Goal: Complete application form

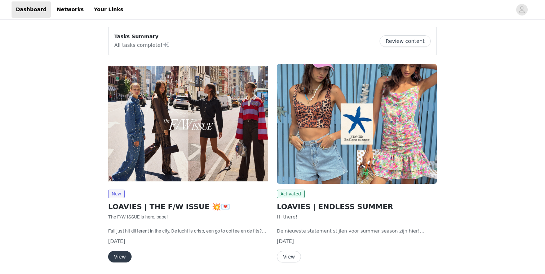
click at [119, 256] on button "View" at bounding box center [119, 257] width 23 height 12
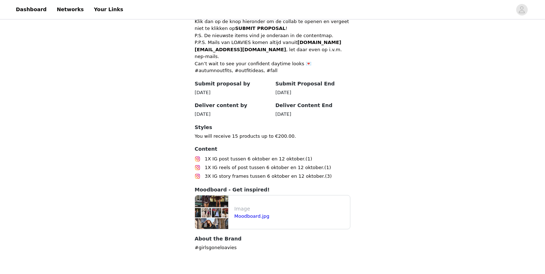
scroll to position [349, 0]
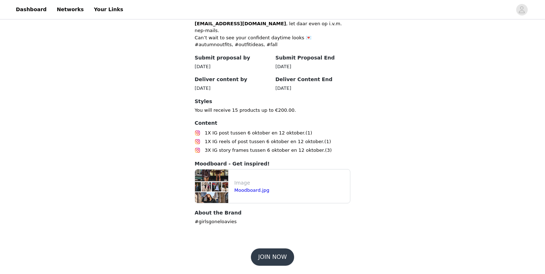
click at [269, 253] on button "JOIN NOW" at bounding box center [272, 256] width 43 height 17
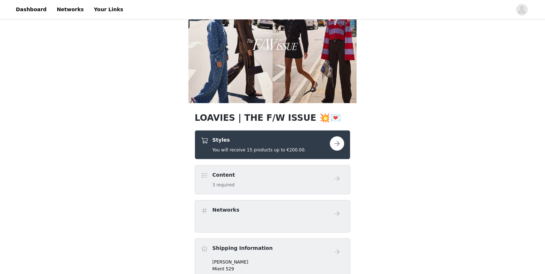
scroll to position [61, 0]
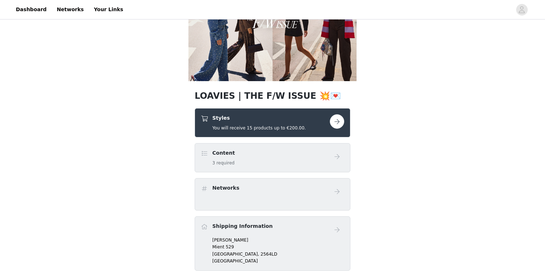
click at [334, 122] on button "button" at bounding box center [337, 121] width 14 height 14
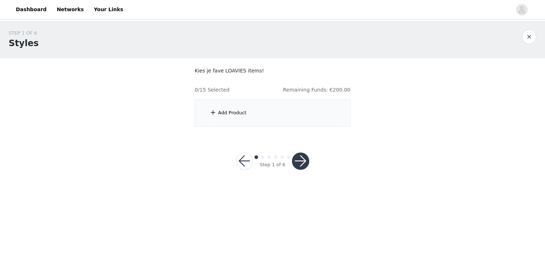
click at [273, 117] on div "Add Product" at bounding box center [273, 112] width 156 height 27
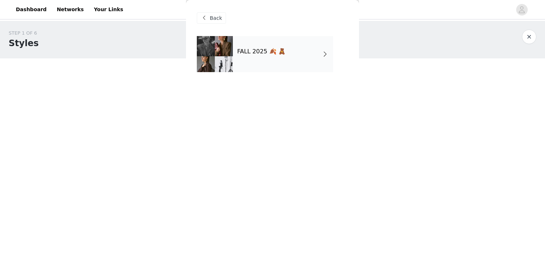
click at [260, 53] on h4 "FALL 2025 🍂 🧸" at bounding box center [261, 51] width 48 height 6
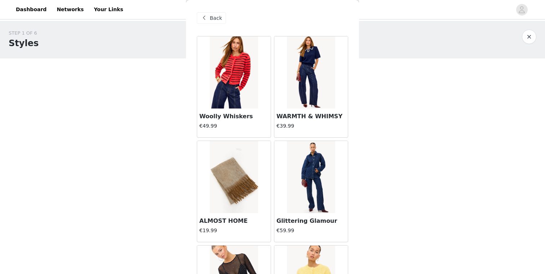
click at [317, 98] on img at bounding box center [311, 72] width 48 height 72
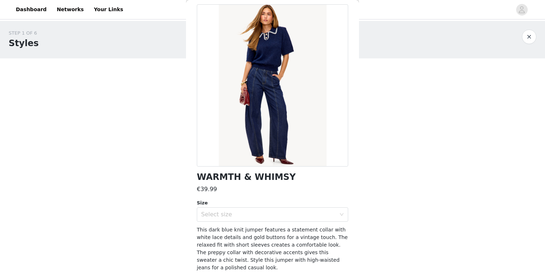
scroll to position [41, 0]
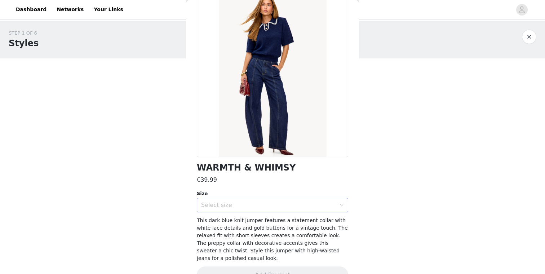
click at [264, 211] on div "Select size" at bounding box center [270, 205] width 138 height 14
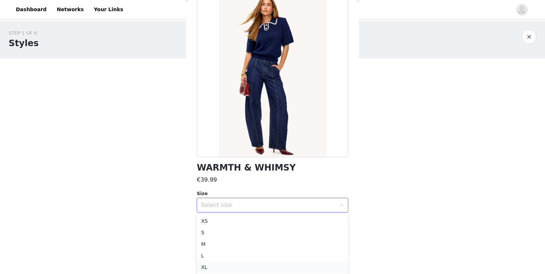
click at [235, 266] on li "XL" at bounding box center [272, 267] width 151 height 12
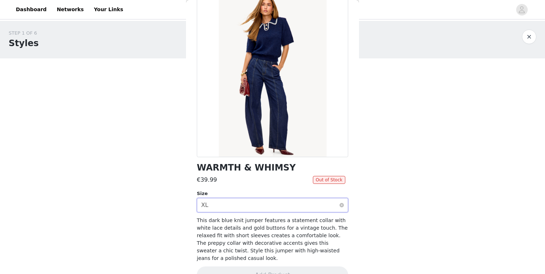
click at [267, 206] on div "Select size XL" at bounding box center [270, 205] width 138 height 14
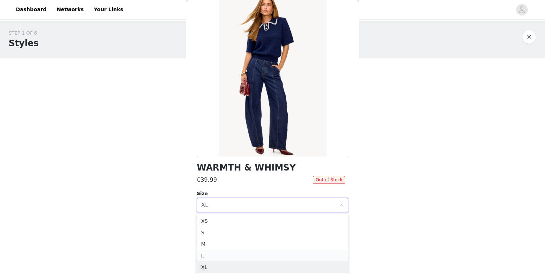
click at [231, 259] on li "L" at bounding box center [272, 256] width 151 height 12
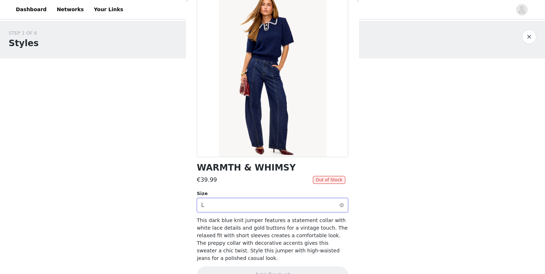
click at [256, 208] on div "Select size L" at bounding box center [270, 205] width 138 height 14
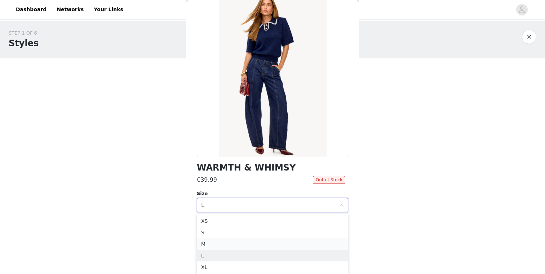
click at [220, 243] on li "M" at bounding box center [272, 244] width 151 height 12
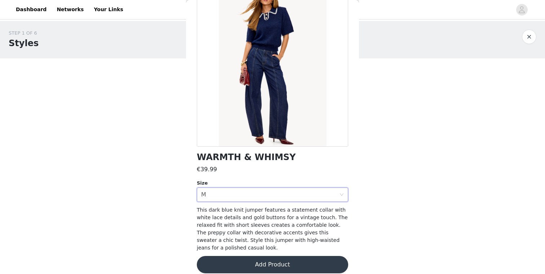
scroll to position [0, 0]
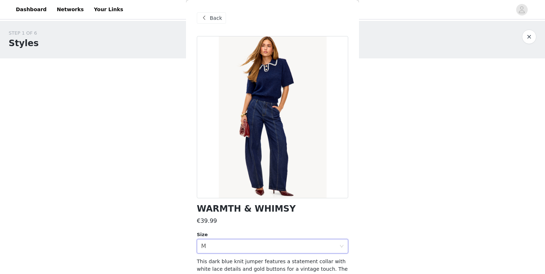
click at [213, 22] on div "Back" at bounding box center [211, 18] width 29 height 12
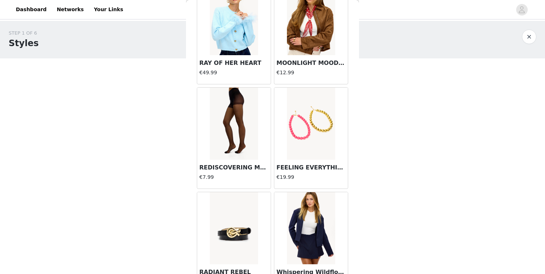
scroll to position [829, 0]
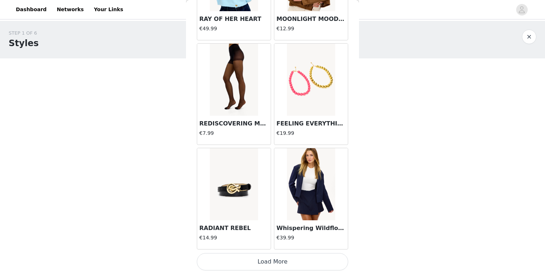
click at [275, 261] on button "Load More" at bounding box center [272, 261] width 151 height 17
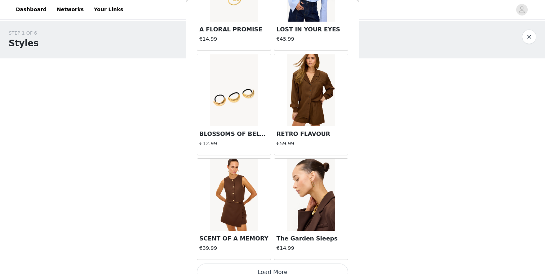
scroll to position [1873, 0]
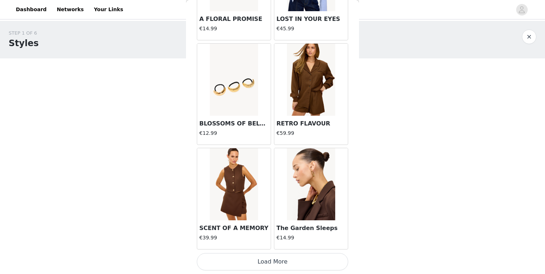
click at [294, 105] on img at bounding box center [311, 80] width 48 height 72
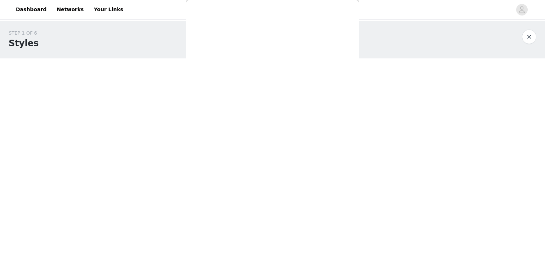
scroll to position [0, 0]
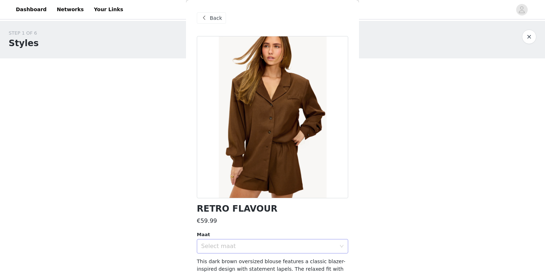
click at [253, 243] on div "Select maat" at bounding box center [268, 245] width 135 height 7
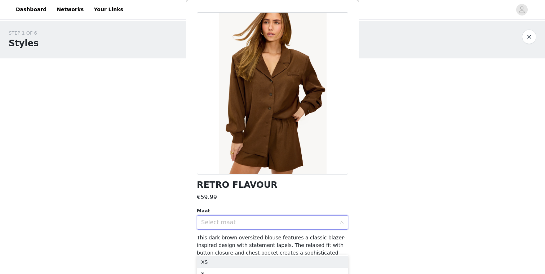
scroll to position [52, 0]
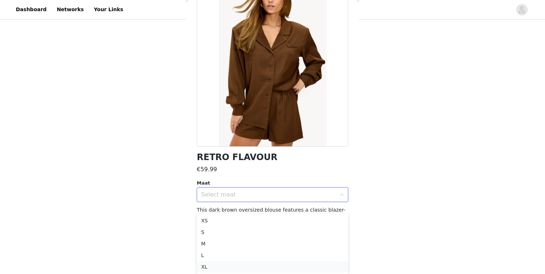
click at [230, 267] on li "XL" at bounding box center [272, 267] width 151 height 12
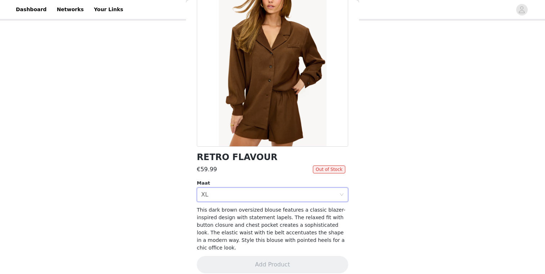
scroll to position [0, 0]
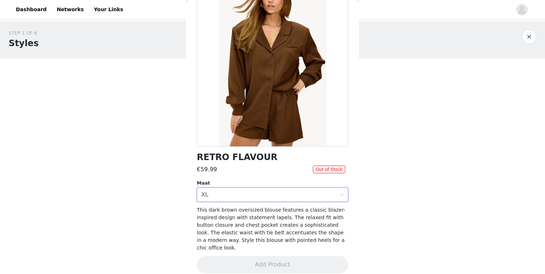
click at [255, 201] on div "RETRO FLAVOUR €59.99 Out of Stock Maat Select maat XL This dark brown oversized…" at bounding box center [272, 133] width 151 height 297
click at [253, 199] on div "Select maat XL" at bounding box center [270, 195] width 138 height 14
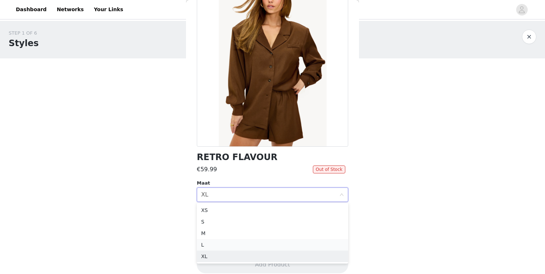
click at [232, 249] on li "L" at bounding box center [272, 245] width 151 height 12
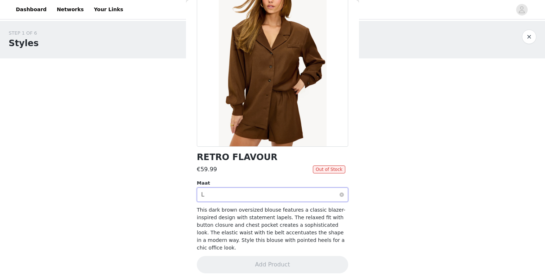
click at [253, 200] on div "Select maat L" at bounding box center [270, 195] width 138 height 14
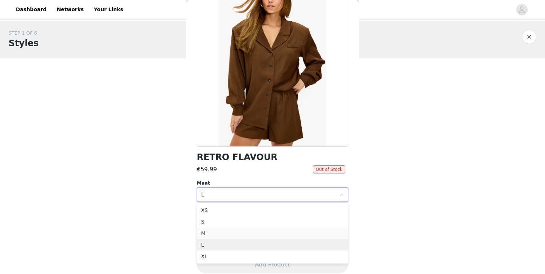
click at [232, 235] on li "M" at bounding box center [272, 233] width 151 height 12
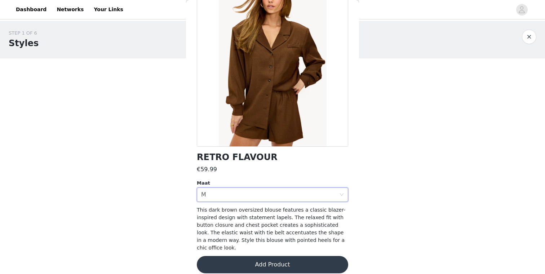
click at [258, 258] on button "Add Product" at bounding box center [272, 264] width 151 height 17
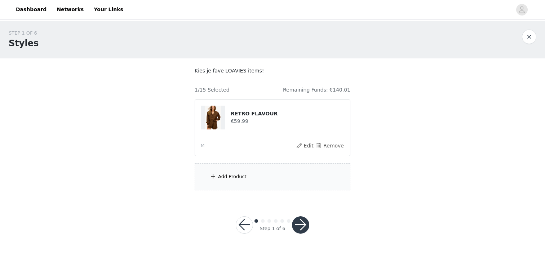
click at [232, 171] on div "Add Product" at bounding box center [273, 176] width 156 height 27
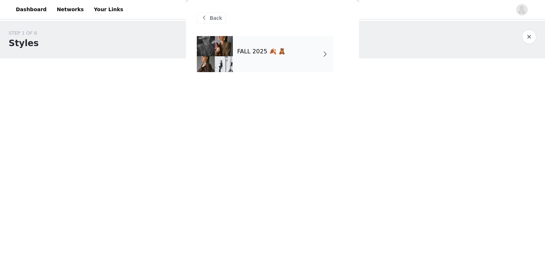
click at [272, 54] on h4 "FALL 2025 🍂 🧸" at bounding box center [261, 51] width 48 height 6
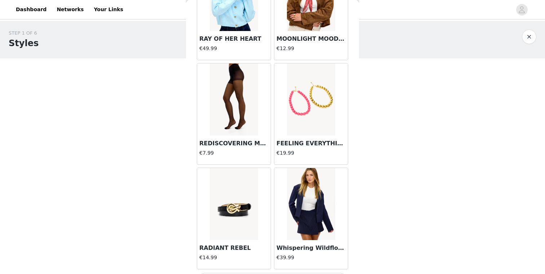
scroll to position [829, 0]
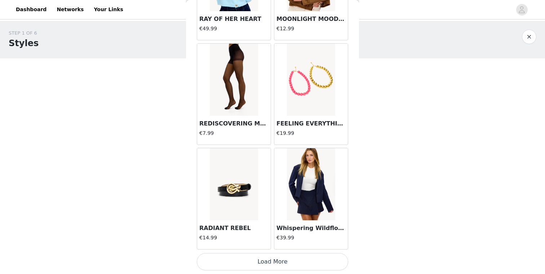
click at [267, 257] on button "Load More" at bounding box center [272, 261] width 151 height 17
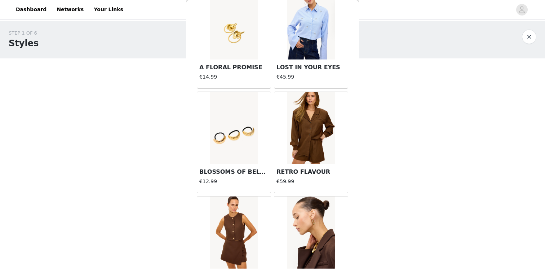
scroll to position [1873, 0]
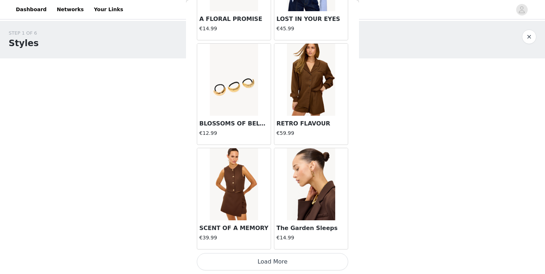
click at [273, 264] on button "Load More" at bounding box center [272, 261] width 151 height 17
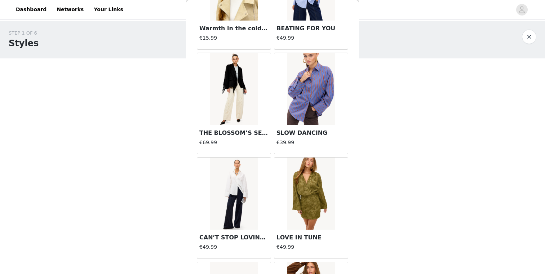
scroll to position [2721, 0]
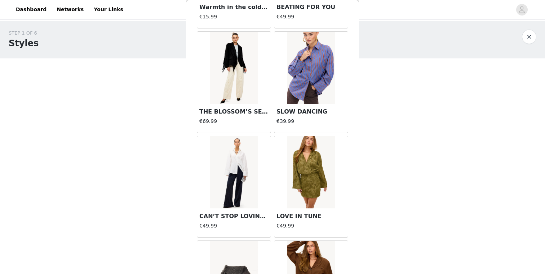
click at [297, 86] on img at bounding box center [311, 68] width 48 height 72
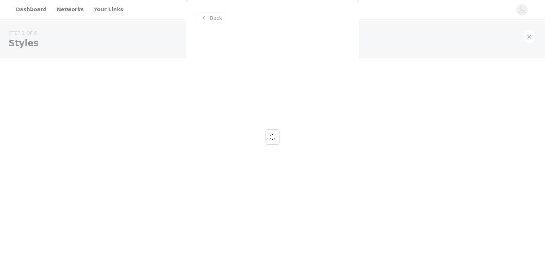
scroll to position [0, 0]
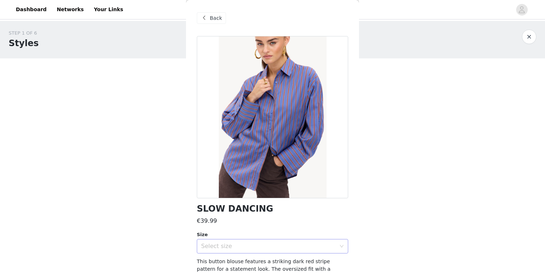
click at [264, 249] on div "Select size" at bounding box center [268, 245] width 135 height 7
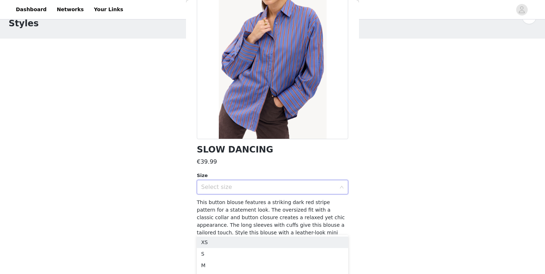
scroll to position [41, 0]
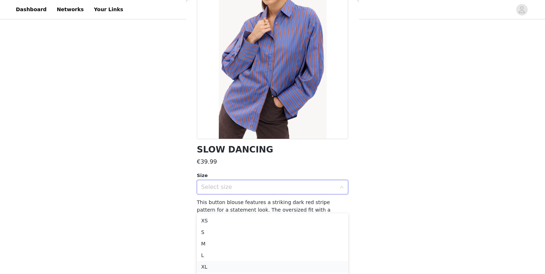
click at [245, 265] on li "XL" at bounding box center [272, 267] width 151 height 12
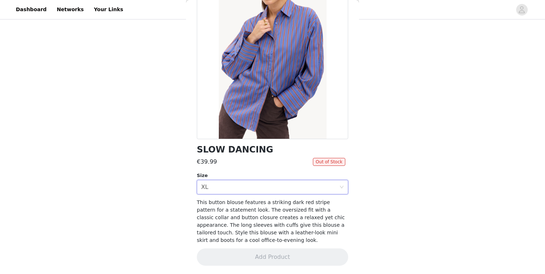
scroll to position [0, 0]
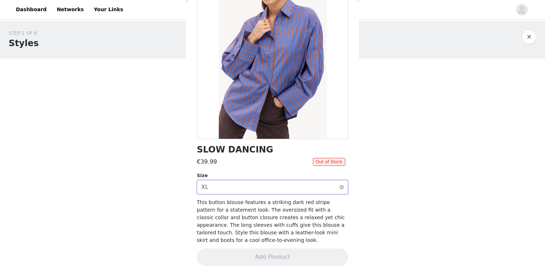
click at [284, 185] on div "Select size XL" at bounding box center [270, 187] width 138 height 14
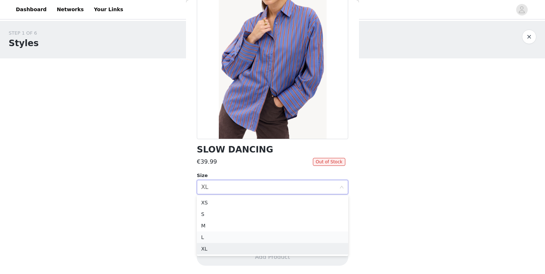
click at [241, 237] on li "L" at bounding box center [272, 237] width 151 height 12
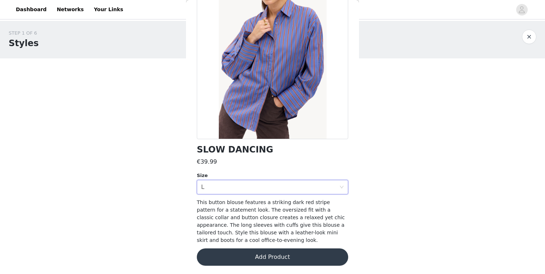
click at [259, 252] on button "Add Product" at bounding box center [272, 256] width 151 height 17
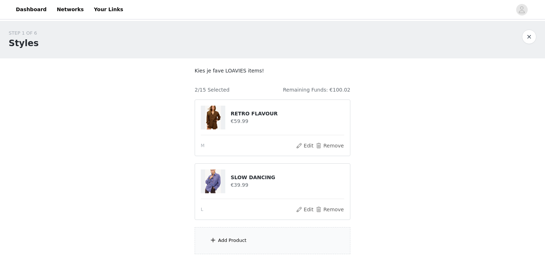
click at [237, 241] on div "Add Product" at bounding box center [232, 240] width 28 height 7
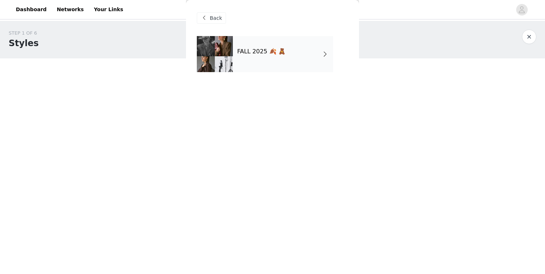
click at [275, 55] on div "FALL 2025 🍂 🧸" at bounding box center [283, 54] width 100 height 36
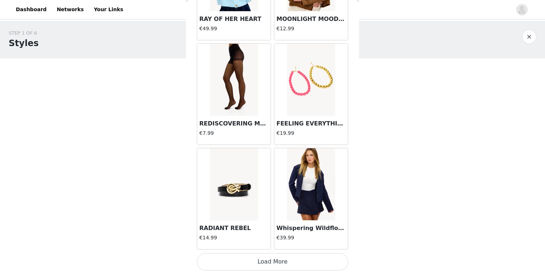
scroll to position [40, 0]
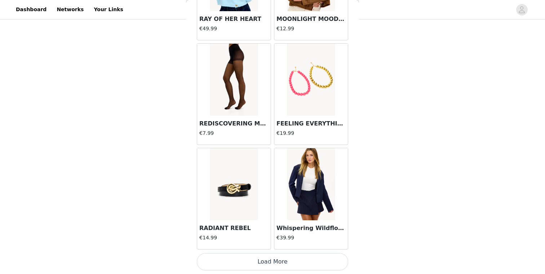
click at [271, 261] on button "Load More" at bounding box center [272, 261] width 151 height 17
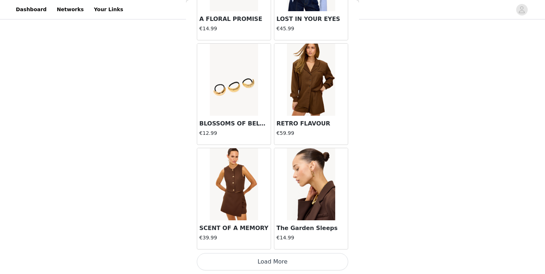
click at [268, 266] on button "Load More" at bounding box center [272, 261] width 151 height 17
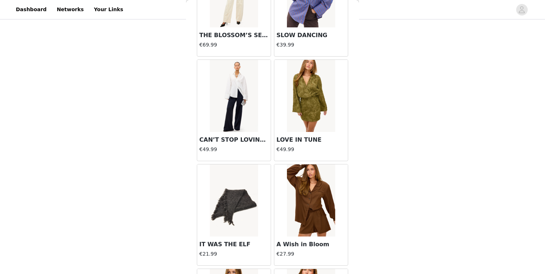
scroll to position [2918, 0]
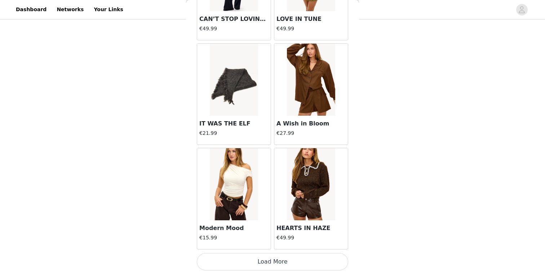
click at [325, 178] on img at bounding box center [311, 184] width 48 height 72
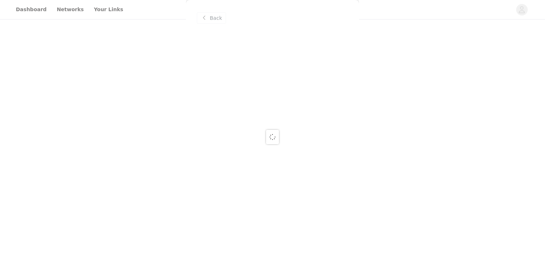
scroll to position [0, 0]
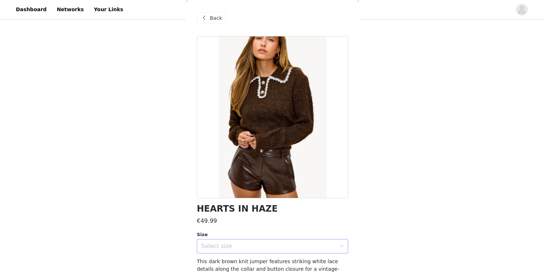
click at [274, 244] on div "Select size" at bounding box center [268, 245] width 135 height 7
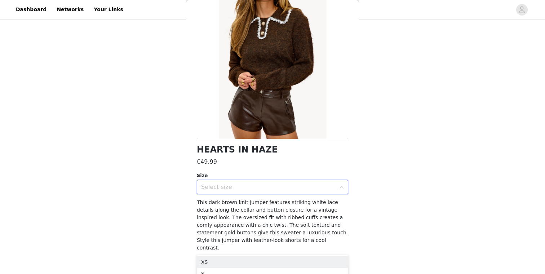
scroll to position [82, 0]
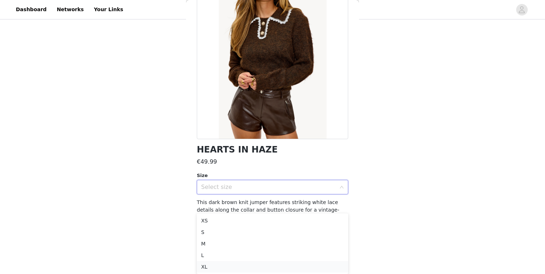
click at [237, 268] on li "XL" at bounding box center [272, 267] width 151 height 12
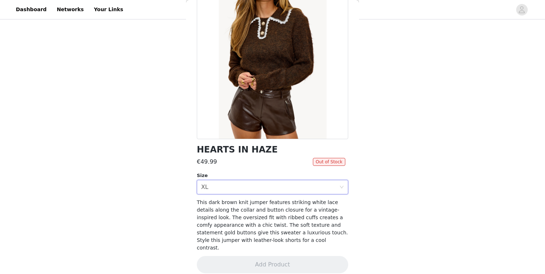
scroll to position [40, 0]
click at [260, 189] on div "Select size XL" at bounding box center [270, 187] width 138 height 14
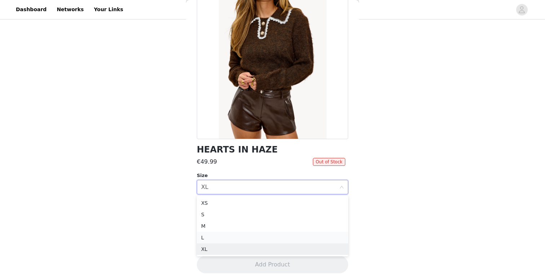
click at [240, 237] on li "L" at bounding box center [272, 238] width 151 height 12
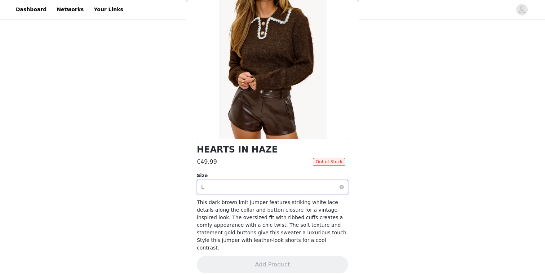
click at [265, 191] on div "Select size L" at bounding box center [270, 187] width 138 height 14
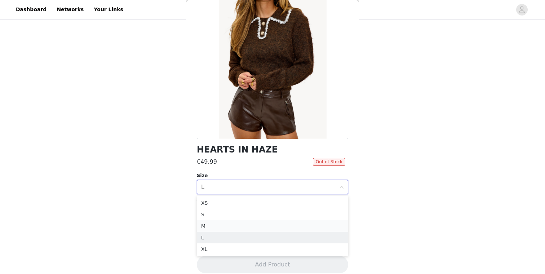
click at [231, 225] on li "M" at bounding box center [272, 226] width 151 height 12
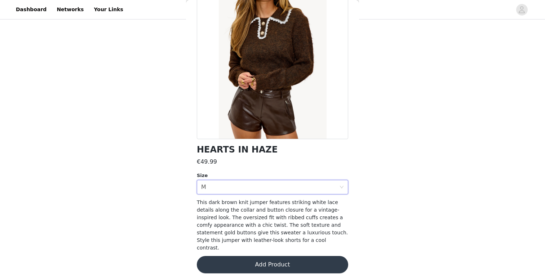
scroll to position [42, 0]
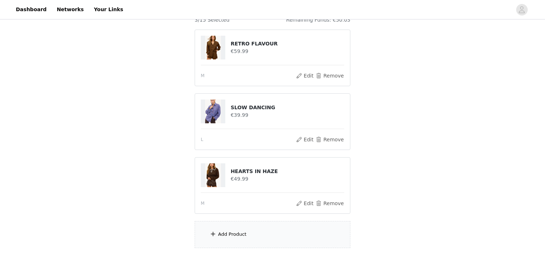
scroll to position [104, 0]
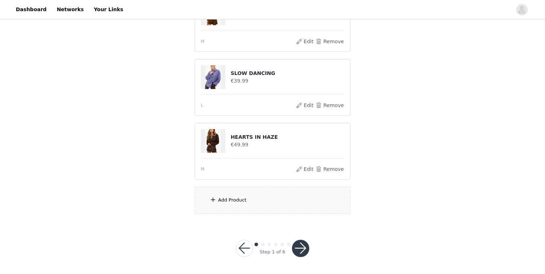
click at [271, 199] on div "Add Product" at bounding box center [273, 200] width 156 height 27
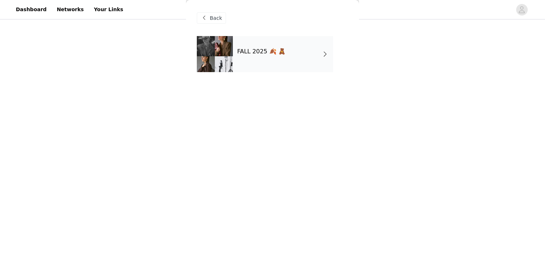
click at [283, 60] on div "FALL 2025 🍂 🧸" at bounding box center [283, 54] width 100 height 36
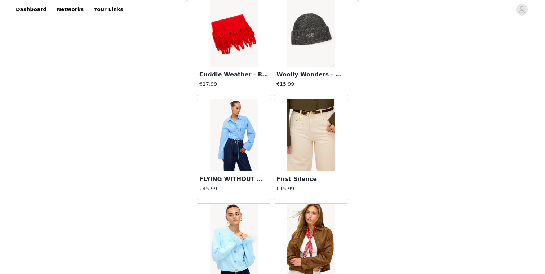
scroll to position [829, 0]
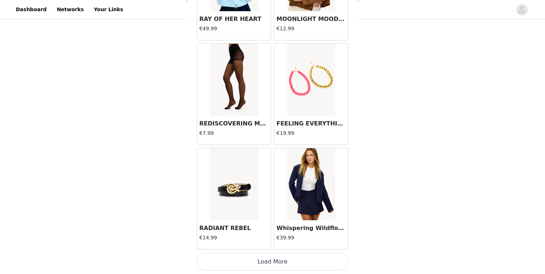
click at [279, 260] on button "Load More" at bounding box center [272, 261] width 151 height 17
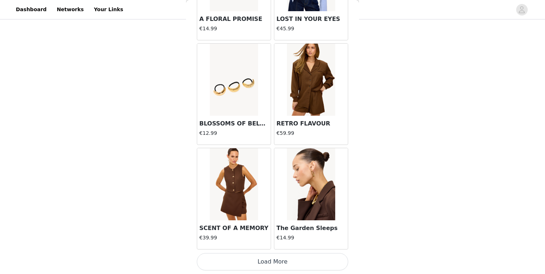
click at [278, 262] on button "Load More" at bounding box center [272, 261] width 151 height 17
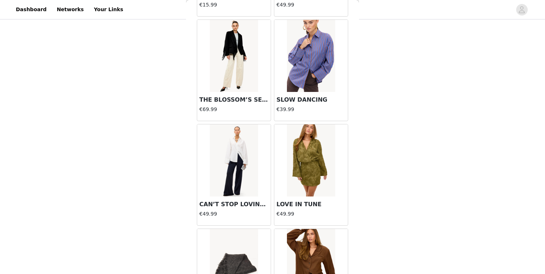
scroll to position [2907, 0]
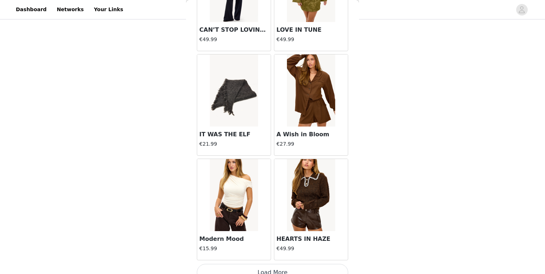
click at [278, 269] on button "Load More" at bounding box center [272, 272] width 151 height 17
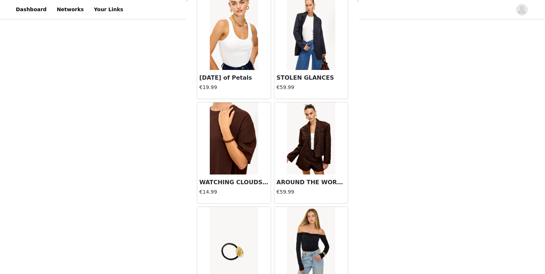
scroll to position [3963, 0]
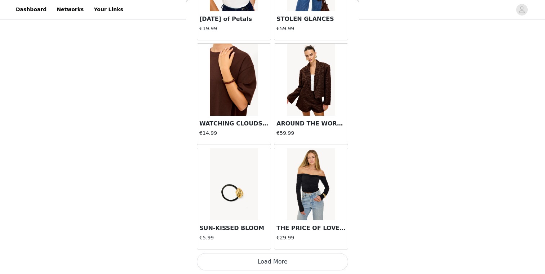
click at [288, 264] on button "Load More" at bounding box center [272, 261] width 151 height 17
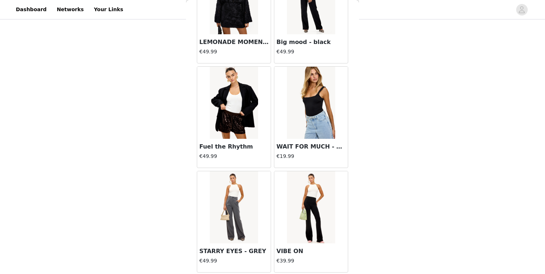
scroll to position [4990, 0]
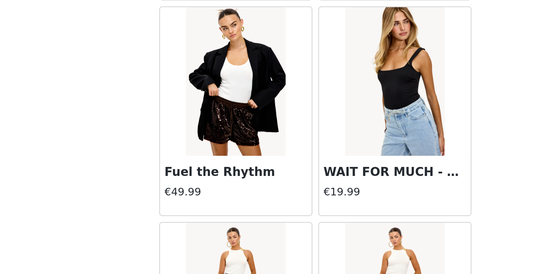
click at [225, 125] on img at bounding box center [234, 97] width 48 height 72
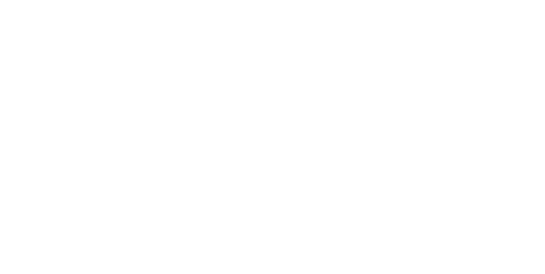
scroll to position [0, 0]
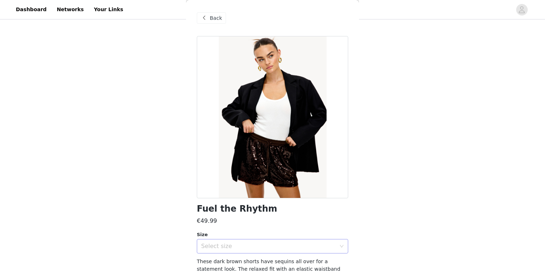
click at [286, 242] on div "Select size" at bounding box center [270, 246] width 138 height 14
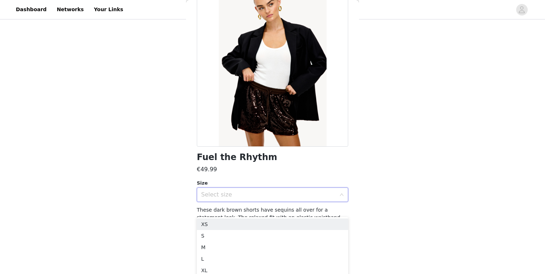
scroll to position [146, 0]
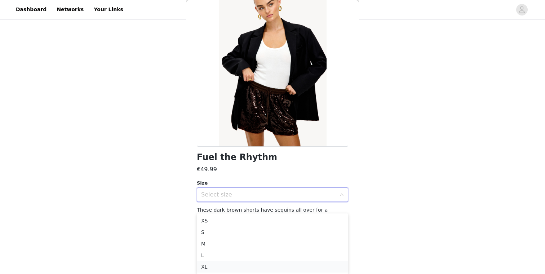
click at [272, 266] on li "XL" at bounding box center [272, 267] width 151 height 12
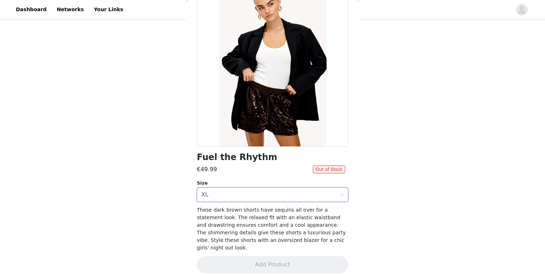
scroll to position [104, 0]
click at [285, 196] on div "Select size XL" at bounding box center [270, 195] width 138 height 14
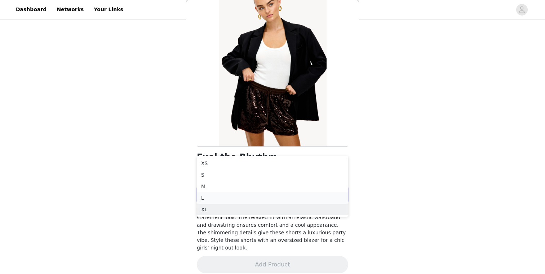
click at [240, 198] on li "L" at bounding box center [272, 198] width 151 height 12
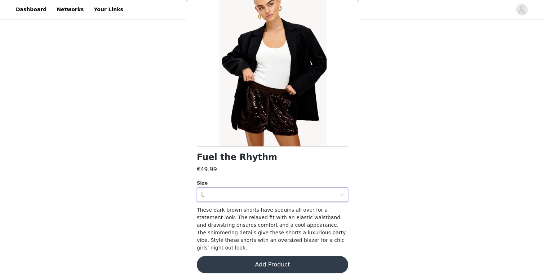
click at [264, 259] on button "Add Product" at bounding box center [272, 264] width 151 height 17
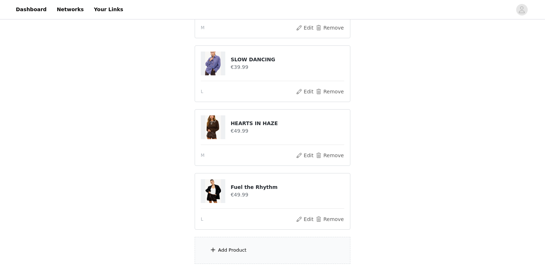
scroll to position [168, 0]
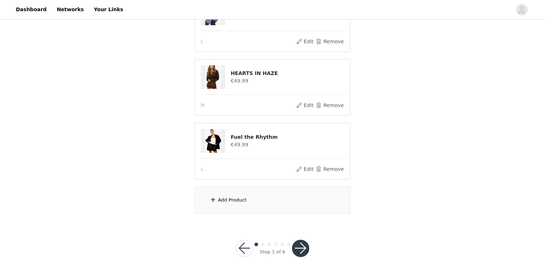
click at [264, 196] on div "Add Product" at bounding box center [273, 200] width 156 height 27
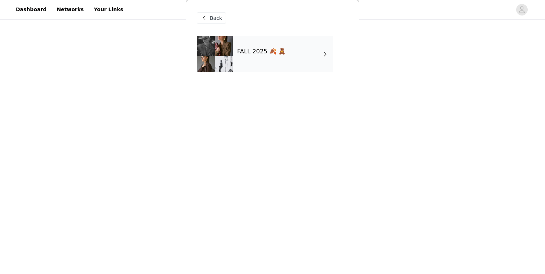
click at [267, 58] on div "FALL 2025 🍂 🧸" at bounding box center [283, 54] width 100 height 36
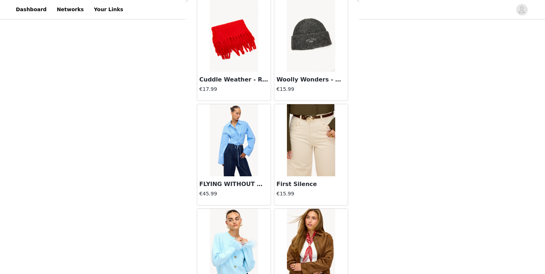
scroll to position [829, 0]
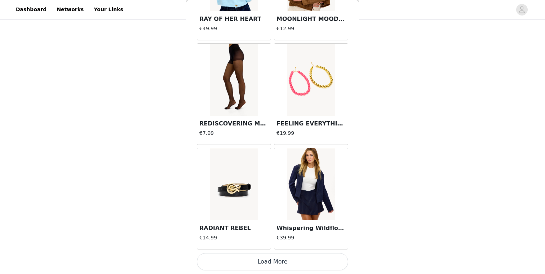
click at [263, 256] on button "Load More" at bounding box center [272, 261] width 151 height 17
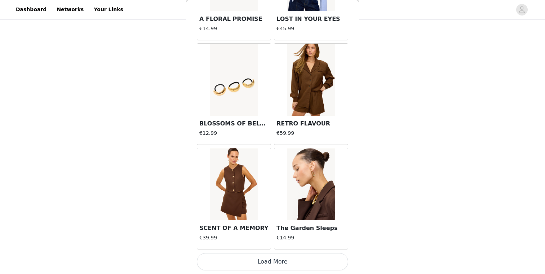
click at [263, 262] on button "Load More" at bounding box center [272, 261] width 151 height 17
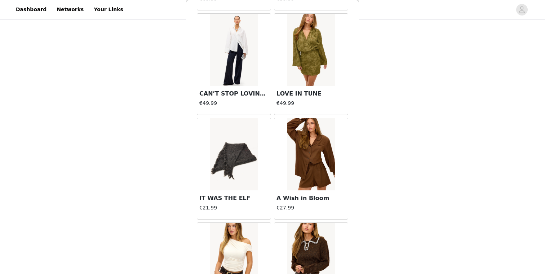
scroll to position [2918, 0]
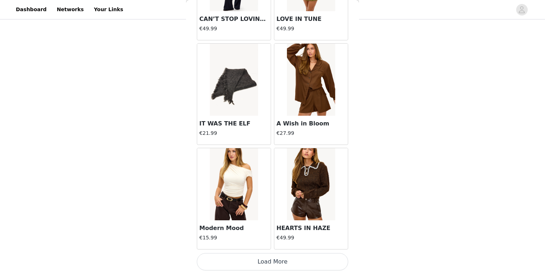
click at [267, 263] on button "Load More" at bounding box center [272, 261] width 151 height 17
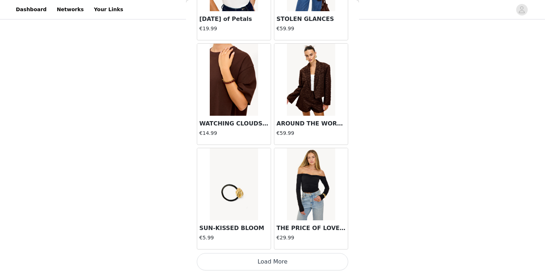
click at [271, 259] on button "Load More" at bounding box center [272, 261] width 151 height 17
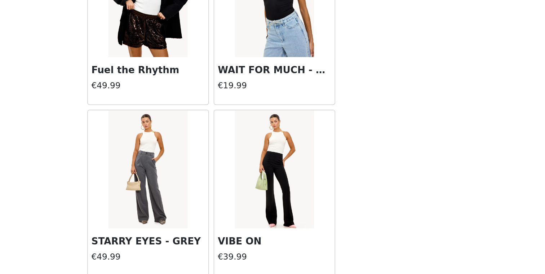
scroll to position [168, 0]
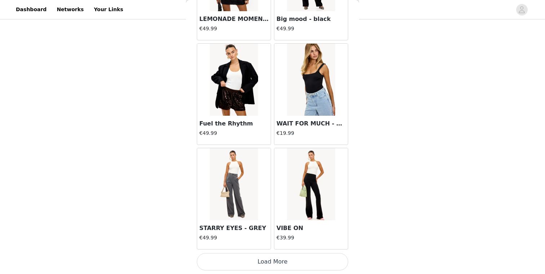
click at [265, 265] on button "Load More" at bounding box center [272, 261] width 151 height 17
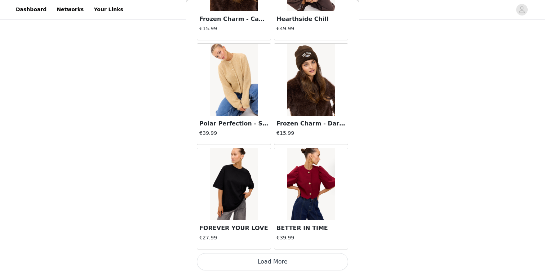
scroll to position [6051, 0]
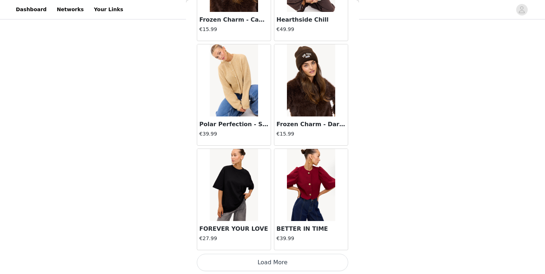
click at [293, 259] on button "Load More" at bounding box center [272, 262] width 151 height 17
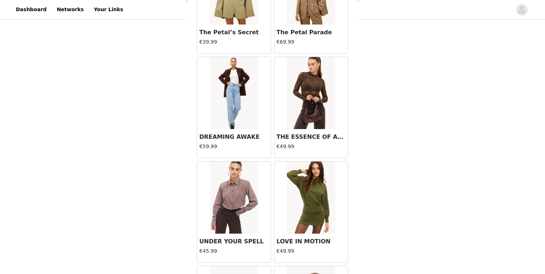
scroll to position [4681, 0]
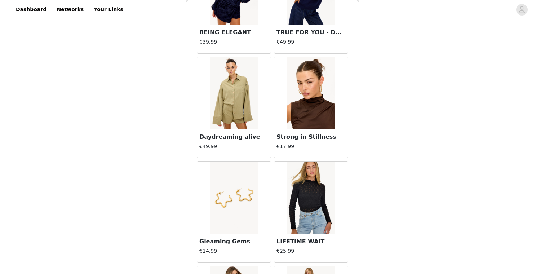
click at [406, 142] on div "STEP 1 OF 6 Styles Kies je fave LOAVIES items! 4/15 Selected Remaining Funds: €…" at bounding box center [272, 37] width 545 height 369
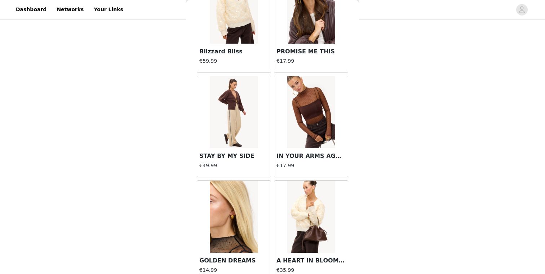
scroll to position [7097, 0]
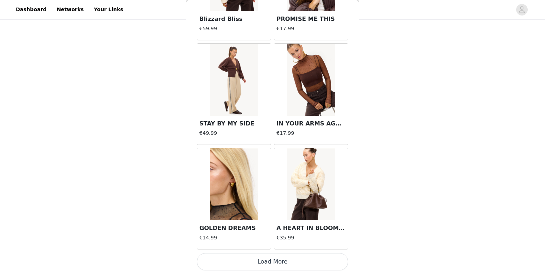
click at [262, 256] on button "Load More" at bounding box center [272, 261] width 151 height 17
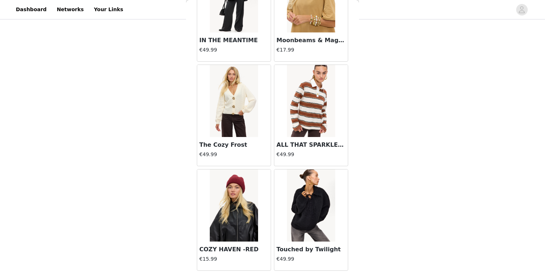
scroll to position [8141, 0]
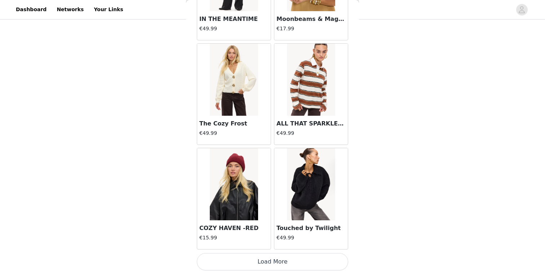
click at [294, 266] on button "Load More" at bounding box center [272, 261] width 151 height 17
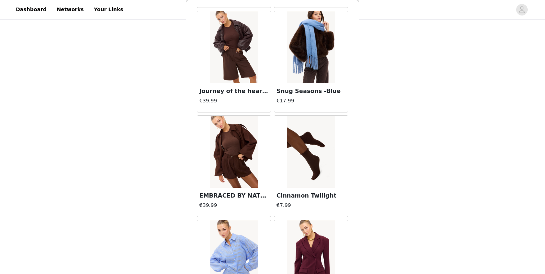
scroll to position [9186, 0]
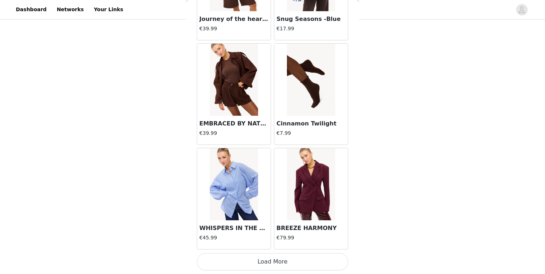
click at [288, 264] on button "Load More" at bounding box center [272, 261] width 151 height 17
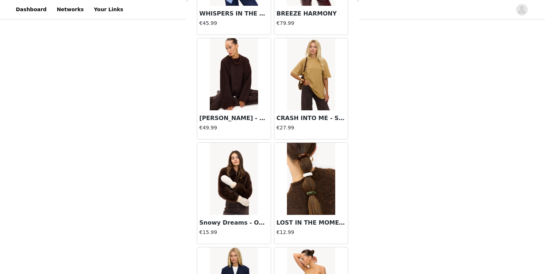
scroll to position [9401, 0]
click at [229, 69] on img at bounding box center [234, 74] width 48 height 72
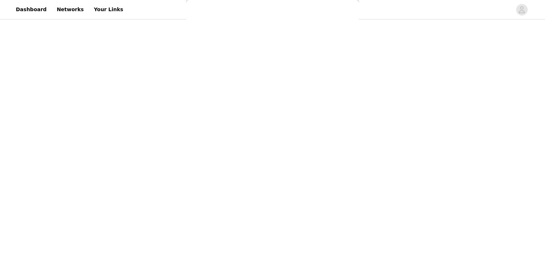
scroll to position [0, 0]
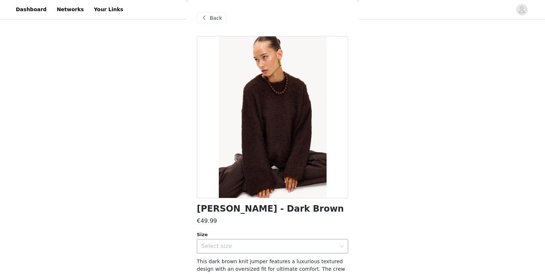
click at [279, 247] on div "Select size" at bounding box center [268, 245] width 135 height 7
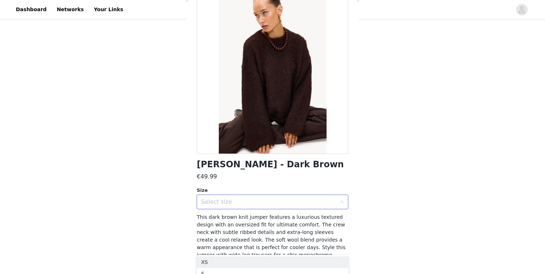
scroll to position [59, 0]
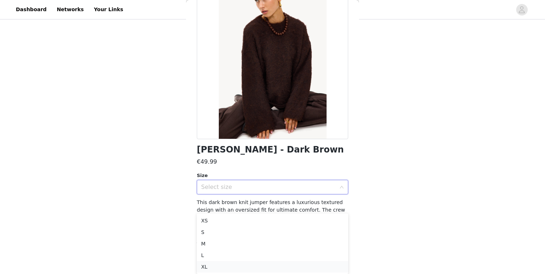
click at [254, 262] on li "XL" at bounding box center [272, 267] width 151 height 12
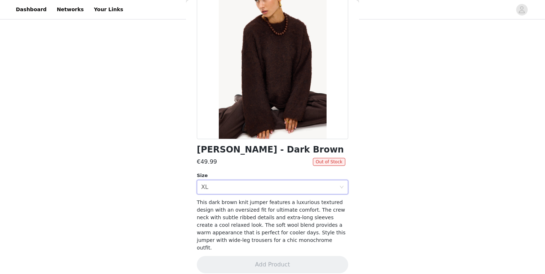
scroll to position [168, 0]
click at [273, 188] on div "Select size XL" at bounding box center [270, 187] width 138 height 14
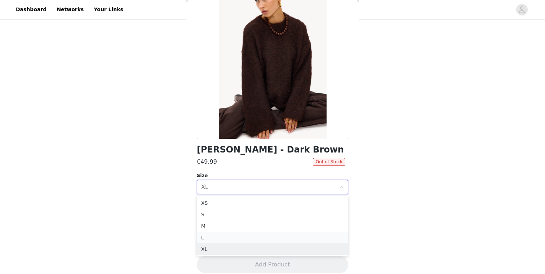
click at [232, 240] on li "L" at bounding box center [272, 238] width 151 height 12
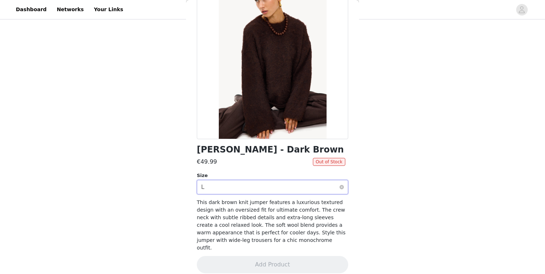
click at [263, 193] on div "Select size L" at bounding box center [270, 187] width 138 height 14
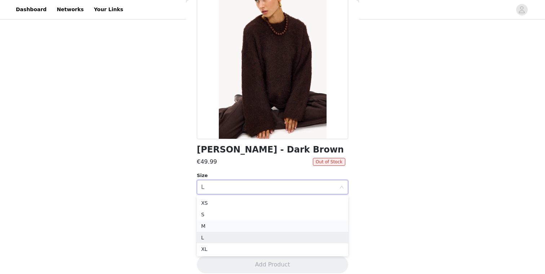
click at [226, 228] on li "M" at bounding box center [272, 226] width 151 height 12
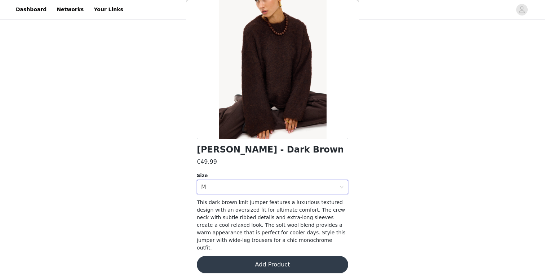
scroll to position [0, 0]
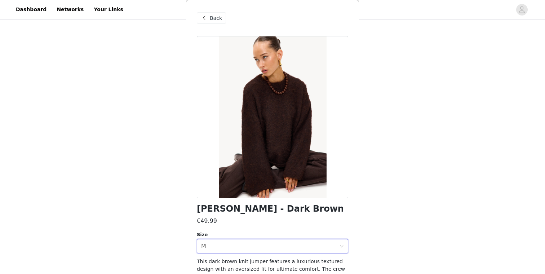
click at [215, 24] on div "Back" at bounding box center [272, 18] width 151 height 36
click at [217, 18] on span "Back" at bounding box center [216, 18] width 12 height 8
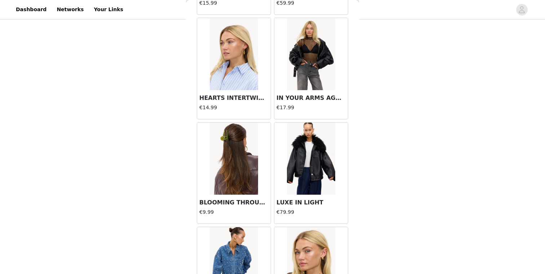
scroll to position [10231, 0]
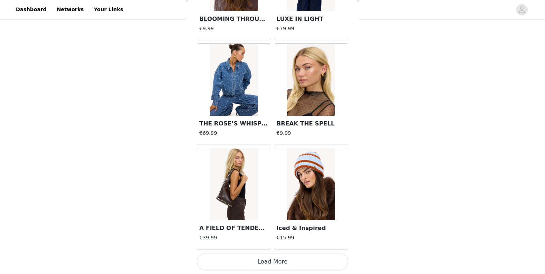
click at [289, 265] on button "Load More" at bounding box center [272, 261] width 151 height 17
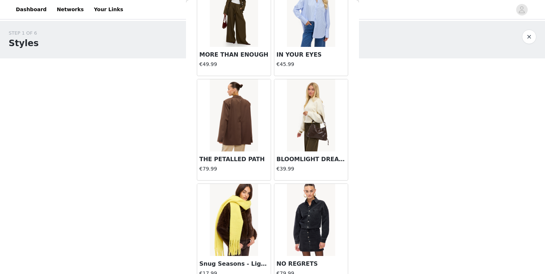
scroll to position [10816, 0]
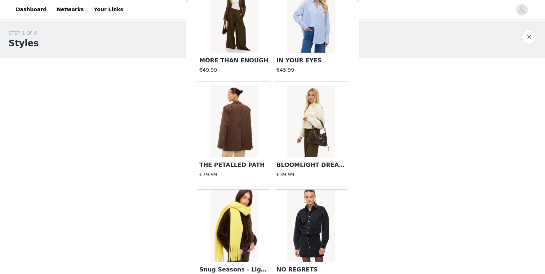
click at [247, 130] on img at bounding box center [234, 121] width 48 height 72
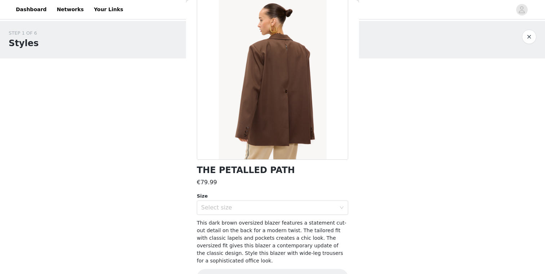
scroll to position [52, 0]
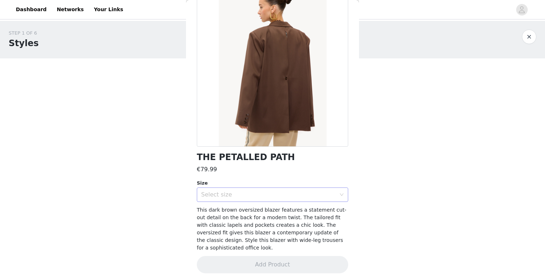
click at [274, 200] on div "Select size" at bounding box center [270, 195] width 138 height 14
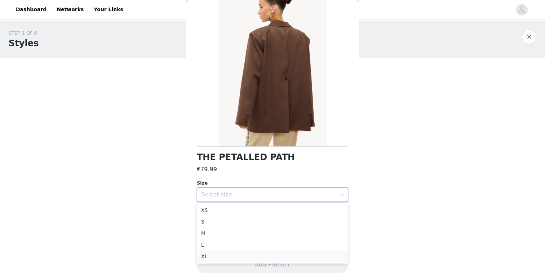
click at [245, 253] on li "XL" at bounding box center [272, 256] width 151 height 12
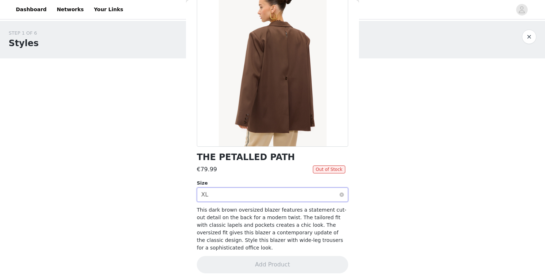
click at [264, 196] on div "Select size XL" at bounding box center [270, 195] width 138 height 14
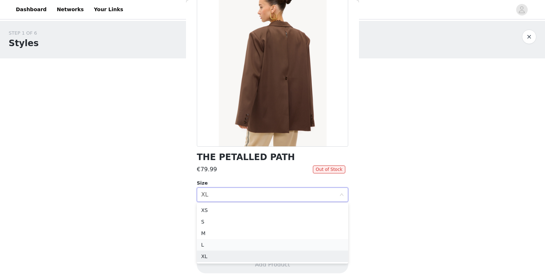
click at [228, 243] on li "L" at bounding box center [272, 245] width 151 height 12
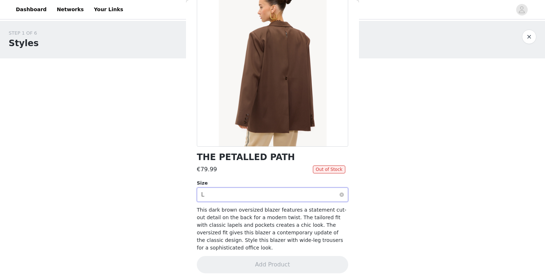
click at [257, 195] on div "Select size L" at bounding box center [270, 195] width 138 height 14
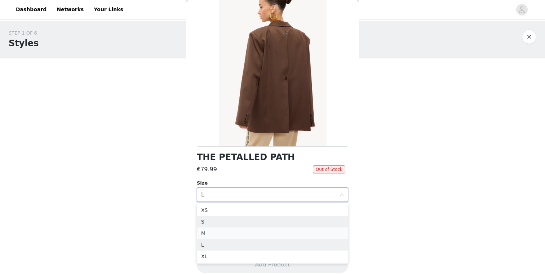
click at [228, 232] on li "M" at bounding box center [272, 233] width 151 height 12
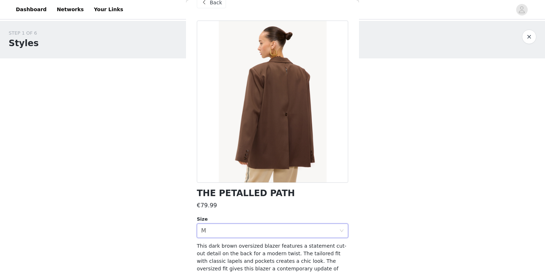
scroll to position [0, 0]
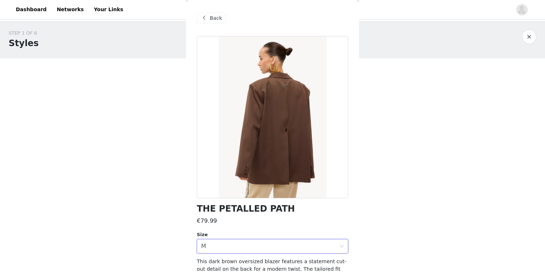
click at [212, 21] on span "Back" at bounding box center [216, 18] width 12 height 8
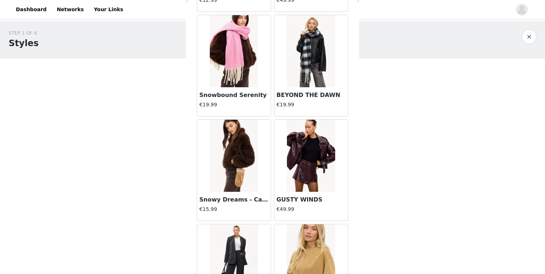
scroll to position [7832, 0]
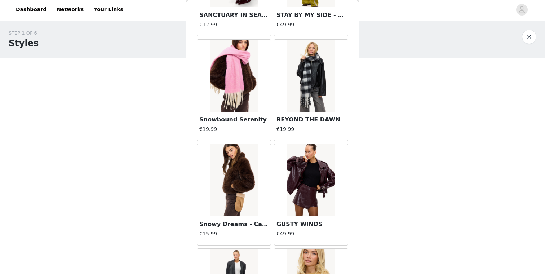
click at [246, 200] on img at bounding box center [234, 180] width 48 height 72
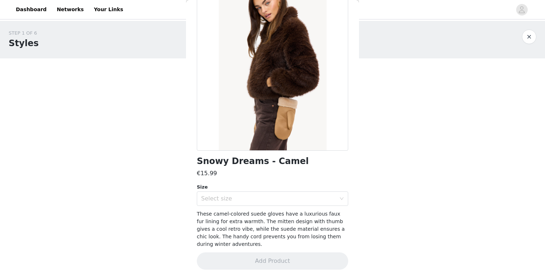
scroll to position [50, 0]
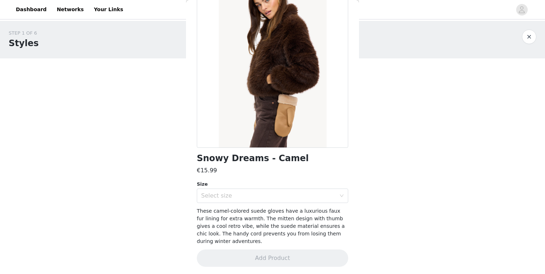
click at [525, 39] on button "button" at bounding box center [529, 37] width 14 height 14
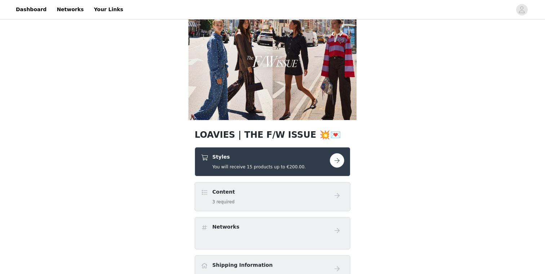
scroll to position [26, 0]
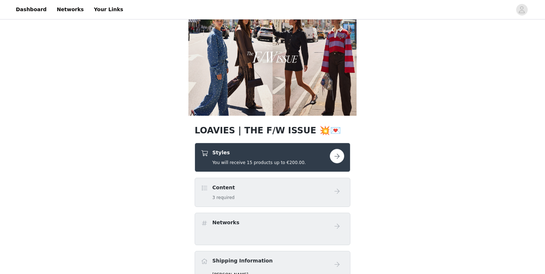
click at [331, 155] on button "button" at bounding box center [337, 156] width 14 height 14
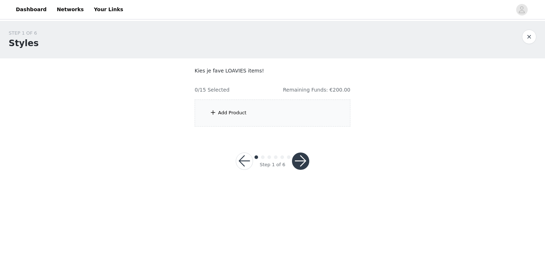
click at [304, 159] on button "button" at bounding box center [300, 160] width 17 height 17
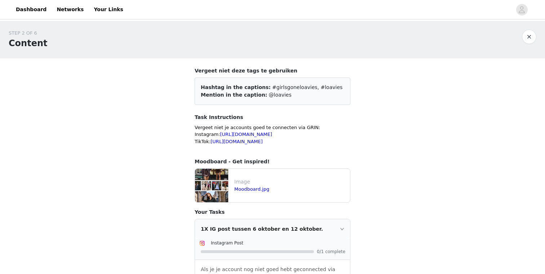
scroll to position [191, 0]
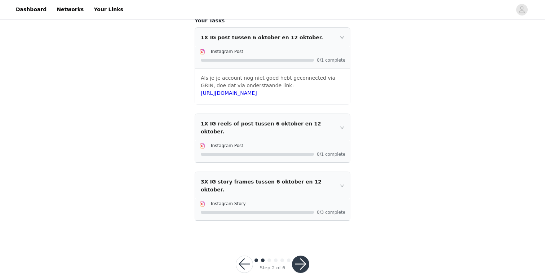
click at [242, 255] on button "button" at bounding box center [244, 263] width 17 height 17
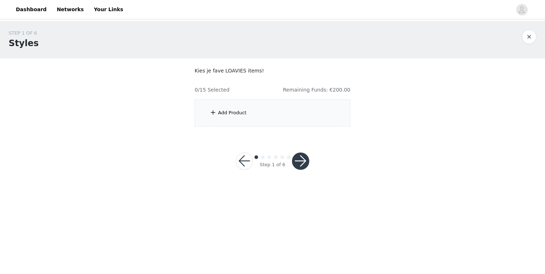
click at [245, 117] on div "Add Product" at bounding box center [273, 112] width 156 height 27
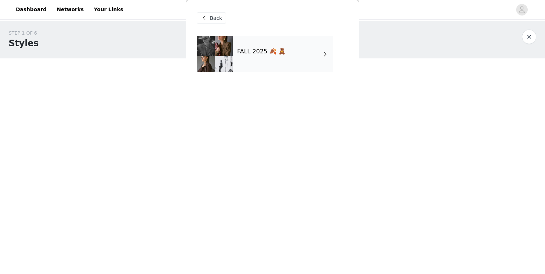
click at [255, 68] on div "FALL 2025 🍂 🧸" at bounding box center [283, 54] width 100 height 36
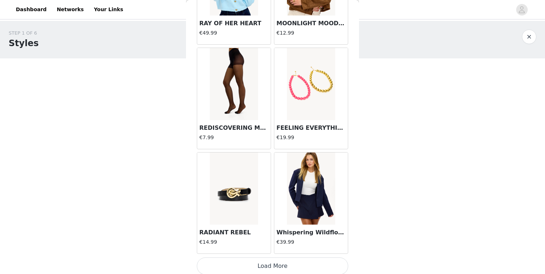
scroll to position [829, 0]
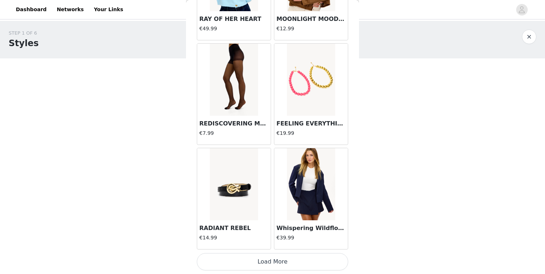
click at [291, 266] on button "Load More" at bounding box center [272, 261] width 151 height 17
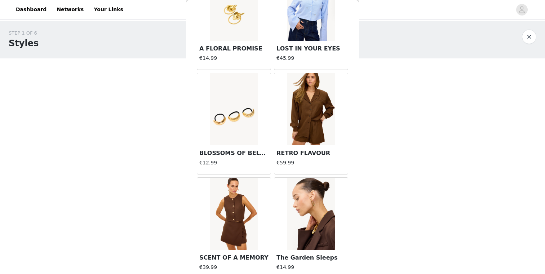
scroll to position [1873, 0]
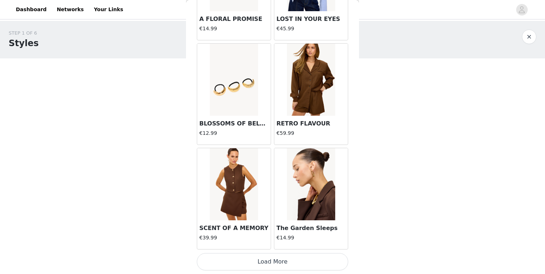
click at [283, 262] on button "Load More" at bounding box center [272, 261] width 151 height 17
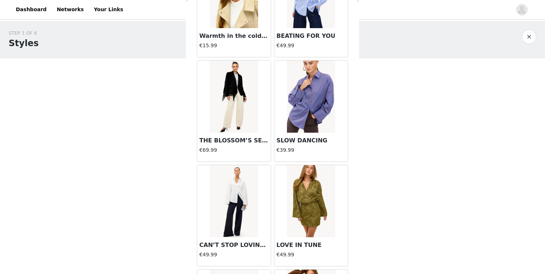
scroll to position [2700, 0]
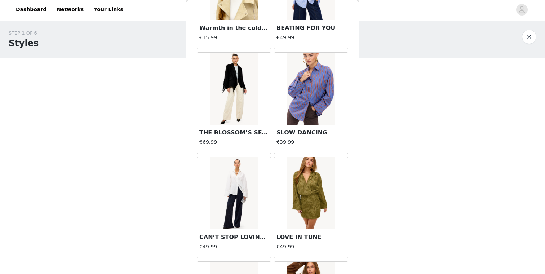
click at [251, 113] on img at bounding box center [234, 89] width 48 height 72
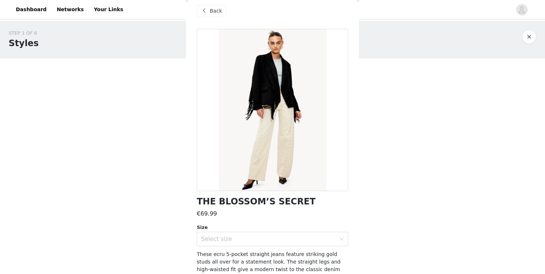
scroll to position [0, 0]
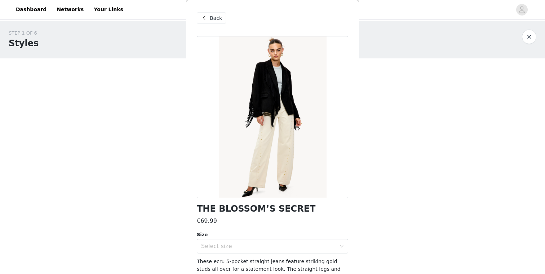
click at [210, 19] on span "Back" at bounding box center [216, 18] width 12 height 8
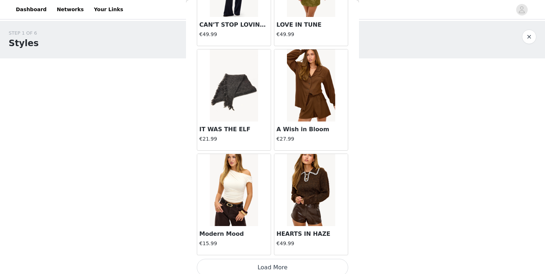
scroll to position [2918, 0]
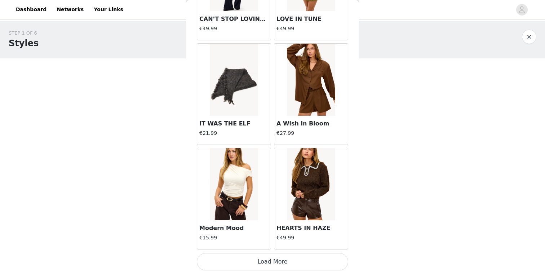
click at [297, 256] on button "Load More" at bounding box center [272, 261] width 151 height 17
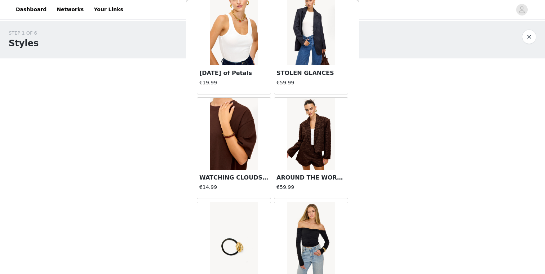
scroll to position [3963, 0]
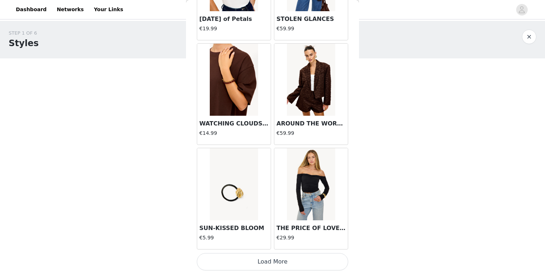
click at [282, 265] on button "Load More" at bounding box center [272, 261] width 151 height 17
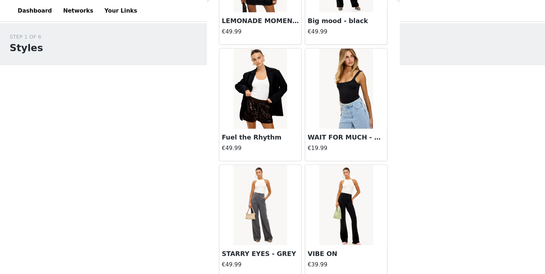
scroll to position [0, 0]
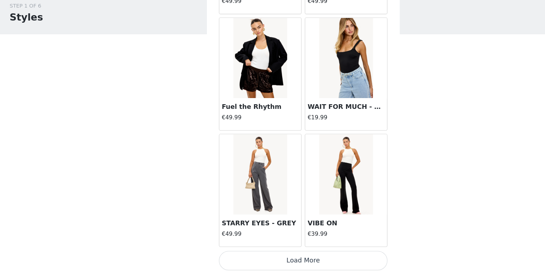
click at [286, 269] on button "Load More" at bounding box center [272, 261] width 151 height 17
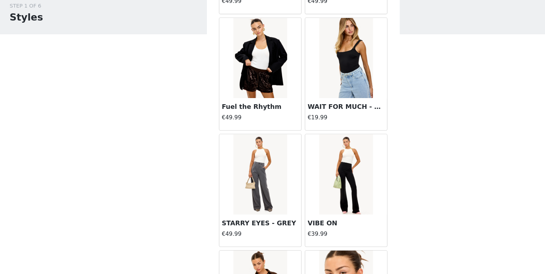
click at [240, 101] on img at bounding box center [234, 80] width 48 height 72
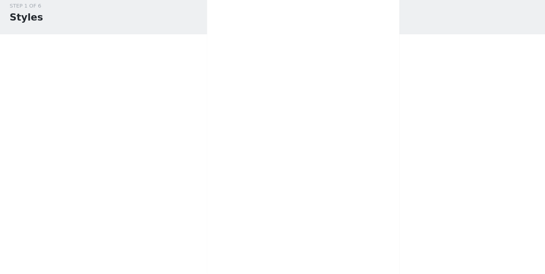
scroll to position [52, 0]
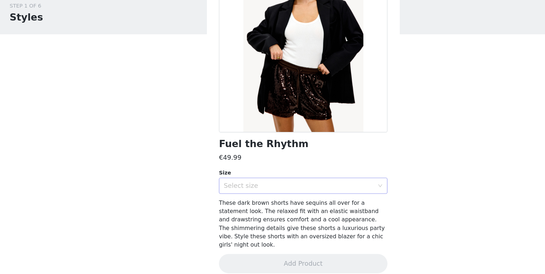
click at [289, 197] on div "Select size" at bounding box center [268, 194] width 135 height 7
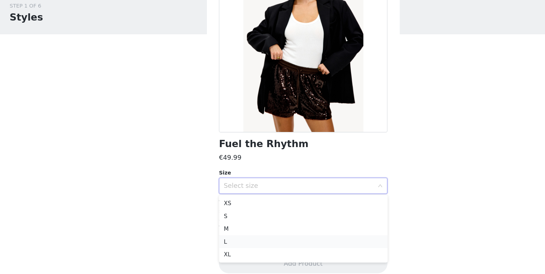
click at [234, 246] on li "L" at bounding box center [272, 245] width 151 height 12
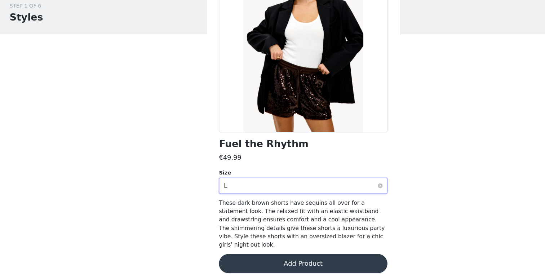
click at [293, 195] on div "Select size L" at bounding box center [270, 195] width 138 height 14
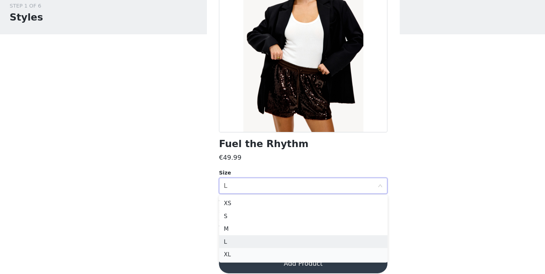
click at [237, 253] on li "XL" at bounding box center [272, 256] width 151 height 12
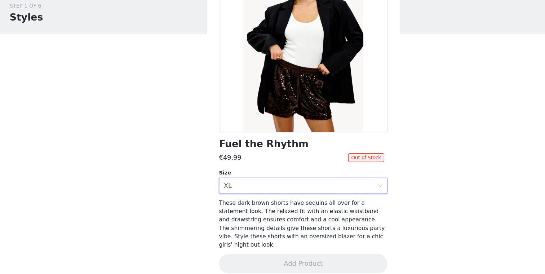
click at [260, 205] on div "Fuel the Rhythm €49.99 Out of Stock Size Select size XL These dark brown shorts…" at bounding box center [272, 133] width 151 height 297
click at [260, 199] on div "Select size XL" at bounding box center [270, 195] width 138 height 14
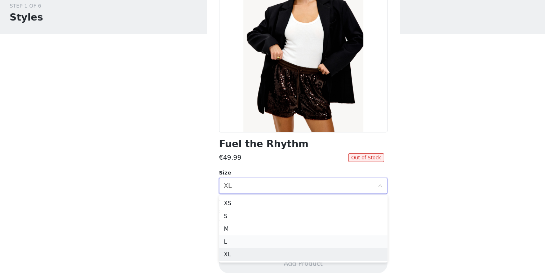
click at [225, 245] on li "L" at bounding box center [272, 245] width 151 height 12
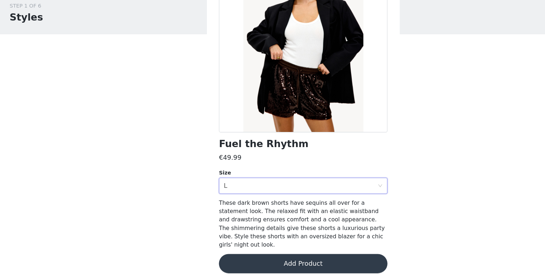
click at [254, 256] on button "Add Product" at bounding box center [272, 264] width 151 height 17
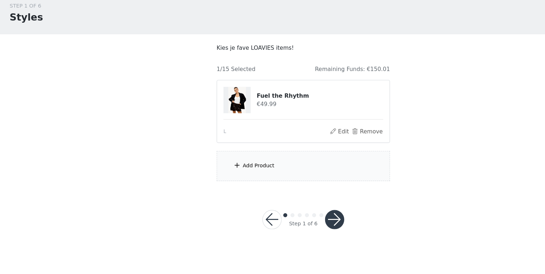
click at [245, 175] on div "Add Product" at bounding box center [273, 176] width 156 height 27
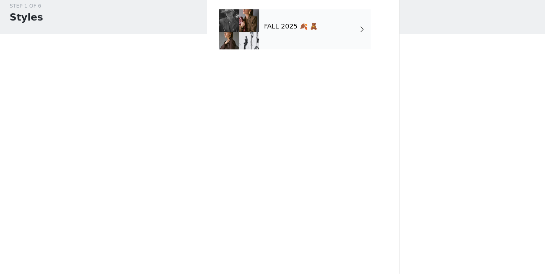
click at [251, 46] on div "FALL 2025 🍂 🧸" at bounding box center [283, 54] width 100 height 36
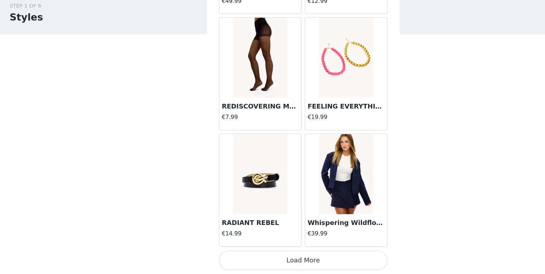
click at [273, 262] on button "Load More" at bounding box center [272, 261] width 151 height 17
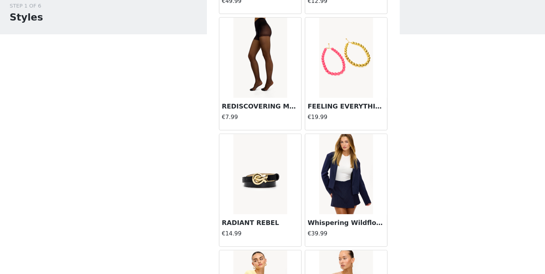
scroll to position [0, 0]
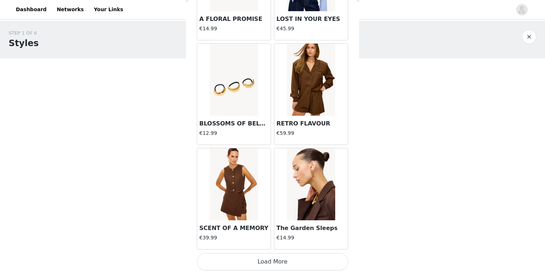
click at [307, 260] on button "Load More" at bounding box center [272, 261] width 151 height 17
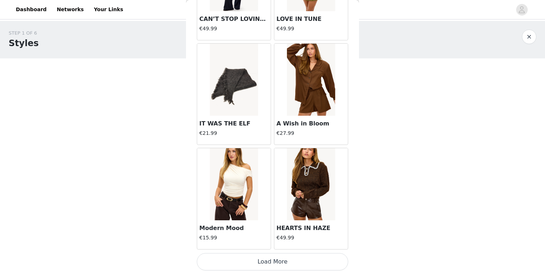
click at [294, 264] on button "Load More" at bounding box center [272, 261] width 151 height 17
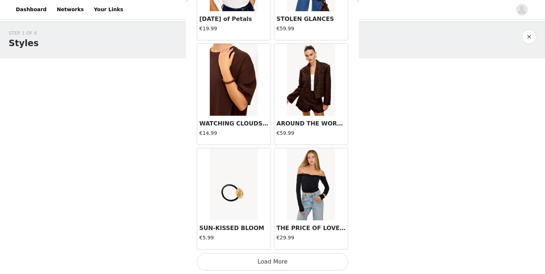
click at [275, 254] on button "Load More" at bounding box center [272, 261] width 151 height 17
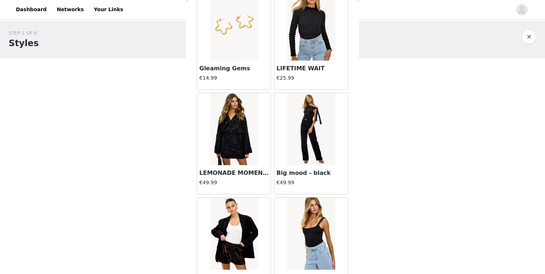
scroll to position [5007, 0]
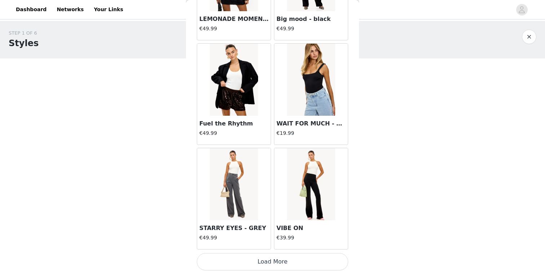
click at [288, 262] on button "Load More" at bounding box center [272, 261] width 151 height 17
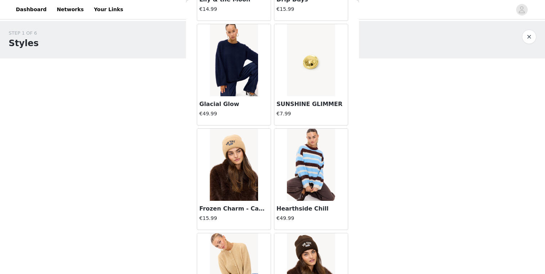
scroll to position [5857, 0]
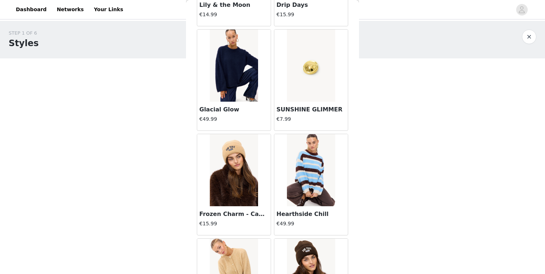
click at [249, 89] on img at bounding box center [234, 66] width 48 height 72
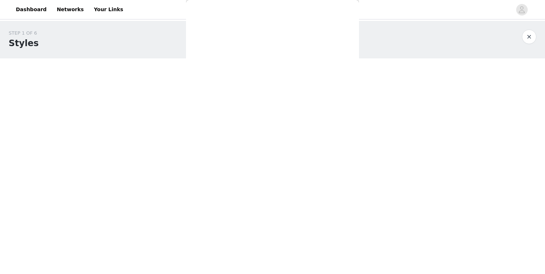
scroll to position [0, 0]
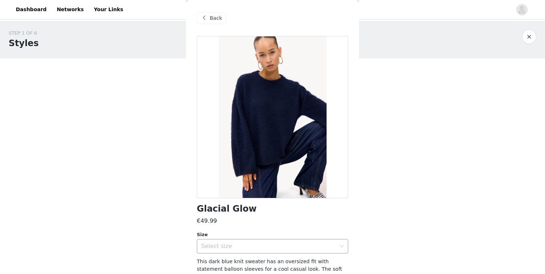
click at [270, 245] on div "Select size" at bounding box center [268, 245] width 135 height 7
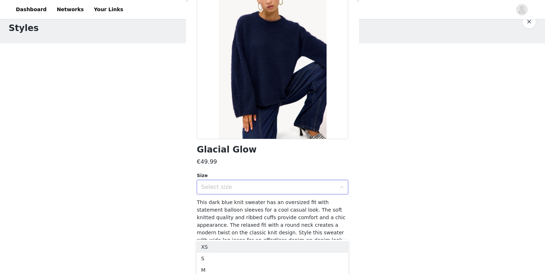
scroll to position [41, 0]
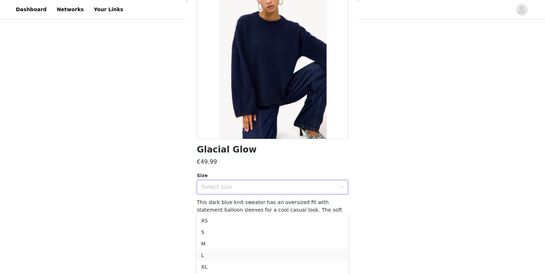
click at [228, 258] on li "L" at bounding box center [272, 255] width 151 height 12
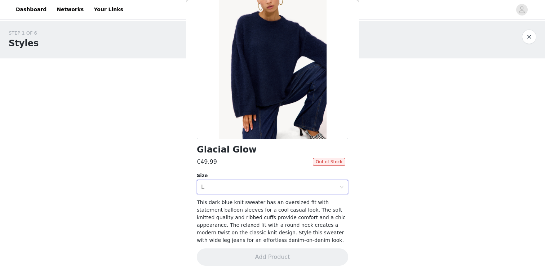
click at [245, 195] on div "Glacial Glow €49.99 Out of Stock Size Select size L This dark blue knit sweater…" at bounding box center [272, 125] width 151 height 297
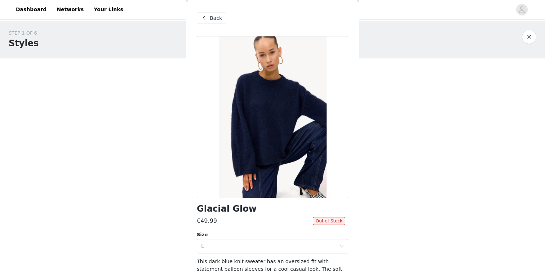
click at [214, 24] on div "Back" at bounding box center [272, 18] width 151 height 36
click at [215, 19] on span "Back" at bounding box center [216, 18] width 12 height 8
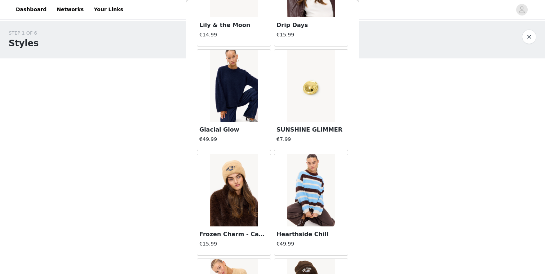
scroll to position [5830, 0]
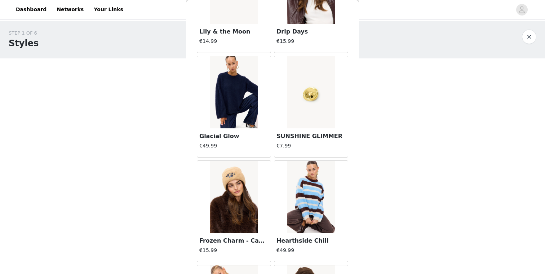
click at [311, 189] on img at bounding box center [311, 197] width 48 height 72
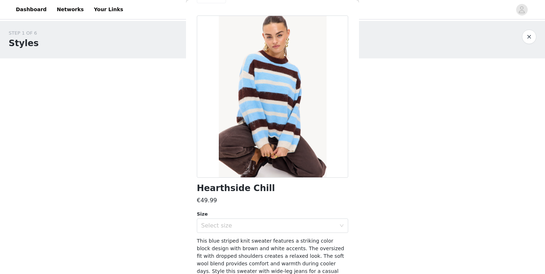
scroll to position [28, 0]
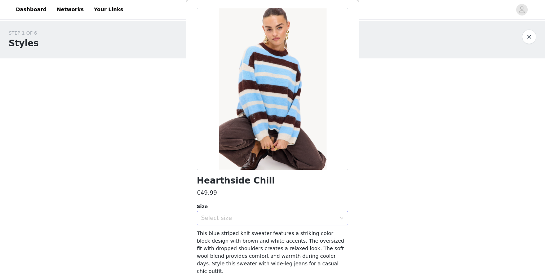
click at [256, 223] on div "Select size" at bounding box center [270, 218] width 138 height 14
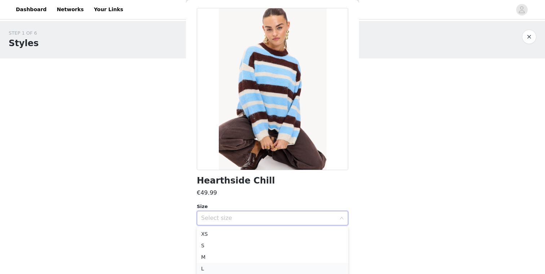
click at [233, 266] on li "L" at bounding box center [272, 269] width 151 height 12
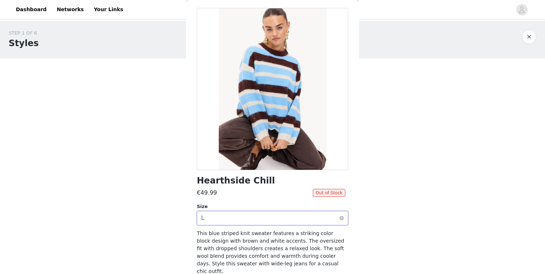
click at [259, 218] on div "Select size L" at bounding box center [270, 218] width 138 height 14
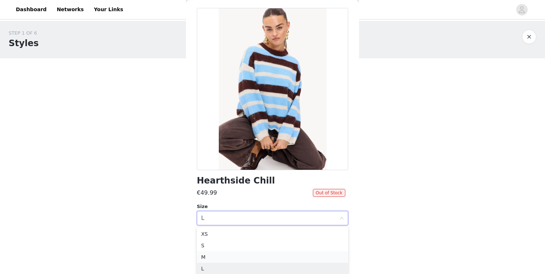
click at [226, 254] on li "M" at bounding box center [272, 257] width 151 height 12
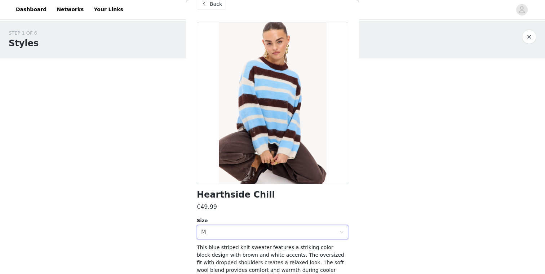
scroll to position [0, 0]
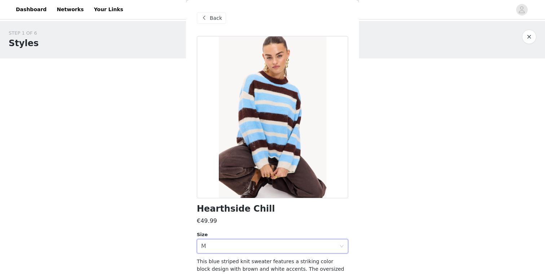
click at [208, 21] on div "Back" at bounding box center [211, 18] width 29 height 12
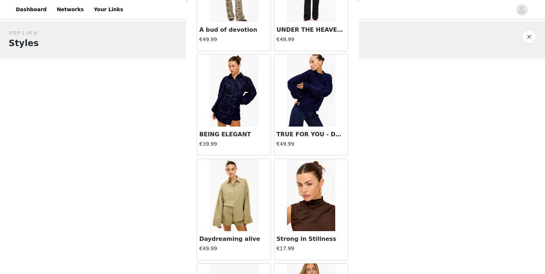
scroll to position [4567, 0]
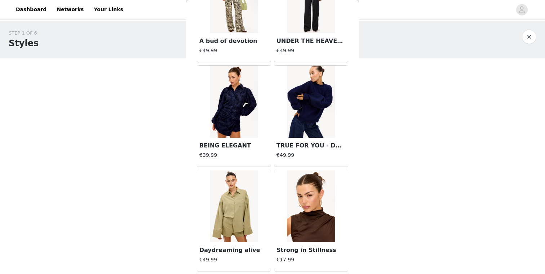
click at [301, 125] on img at bounding box center [311, 102] width 48 height 72
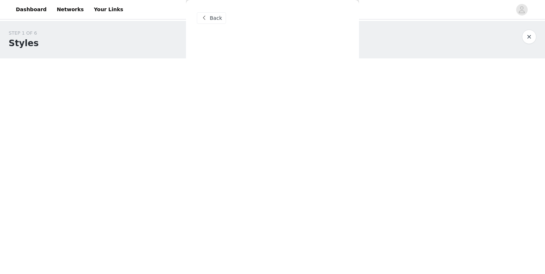
scroll to position [0, 0]
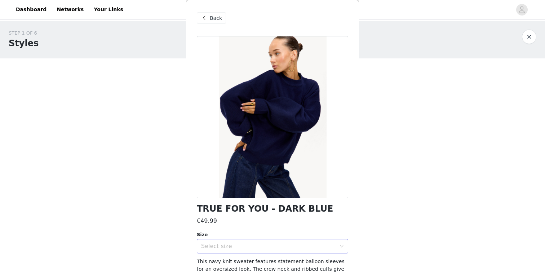
click at [254, 242] on div "Select size" at bounding box center [268, 245] width 135 height 7
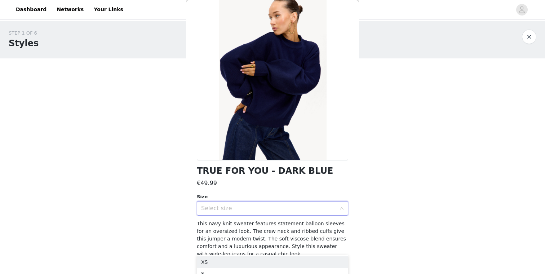
scroll to position [52, 0]
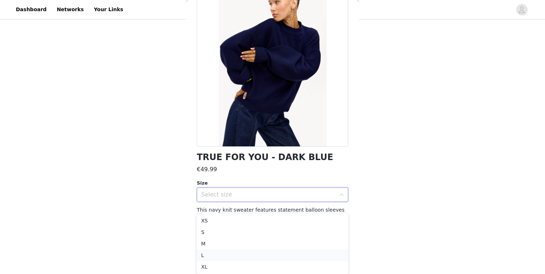
click at [235, 251] on li "L" at bounding box center [272, 255] width 151 height 12
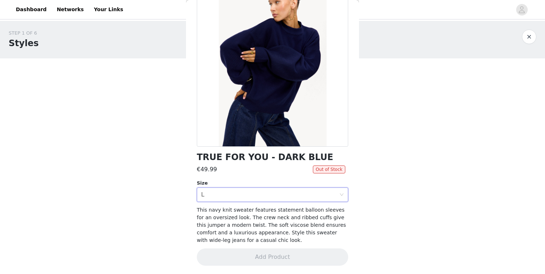
scroll to position [0, 0]
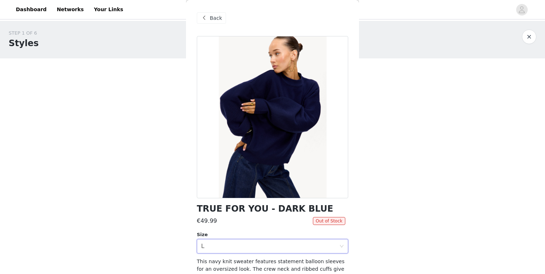
click at [201, 15] on span at bounding box center [204, 18] width 9 height 9
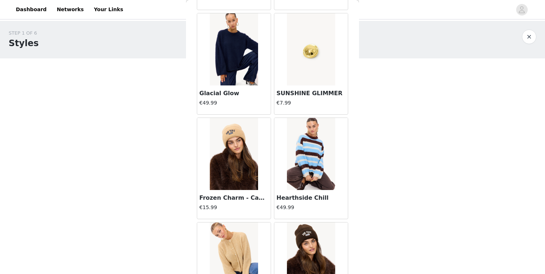
scroll to position [6052, 0]
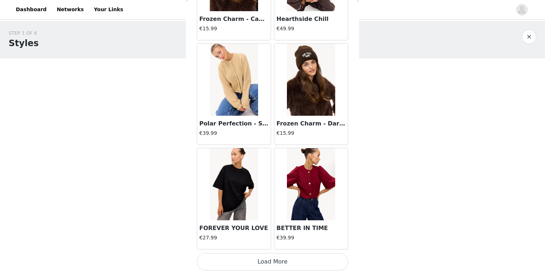
click at [281, 257] on button "Load More" at bounding box center [272, 261] width 151 height 17
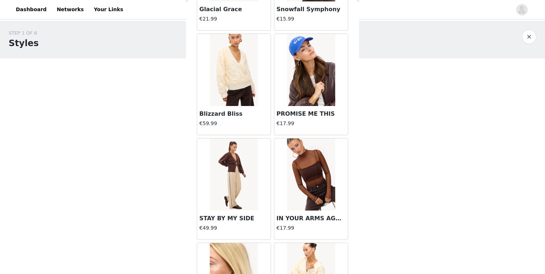
scroll to position [7097, 0]
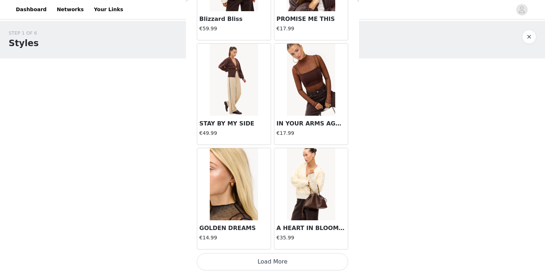
click at [281, 261] on button "Load More" at bounding box center [272, 261] width 151 height 17
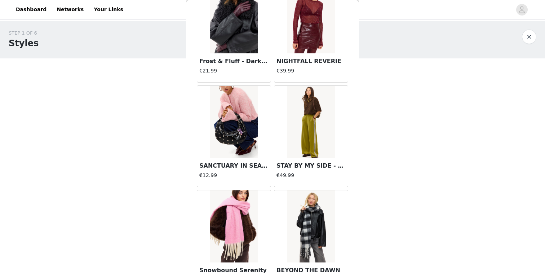
scroll to position [7687, 0]
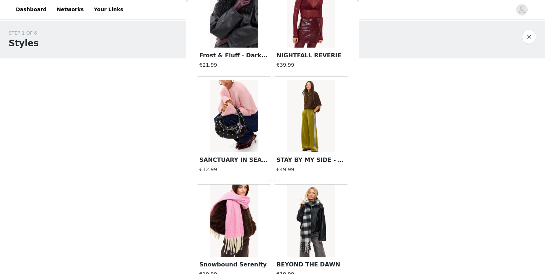
click at [321, 147] on img at bounding box center [311, 116] width 48 height 72
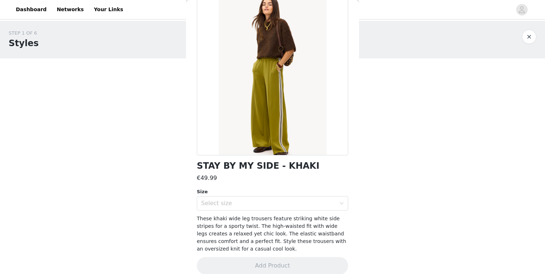
scroll to position [52, 0]
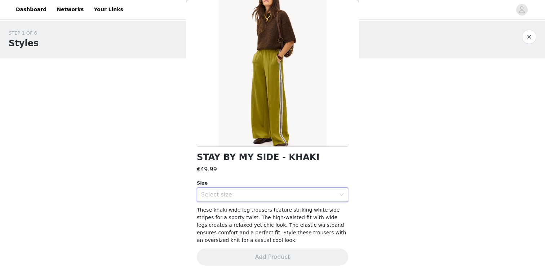
click at [262, 198] on div "Select size" at bounding box center [270, 195] width 138 height 14
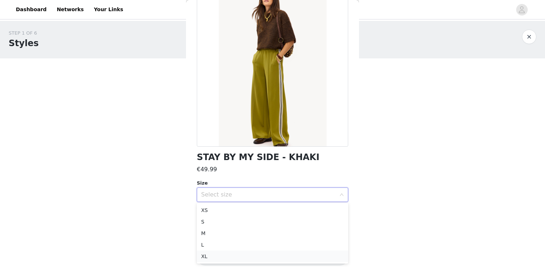
click at [228, 251] on li "XL" at bounding box center [272, 256] width 151 height 12
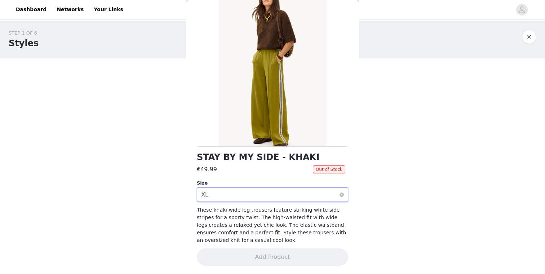
click at [254, 197] on div "Select size XL" at bounding box center [270, 195] width 138 height 14
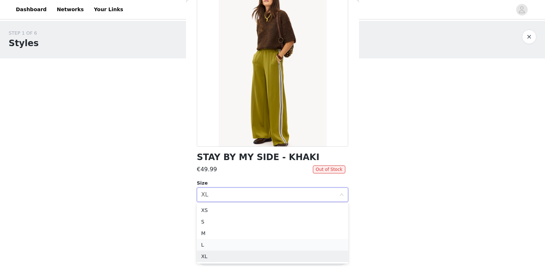
click at [224, 242] on li "L" at bounding box center [272, 245] width 151 height 12
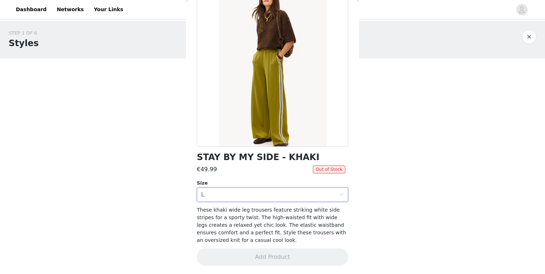
scroll to position [0, 0]
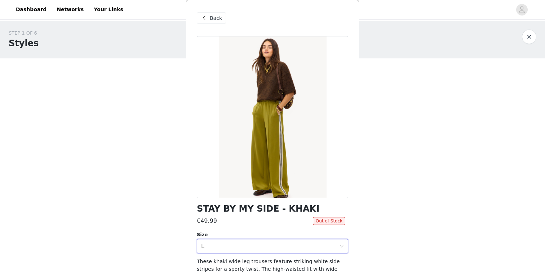
click at [213, 25] on div "Back" at bounding box center [272, 18] width 151 height 36
click at [213, 24] on div "Back" at bounding box center [272, 18] width 151 height 36
click at [215, 20] on span "Back" at bounding box center [216, 18] width 12 height 8
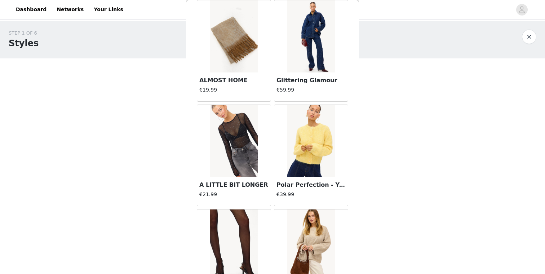
scroll to position [8141, 0]
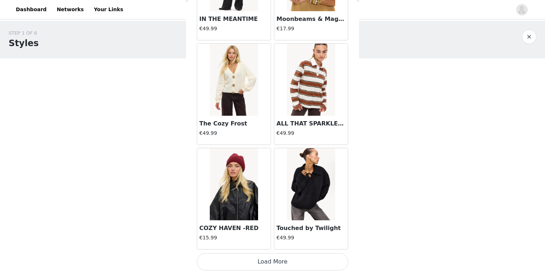
click at [306, 266] on button "Load More" at bounding box center [272, 261] width 151 height 17
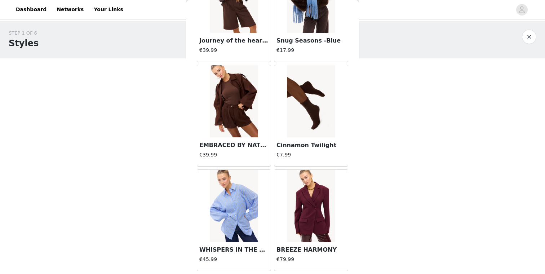
scroll to position [9186, 0]
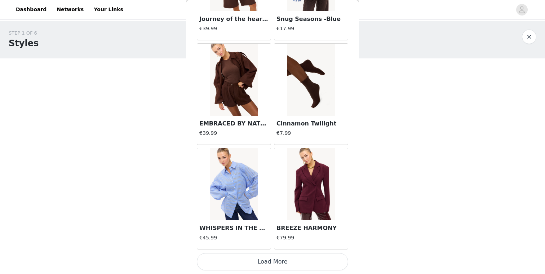
click at [271, 260] on button "Load More" at bounding box center [272, 261] width 151 height 17
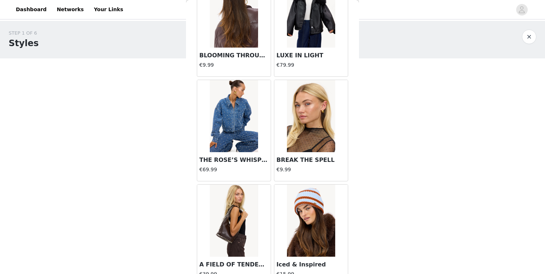
scroll to position [10231, 0]
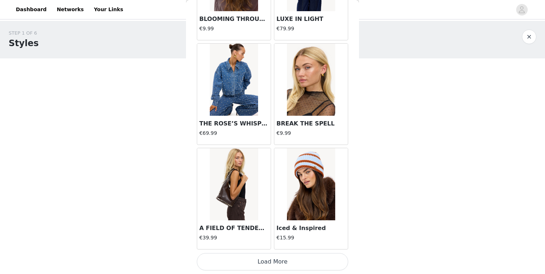
click at [289, 258] on button "Load More" at bounding box center [272, 261] width 151 height 17
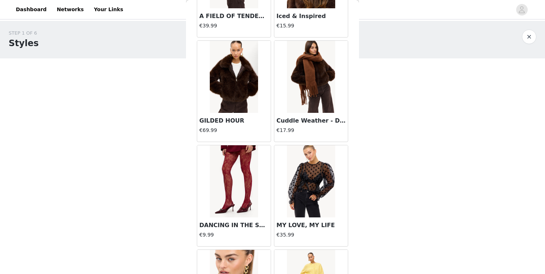
scroll to position [10512, 0]
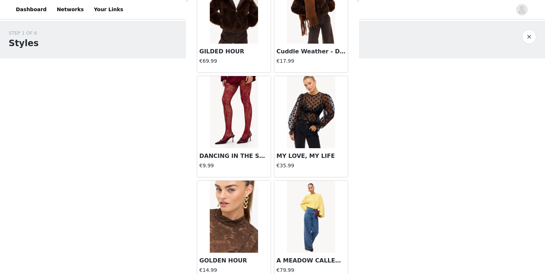
click at [237, 27] on img at bounding box center [234, 8] width 48 height 72
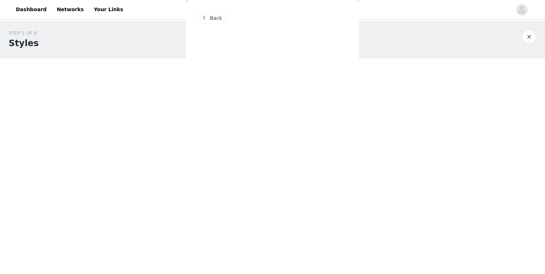
scroll to position [0, 0]
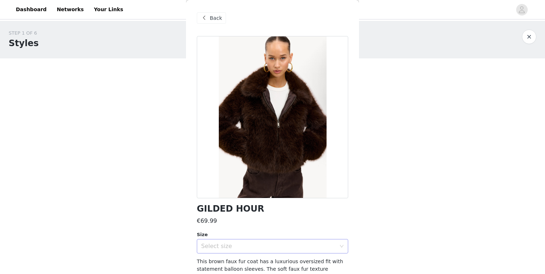
click at [256, 242] on div "Select size" at bounding box center [268, 245] width 135 height 7
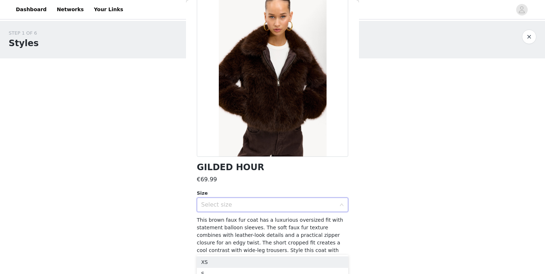
scroll to position [59, 0]
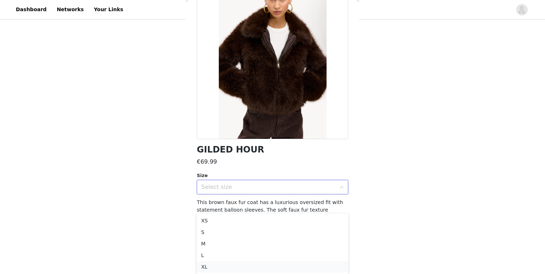
click at [223, 261] on li "XL" at bounding box center [272, 267] width 151 height 12
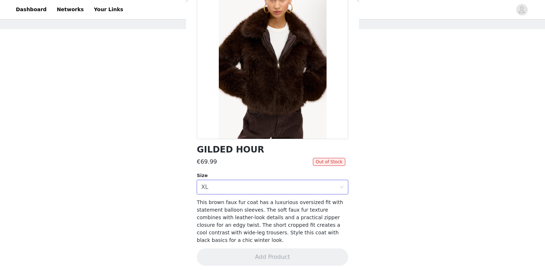
scroll to position [0, 0]
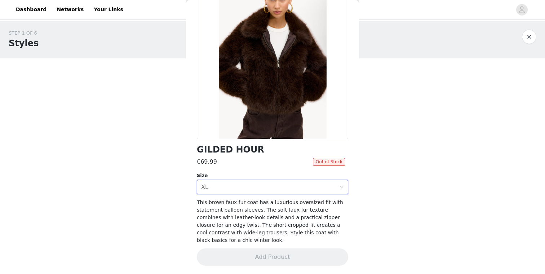
click at [237, 195] on div "GILDED HOUR €69.99 Out of Stock Size Select size XL This brown faux fur coat ha…" at bounding box center [272, 125] width 151 height 297
click at [237, 191] on div "Select size XL" at bounding box center [270, 187] width 138 height 14
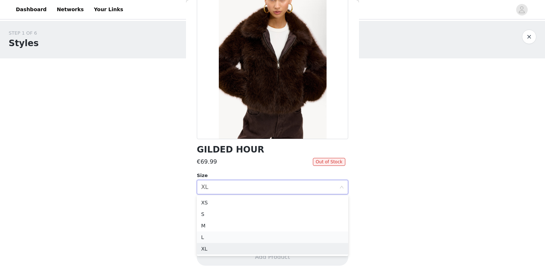
click at [217, 240] on li "L" at bounding box center [272, 237] width 151 height 12
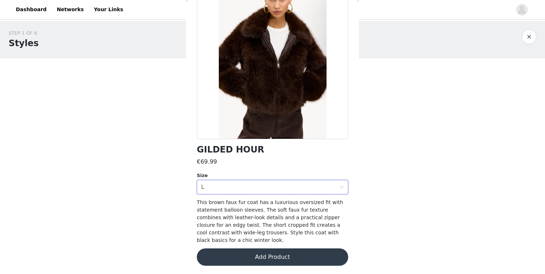
click at [236, 258] on button "Add Product" at bounding box center [272, 256] width 151 height 17
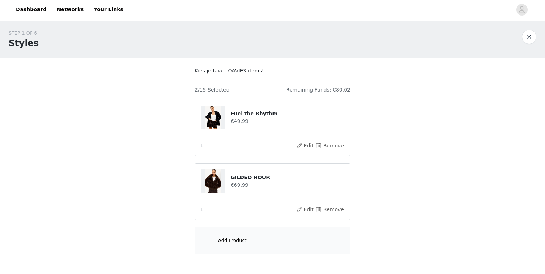
click at [243, 240] on div "Add Product" at bounding box center [232, 240] width 28 height 7
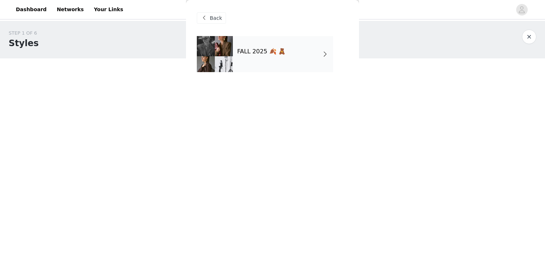
click at [293, 47] on div "FALL 2025 🍂 🧸" at bounding box center [283, 54] width 100 height 36
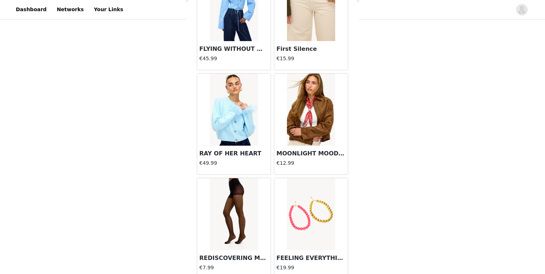
scroll to position [829, 0]
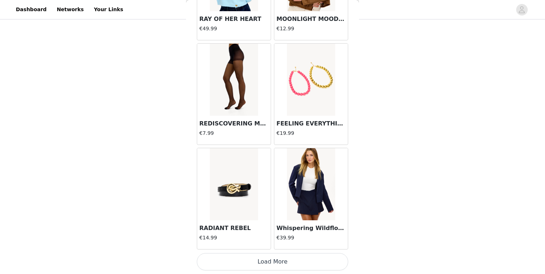
click at [274, 260] on button "Load More" at bounding box center [272, 261] width 151 height 17
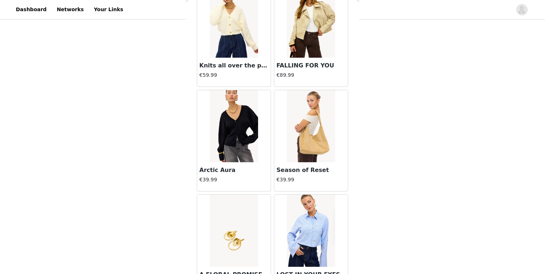
scroll to position [1615, 0]
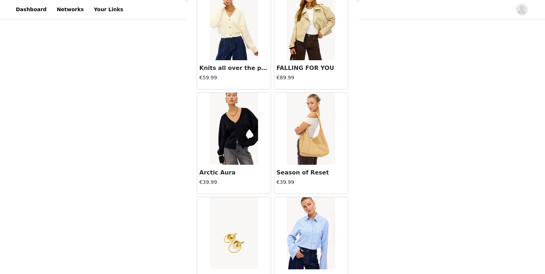
click at [222, 150] on img at bounding box center [234, 129] width 48 height 72
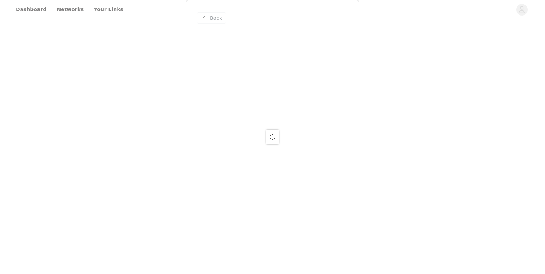
scroll to position [0, 0]
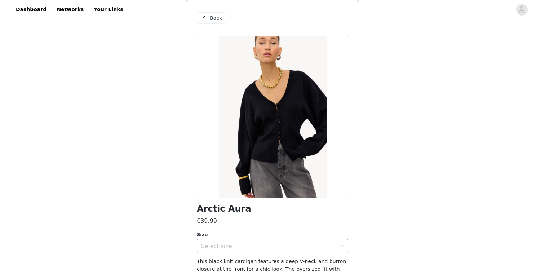
click at [266, 246] on div "Select size" at bounding box center [268, 245] width 135 height 7
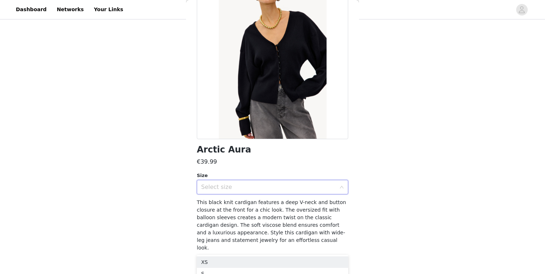
scroll to position [82, 0]
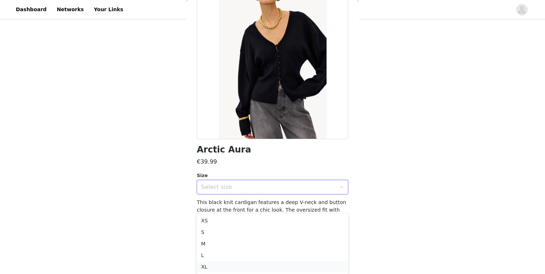
click at [247, 263] on li "XL" at bounding box center [272, 267] width 151 height 12
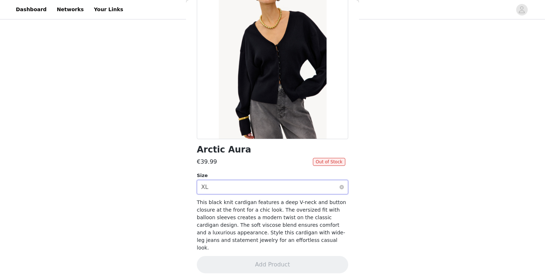
scroll to position [40, 0]
click at [268, 183] on div "Select size XL" at bounding box center [270, 187] width 138 height 14
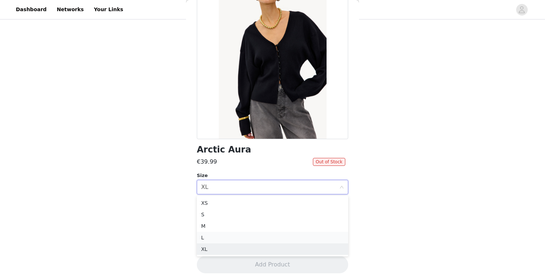
click at [225, 237] on li "L" at bounding box center [272, 238] width 151 height 12
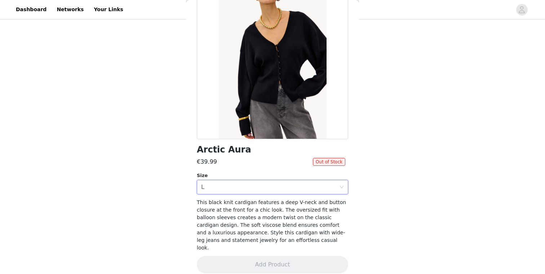
click at [269, 194] on div "Arctic Aura €39.99 Out of Stock Size Select size L This black knit cardigan fea…" at bounding box center [272, 129] width 151 height 305
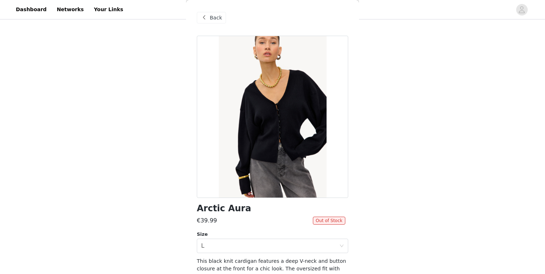
scroll to position [0, 0]
click at [222, 21] on div "Back" at bounding box center [211, 18] width 29 height 12
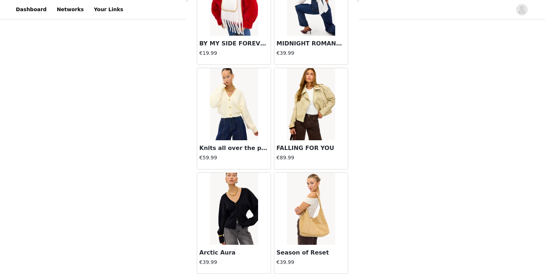
scroll to position [1873, 0]
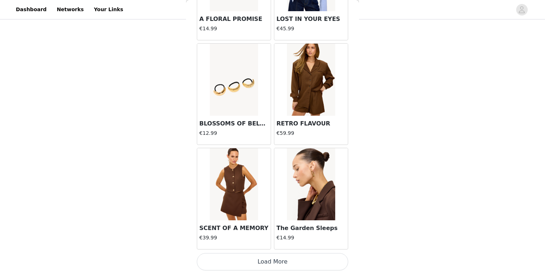
click at [301, 259] on button "Load More" at bounding box center [272, 261] width 151 height 17
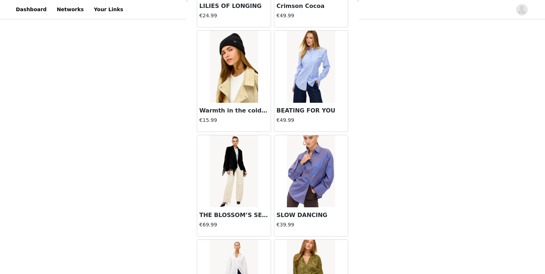
scroll to position [2621, 0]
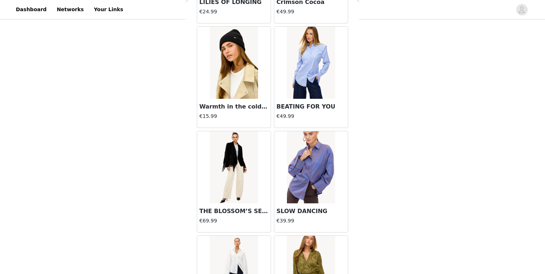
click at [316, 178] on img at bounding box center [311, 167] width 48 height 72
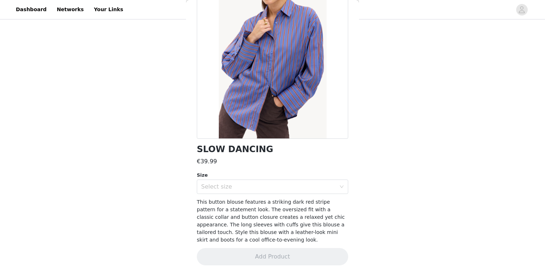
scroll to position [59, 0]
click at [273, 188] on div "Select size" at bounding box center [268, 186] width 135 height 7
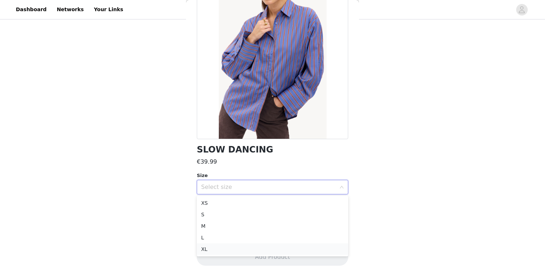
click at [235, 249] on li "XL" at bounding box center [272, 249] width 151 height 12
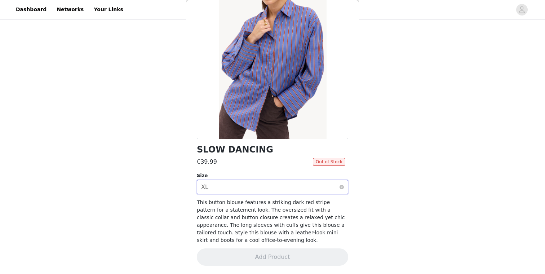
click at [240, 191] on div "Select size XL" at bounding box center [270, 187] width 138 height 14
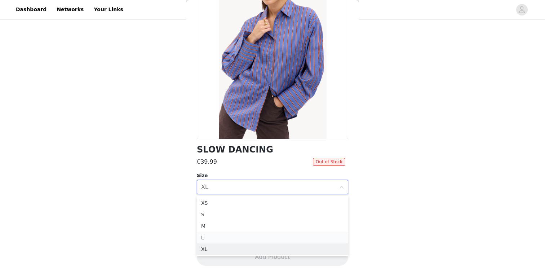
click at [212, 235] on li "L" at bounding box center [272, 238] width 151 height 12
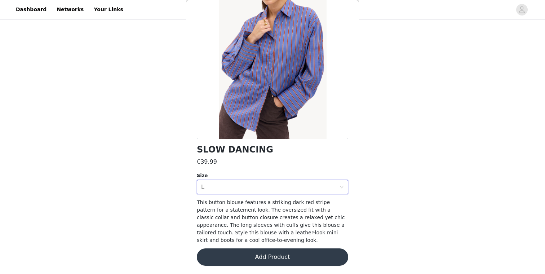
click at [240, 264] on button "Add Product" at bounding box center [272, 256] width 151 height 17
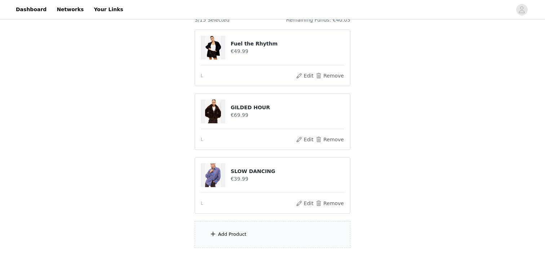
scroll to position [85, 0]
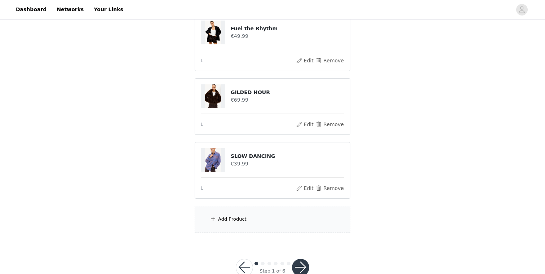
click at [222, 223] on div "Add Product" at bounding box center [273, 219] width 156 height 27
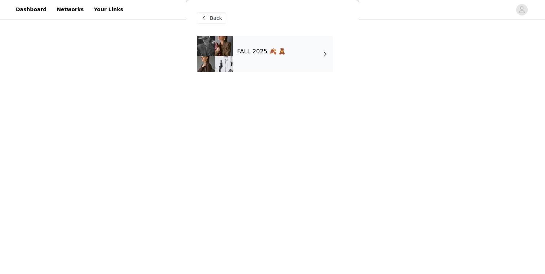
click at [263, 64] on div "FALL 2025 🍂 🧸" at bounding box center [283, 54] width 100 height 36
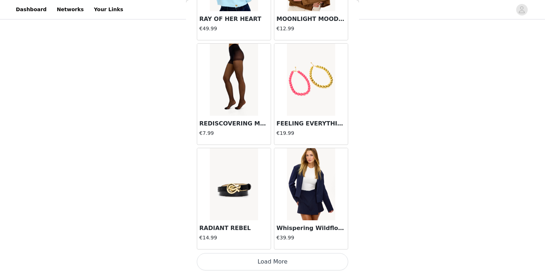
scroll to position [104, 0]
click at [282, 260] on button "Load More" at bounding box center [272, 261] width 151 height 17
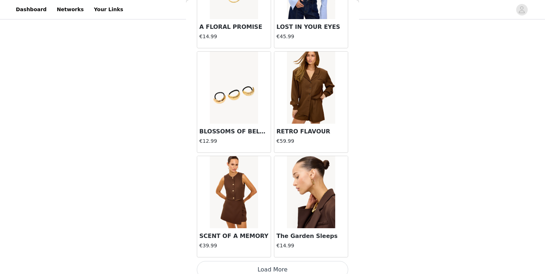
scroll to position [1873, 0]
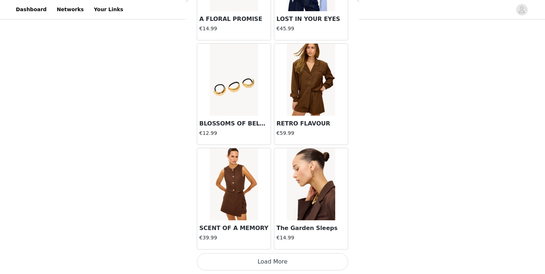
click at [275, 264] on button "Load More" at bounding box center [272, 261] width 151 height 17
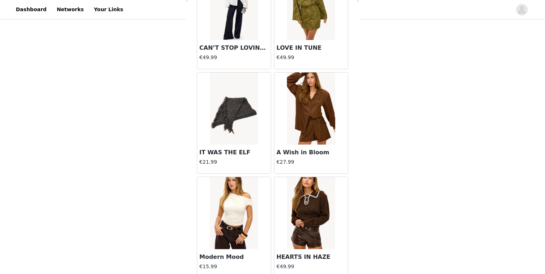
scroll to position [2918, 0]
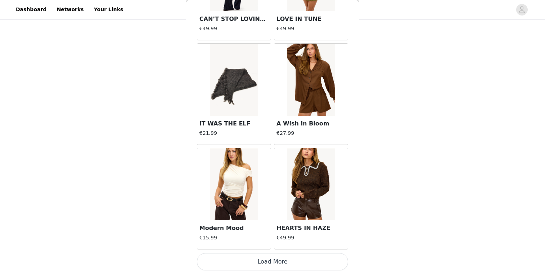
click at [272, 264] on button "Load More" at bounding box center [272, 261] width 151 height 17
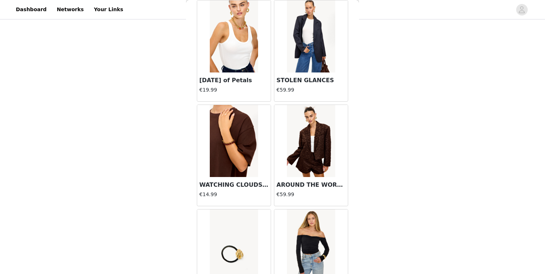
scroll to position [3963, 0]
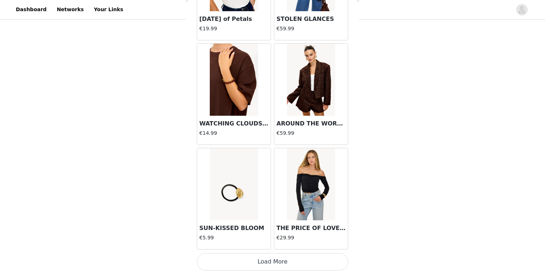
click at [287, 261] on button "Load More" at bounding box center [272, 261] width 151 height 17
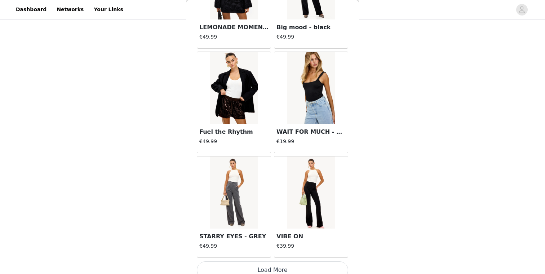
scroll to position [5007, 0]
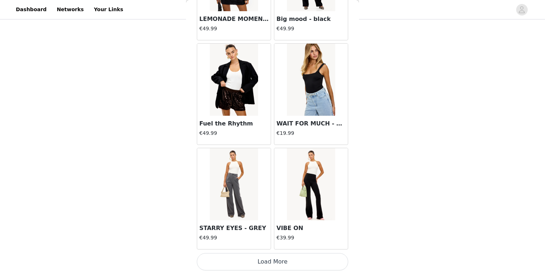
click at [293, 261] on button "Load More" at bounding box center [272, 261] width 151 height 17
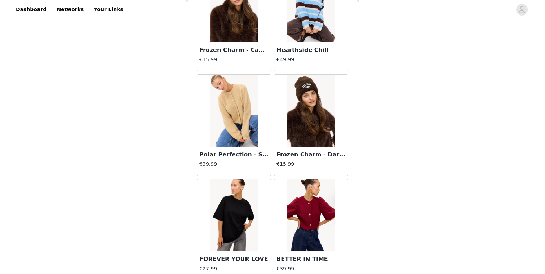
scroll to position [6052, 0]
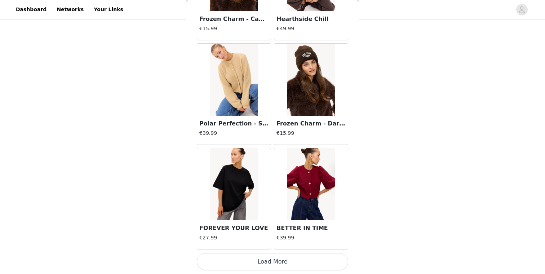
click at [273, 260] on button "Load More" at bounding box center [272, 261] width 151 height 17
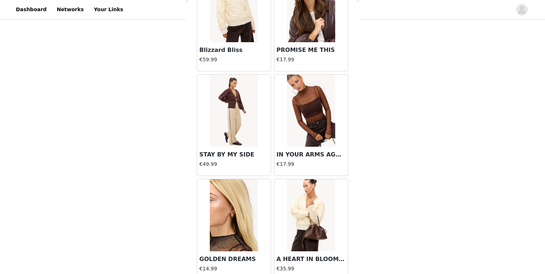
scroll to position [7097, 0]
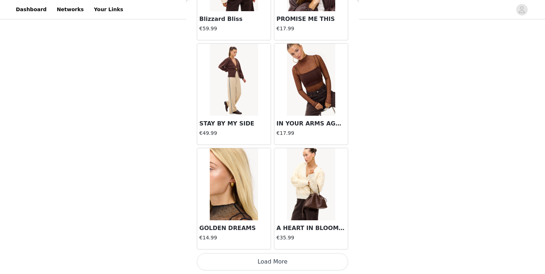
click at [282, 256] on button "Load More" at bounding box center [272, 261] width 151 height 17
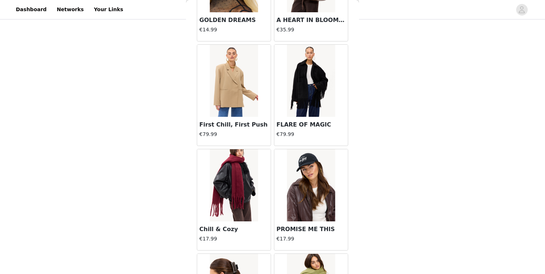
scroll to position [7309, 0]
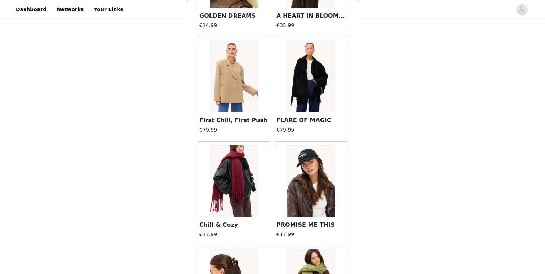
click at [295, 77] on img at bounding box center [311, 76] width 48 height 72
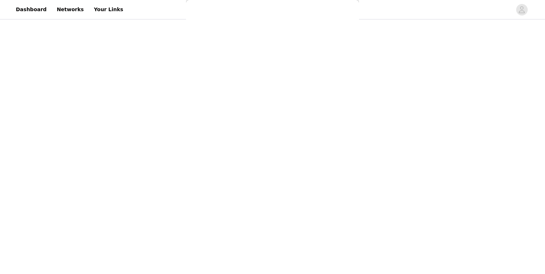
scroll to position [0, 0]
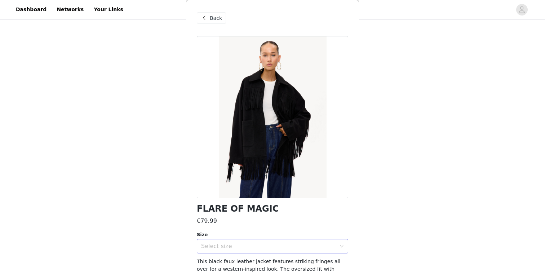
click at [262, 249] on div "Select size" at bounding box center [268, 245] width 135 height 7
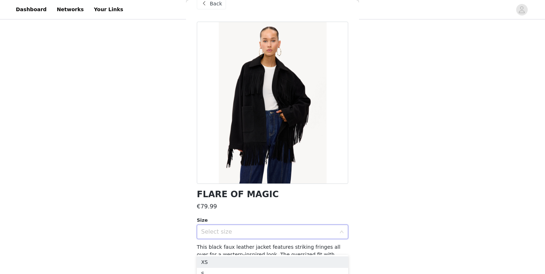
scroll to position [59, 0]
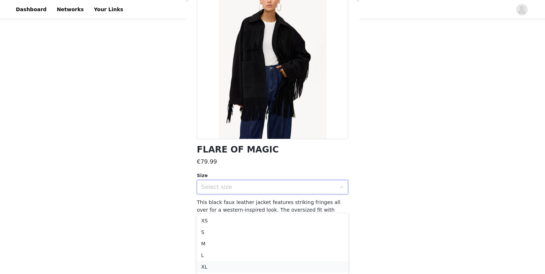
click at [223, 264] on li "XL" at bounding box center [272, 267] width 151 height 12
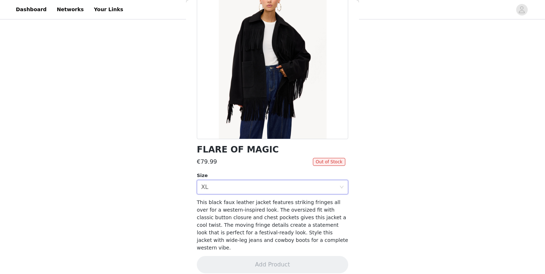
scroll to position [104, 0]
click at [241, 186] on div "Select size XL" at bounding box center [270, 187] width 138 height 14
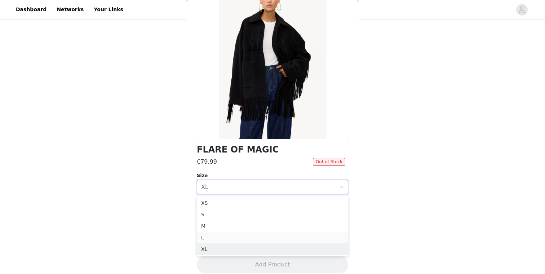
click at [218, 239] on li "L" at bounding box center [272, 238] width 151 height 12
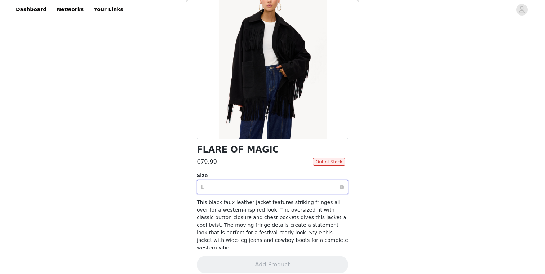
click at [249, 188] on div "Select size L" at bounding box center [270, 187] width 138 height 14
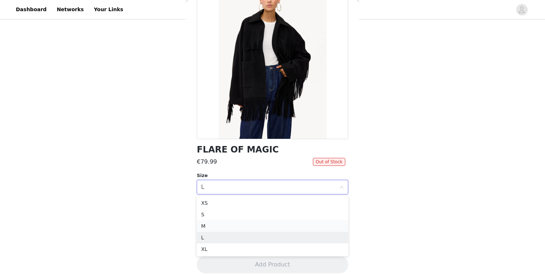
click at [227, 225] on li "M" at bounding box center [272, 226] width 151 height 12
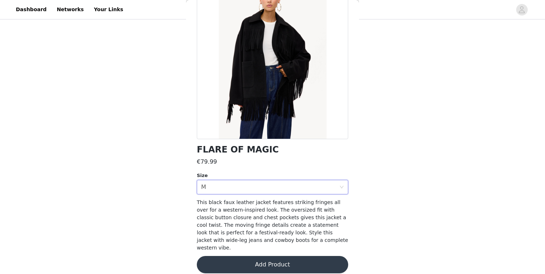
click at [257, 156] on div "FLARE OF MAGIC €79.99 Size Select size M This black faux leather jacket feature…" at bounding box center [272, 129] width 151 height 305
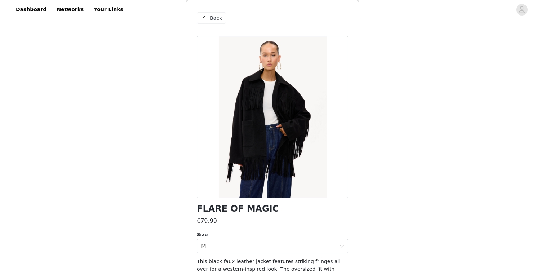
click at [219, 26] on div "Back" at bounding box center [272, 18] width 151 height 36
click at [217, 20] on span "Back" at bounding box center [216, 18] width 12 height 8
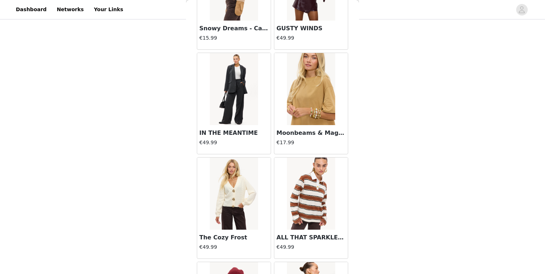
scroll to position [8141, 0]
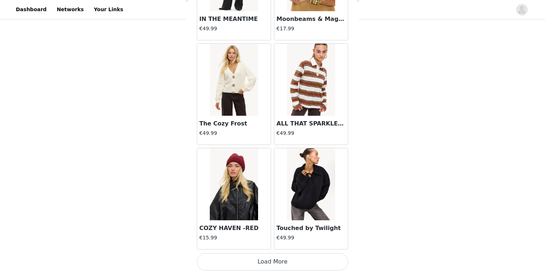
click at [275, 258] on button "Load More" at bounding box center [272, 261] width 151 height 17
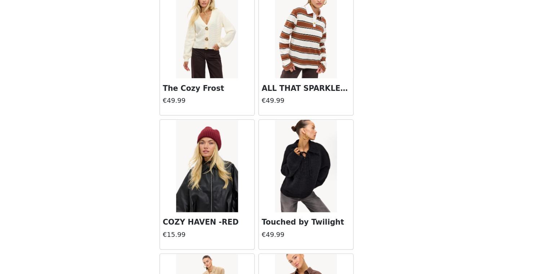
scroll to position [104, 0]
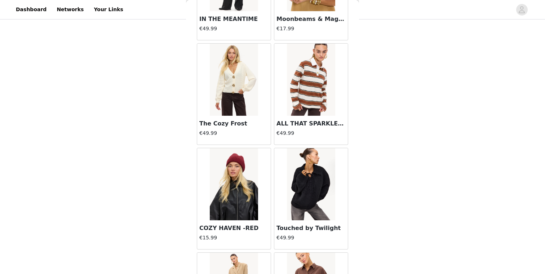
click at [310, 181] on img at bounding box center [311, 184] width 48 height 72
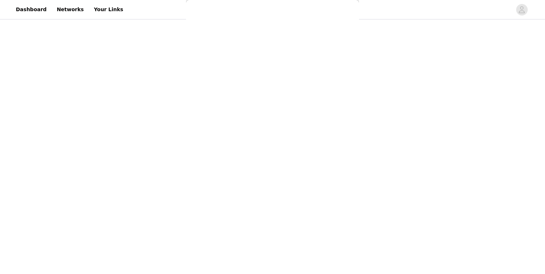
scroll to position [0, 0]
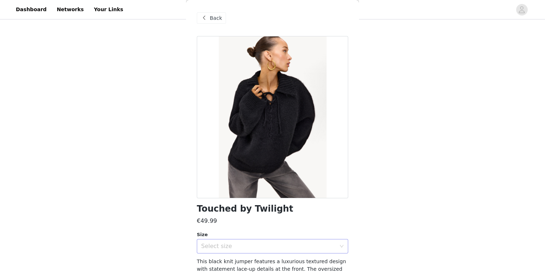
click at [245, 248] on div "Select size" at bounding box center [268, 245] width 135 height 7
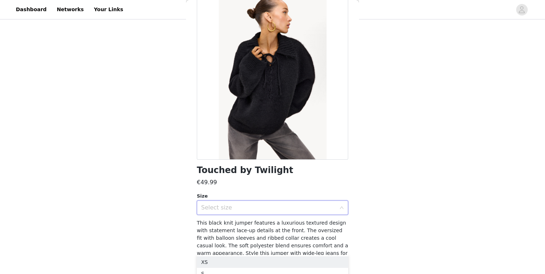
scroll to position [52, 0]
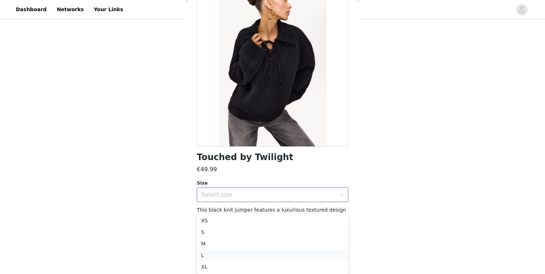
click at [229, 259] on li "L" at bounding box center [272, 255] width 151 height 12
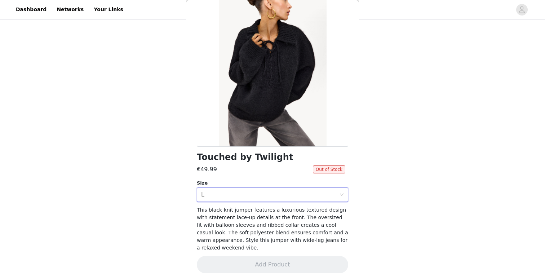
scroll to position [104, 0]
click at [244, 196] on div "Select size L" at bounding box center [270, 195] width 138 height 14
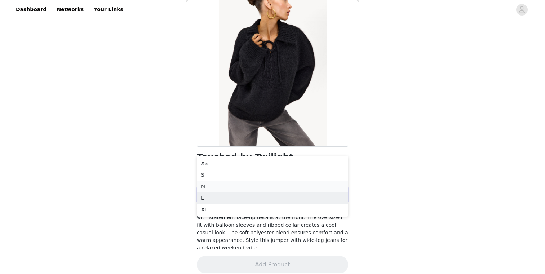
click at [229, 184] on li "M" at bounding box center [272, 186] width 151 height 12
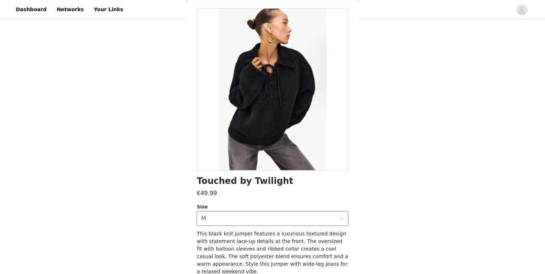
scroll to position [0, 0]
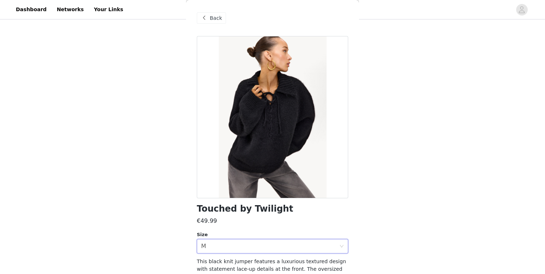
click at [207, 18] on span at bounding box center [204, 18] width 9 height 9
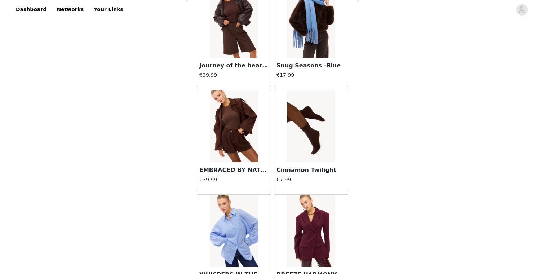
scroll to position [9186, 0]
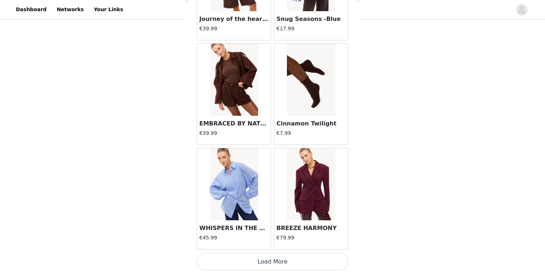
click at [309, 265] on button "Load More" at bounding box center [272, 261] width 151 height 17
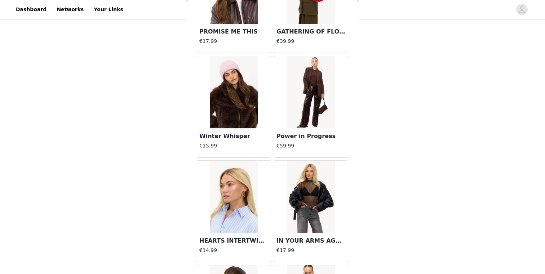
scroll to position [9906, 0]
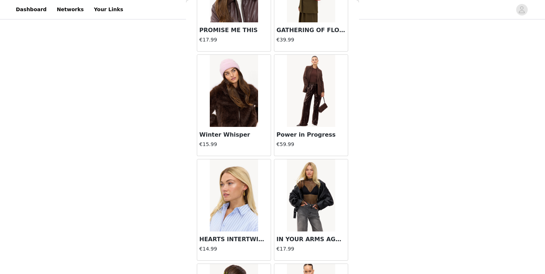
click at [331, 127] on div "Power in Progress €59.99" at bounding box center [310, 141] width 73 height 29
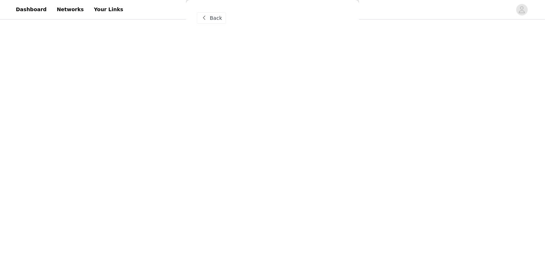
scroll to position [0, 0]
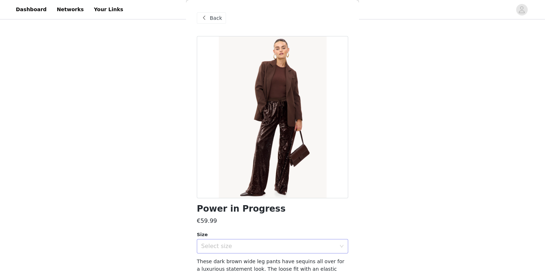
click at [277, 248] on div "Select size" at bounding box center [268, 245] width 135 height 7
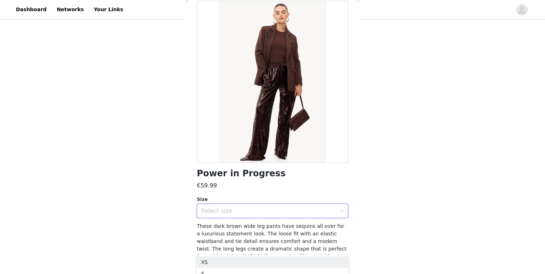
scroll to position [52, 0]
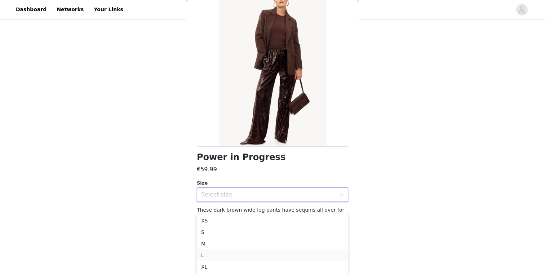
click at [259, 255] on li "L" at bounding box center [272, 255] width 151 height 12
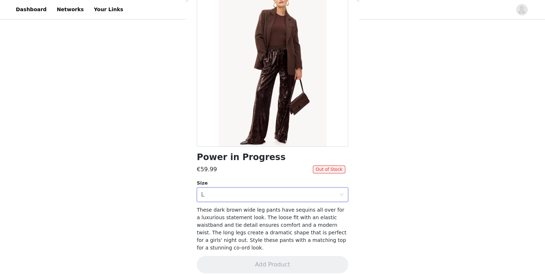
scroll to position [104, 0]
click at [260, 195] on div "Select size L" at bounding box center [270, 195] width 138 height 14
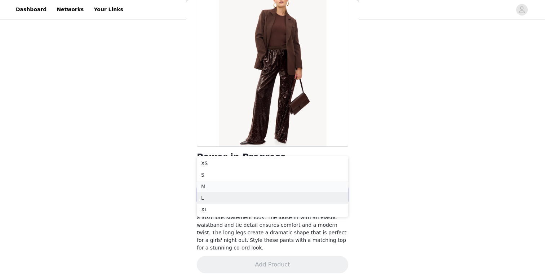
click at [242, 190] on ul "XS S M L XL" at bounding box center [272, 186] width 151 height 61
click at [242, 190] on li "M" at bounding box center [272, 186] width 151 height 12
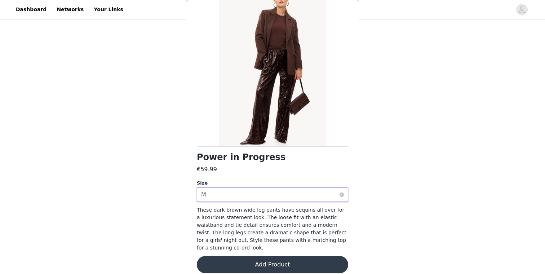
click at [249, 196] on div "Select size M" at bounding box center [270, 195] width 138 height 14
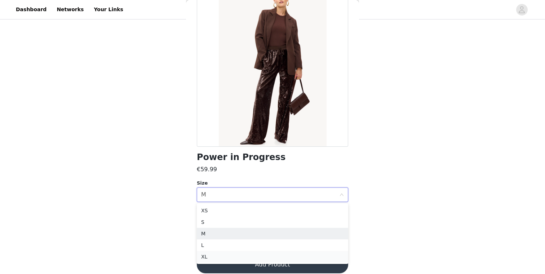
click at [244, 257] on li "XL" at bounding box center [272, 257] width 151 height 12
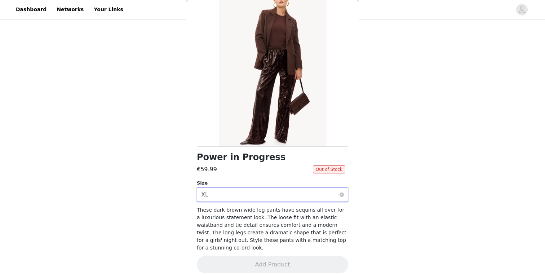
click at [267, 194] on div "Select size XL" at bounding box center [270, 195] width 138 height 14
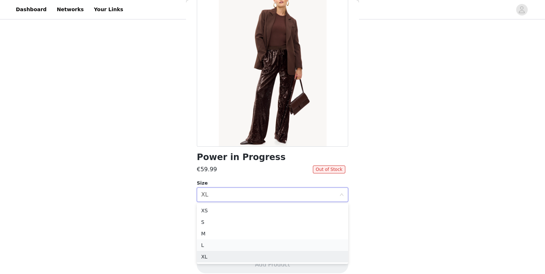
click at [251, 249] on li "L" at bounding box center [272, 245] width 151 height 12
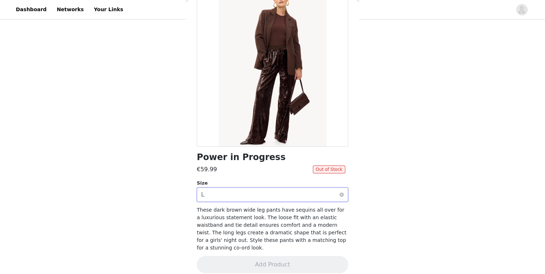
click at [245, 193] on div "Select size L" at bounding box center [270, 195] width 138 height 14
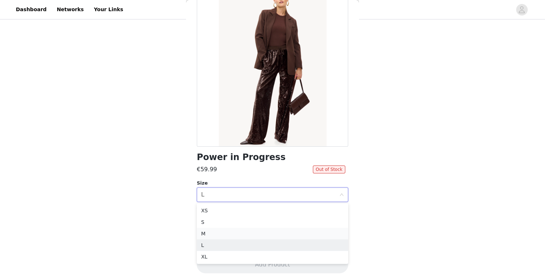
click at [222, 235] on li "M" at bounding box center [272, 234] width 151 height 12
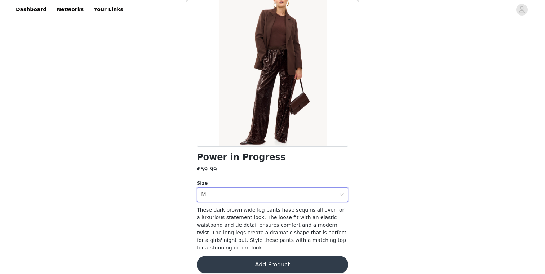
click at [298, 256] on button "Add Product" at bounding box center [272, 264] width 151 height 17
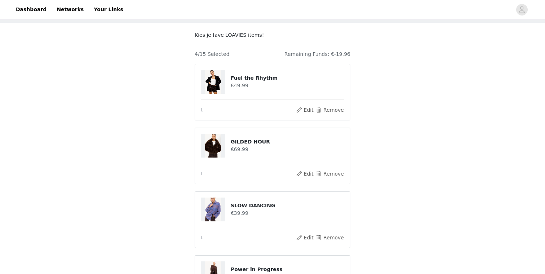
scroll to position [39, 0]
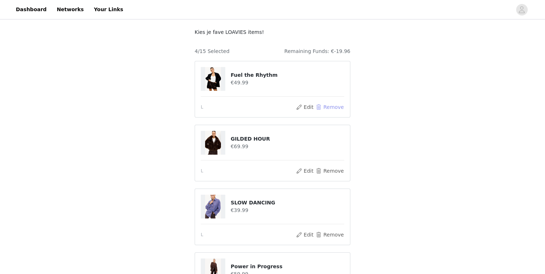
click at [329, 110] on button "Remove" at bounding box center [329, 107] width 29 height 9
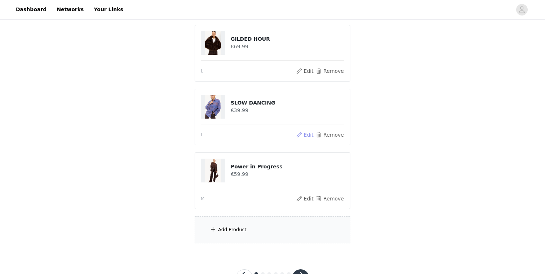
scroll to position [74, 0]
click at [246, 233] on div "Add Product" at bounding box center [273, 230] width 156 height 27
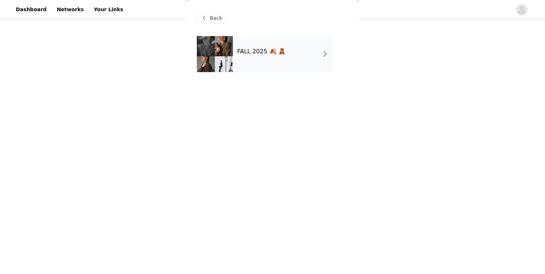
click at [242, 60] on div "FALL 2025 🍂 🧸" at bounding box center [283, 54] width 100 height 36
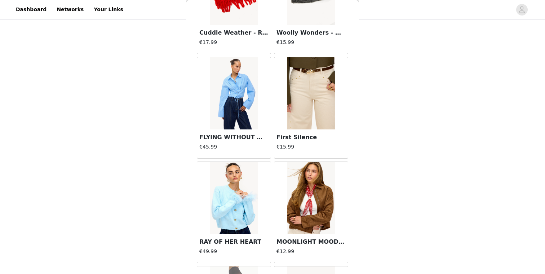
scroll to position [829, 0]
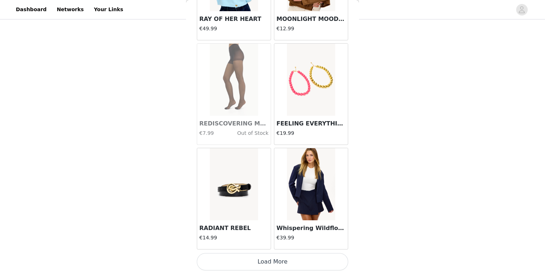
click at [253, 259] on button "Load More" at bounding box center [272, 261] width 151 height 17
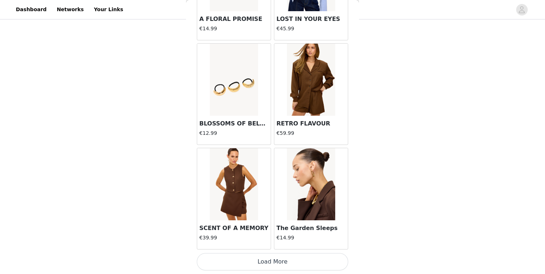
click at [256, 259] on button "Load More" at bounding box center [272, 261] width 151 height 17
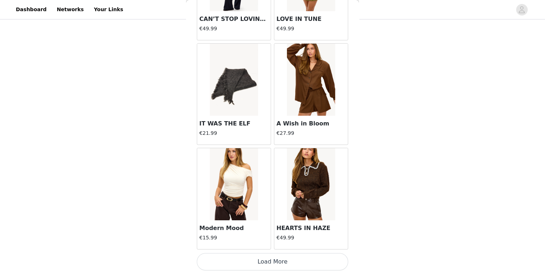
click at [264, 268] on button "Load More" at bounding box center [272, 261] width 151 height 17
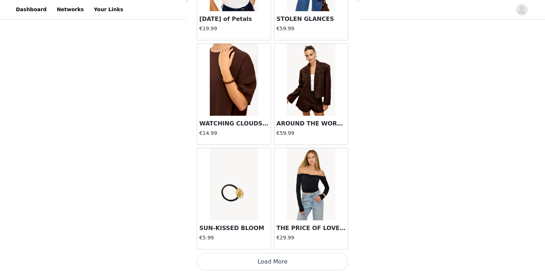
click at [282, 263] on button "Load More" at bounding box center [272, 261] width 151 height 17
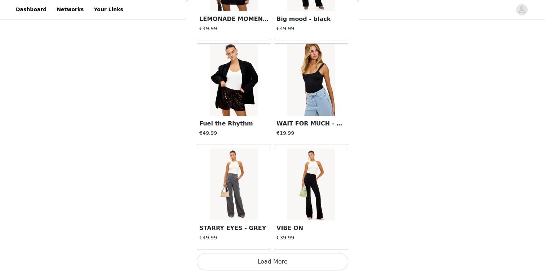
click at [272, 262] on button "Load More" at bounding box center [272, 261] width 151 height 17
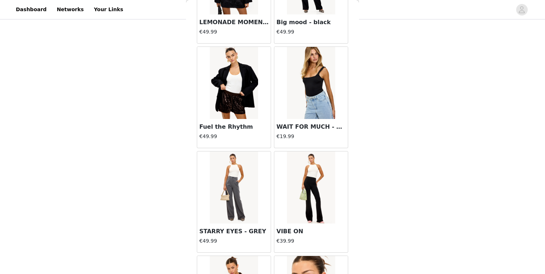
scroll to position [104, 0]
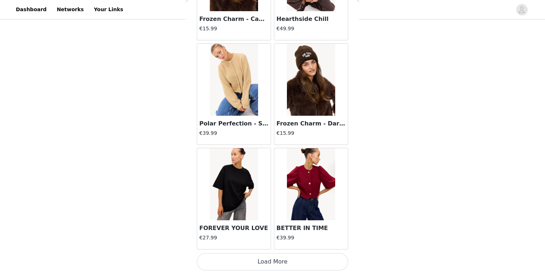
click at [272, 269] on button "Load More" at bounding box center [272, 261] width 151 height 17
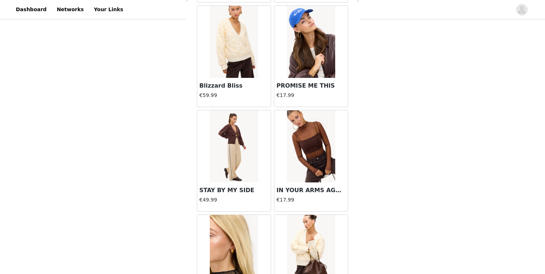
scroll to position [7097, 0]
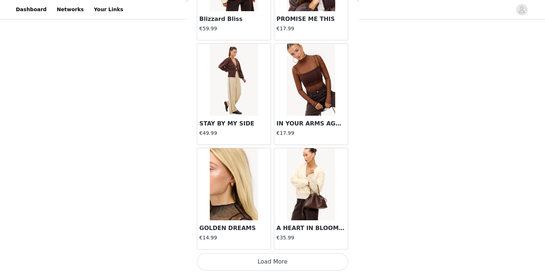
click at [298, 258] on button "Load More" at bounding box center [272, 261] width 151 height 17
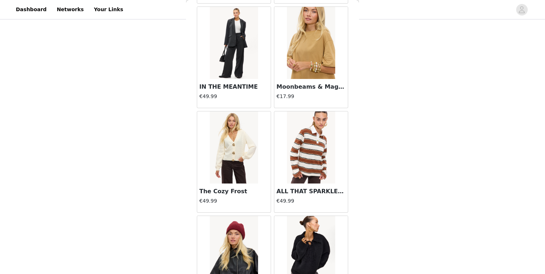
scroll to position [8141, 0]
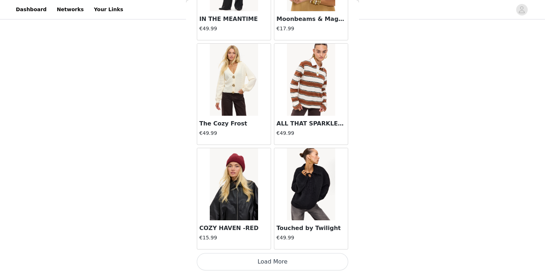
click at [277, 259] on button "Load More" at bounding box center [272, 261] width 151 height 17
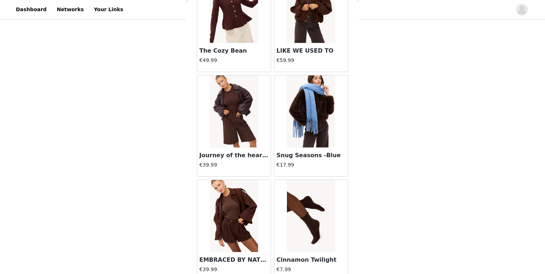
scroll to position [9186, 0]
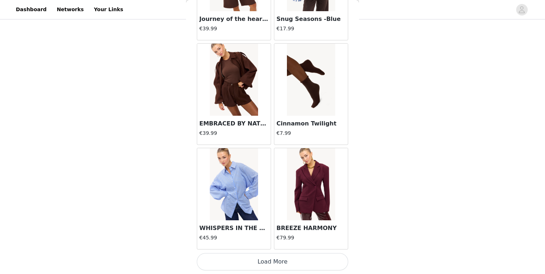
click at [282, 263] on button "Load More" at bounding box center [272, 261] width 151 height 17
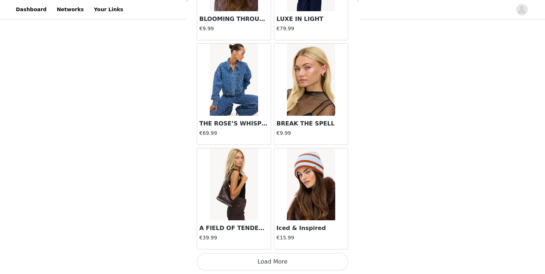
click at [280, 267] on button "Load More" at bounding box center [272, 261] width 151 height 17
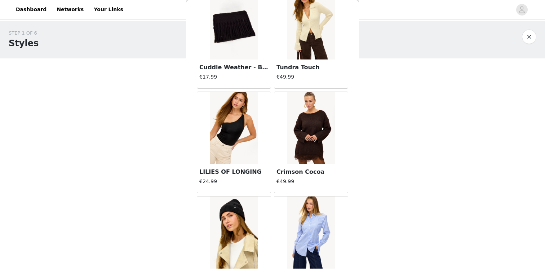
scroll to position [2447, 0]
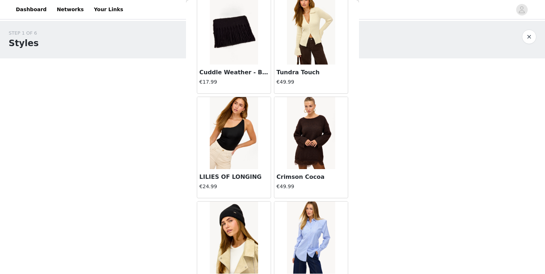
click at [282, 152] on div at bounding box center [310, 133] width 73 height 72
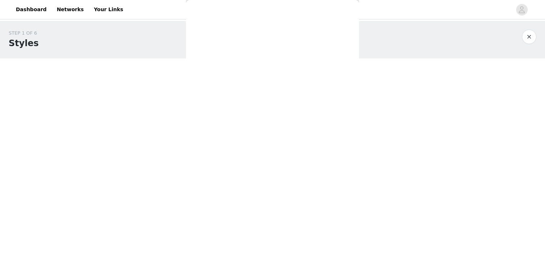
scroll to position [0, 0]
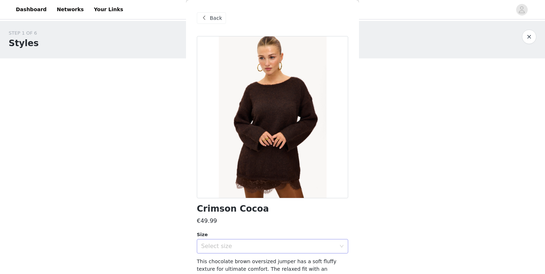
click at [253, 241] on div "Select size" at bounding box center [270, 246] width 138 height 14
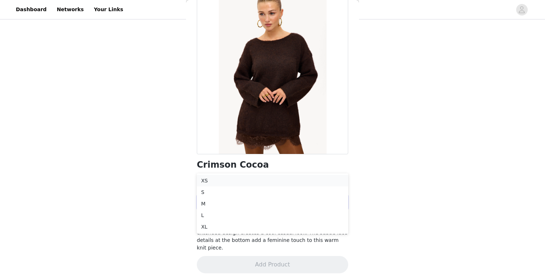
scroll to position [104, 0]
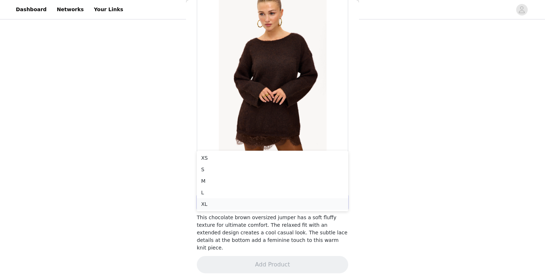
click at [229, 207] on li "XL" at bounding box center [272, 204] width 151 height 12
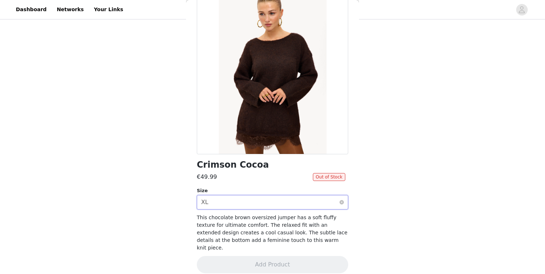
click at [232, 201] on div "Select size XL" at bounding box center [270, 202] width 138 height 14
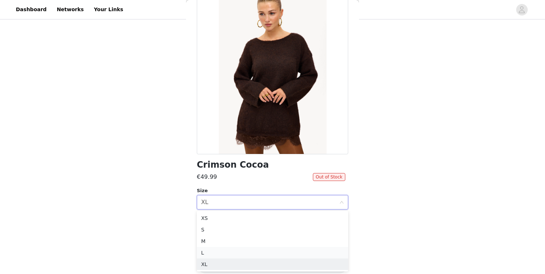
click at [205, 252] on li "L" at bounding box center [272, 253] width 151 height 12
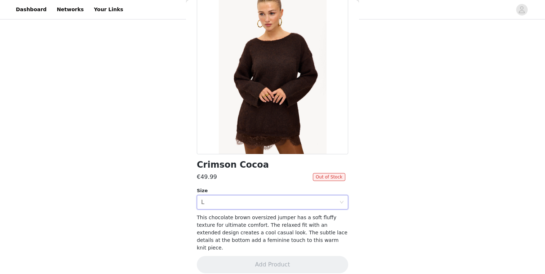
scroll to position [0, 0]
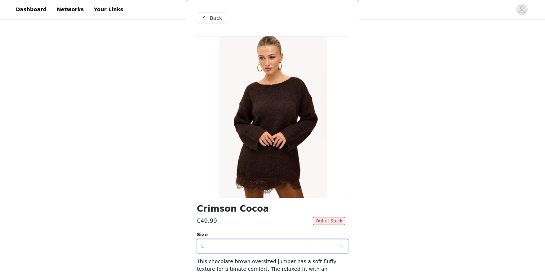
click at [213, 24] on div "Back" at bounding box center [272, 18] width 151 height 36
click at [217, 18] on span "Back" at bounding box center [216, 18] width 12 height 8
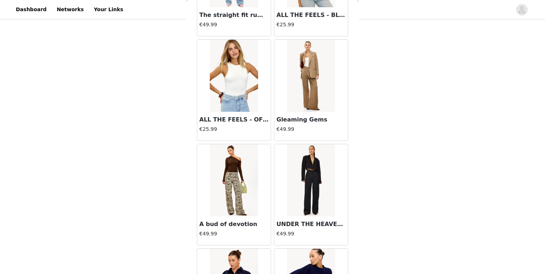
scroll to position [4377, 0]
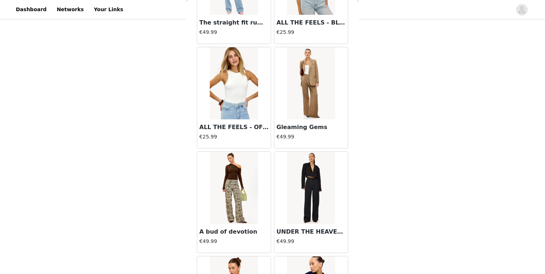
click at [293, 104] on img at bounding box center [311, 83] width 48 height 72
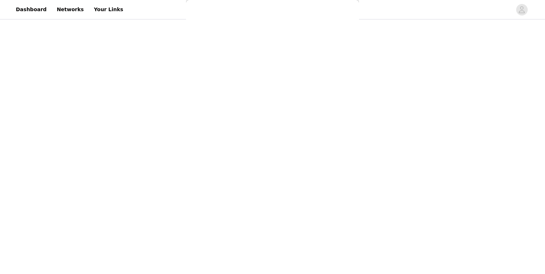
scroll to position [0, 0]
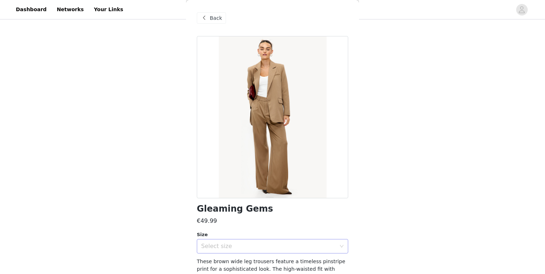
click at [265, 242] on div "Select size" at bounding box center [268, 245] width 135 height 7
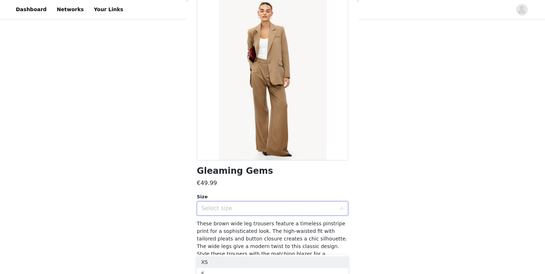
scroll to position [59, 0]
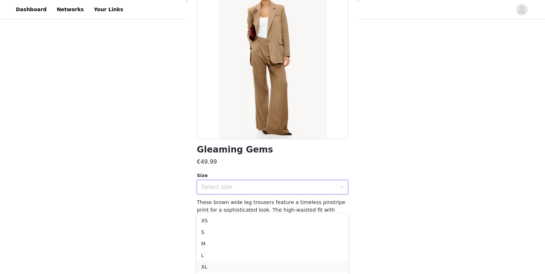
click at [239, 261] on li "XL" at bounding box center [272, 267] width 151 height 12
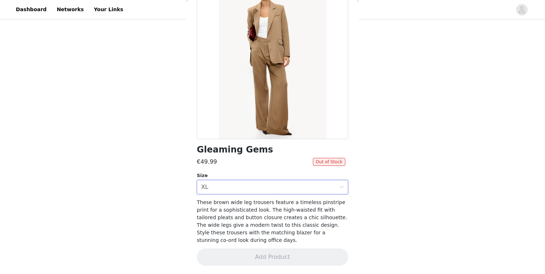
scroll to position [104, 0]
click at [262, 189] on div "Select size XL" at bounding box center [270, 187] width 138 height 14
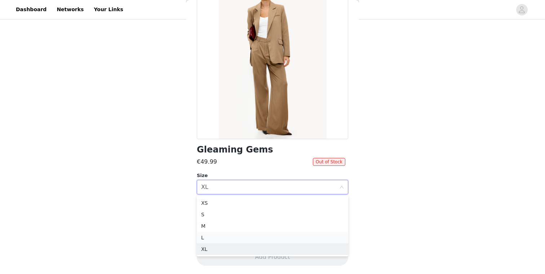
click at [218, 239] on li "L" at bounding box center [272, 238] width 151 height 12
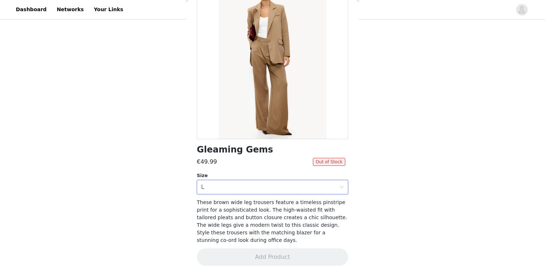
scroll to position [0, 0]
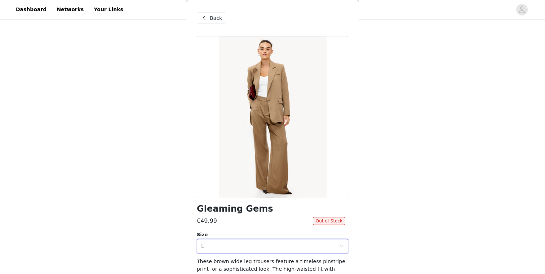
click at [215, 15] on span "Back" at bounding box center [216, 18] width 12 height 8
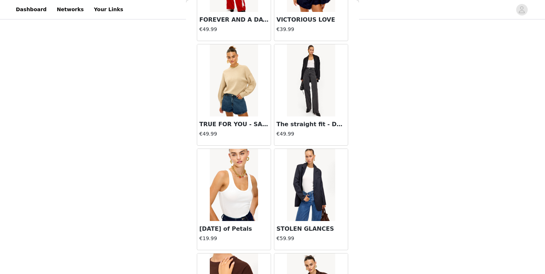
scroll to position [3746, 0]
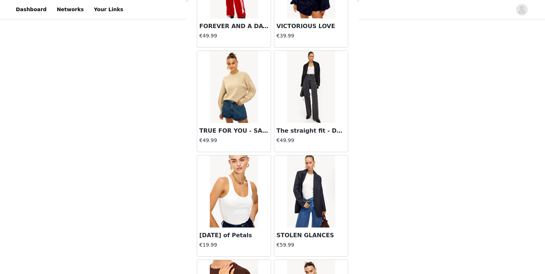
click at [242, 180] on img at bounding box center [234, 191] width 48 height 72
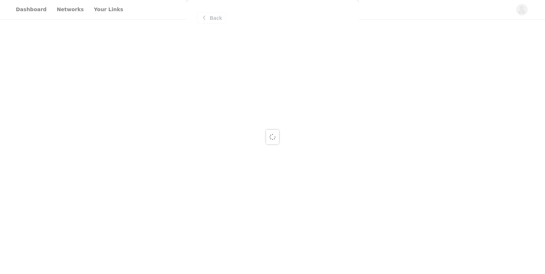
scroll to position [0, 0]
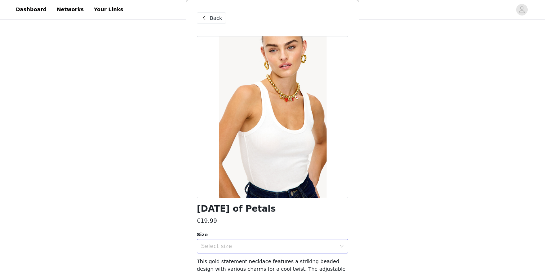
click at [259, 242] on div "Select size" at bounding box center [268, 245] width 135 height 7
click at [249, 253] on div "Select size" at bounding box center [270, 246] width 138 height 14
click at [246, 258] on span "This gold statement necklace features a striking beaded design with various cha…" at bounding box center [271, 276] width 149 height 36
click at [249, 240] on div "Select size" at bounding box center [270, 246] width 138 height 14
click at [237, 258] on li "ONESIZE" at bounding box center [272, 262] width 151 height 12
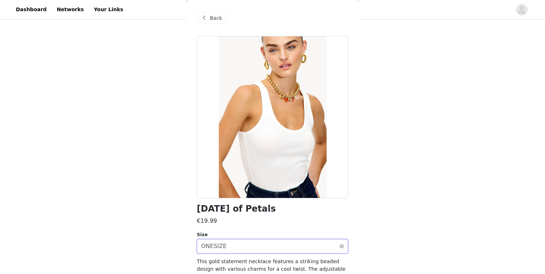
scroll to position [52, 0]
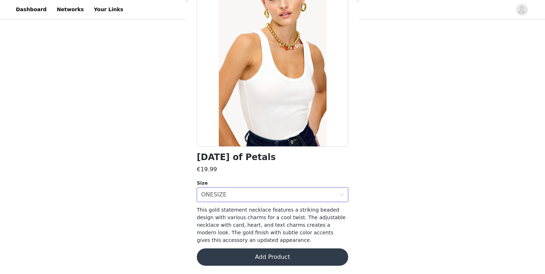
click at [249, 251] on button "Add Product" at bounding box center [272, 256] width 151 height 17
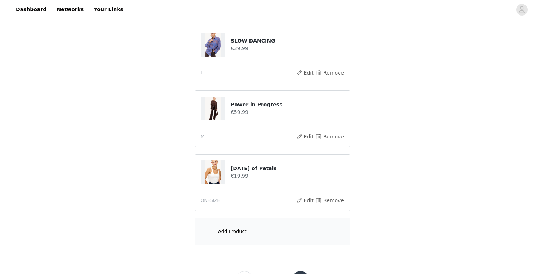
scroll to position [150, 0]
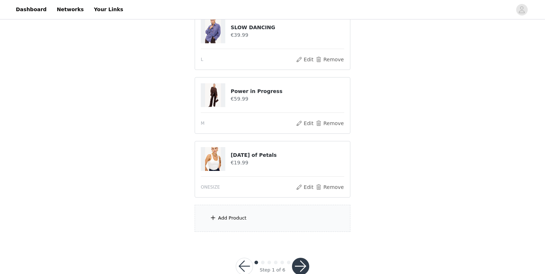
click at [232, 218] on div "Add Product" at bounding box center [232, 217] width 28 height 7
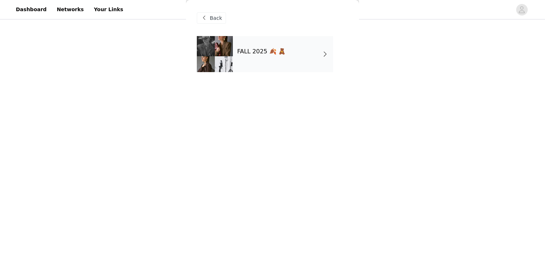
click at [272, 62] on div "FALL 2025 🍂 🧸" at bounding box center [283, 54] width 100 height 36
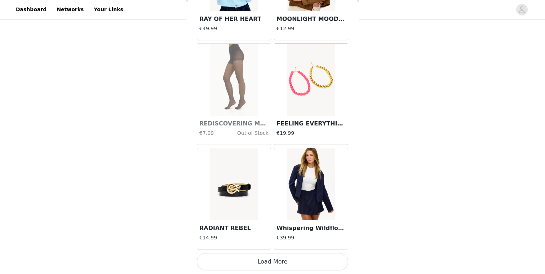
scroll to position [168, 0]
click at [271, 257] on button "Load More" at bounding box center [272, 261] width 151 height 17
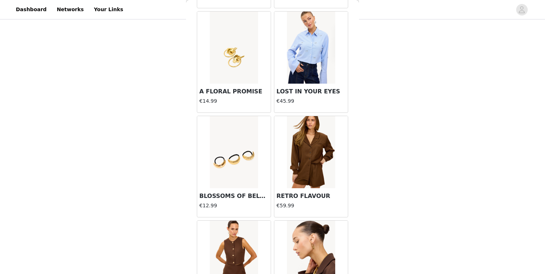
scroll to position [1873, 0]
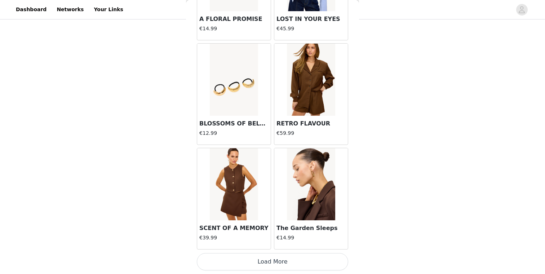
click at [272, 255] on button "Load More" at bounding box center [272, 261] width 151 height 17
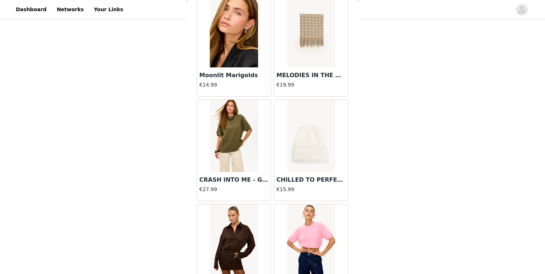
scroll to position [2150, 0]
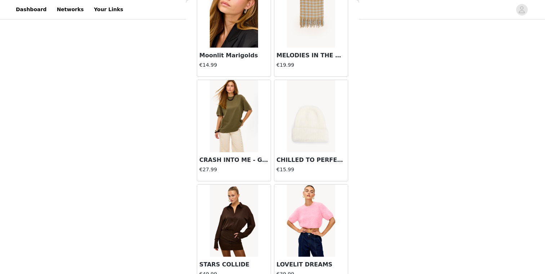
click at [299, 27] on img at bounding box center [311, 12] width 48 height 72
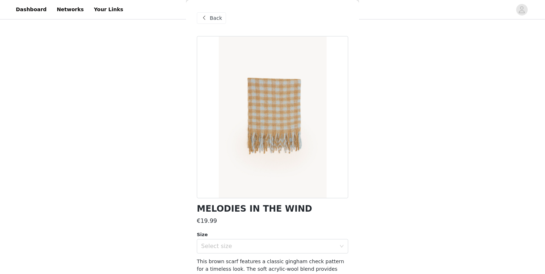
scroll to position [5, 0]
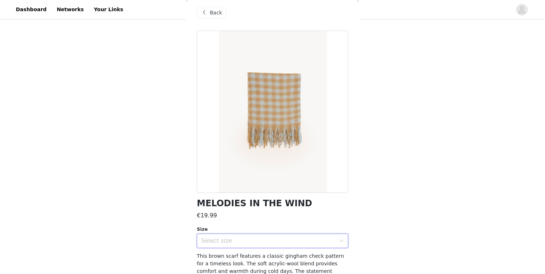
click at [279, 235] on div "Select size" at bounding box center [270, 241] width 138 height 14
click at [258, 258] on li "ONESIZE" at bounding box center [272, 257] width 151 height 12
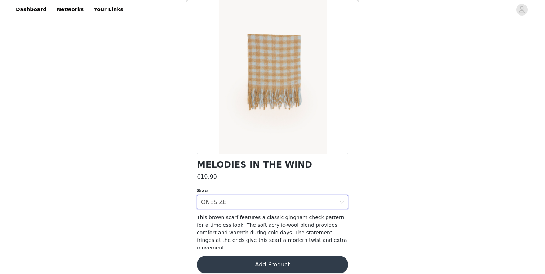
click at [262, 256] on button "Add Product" at bounding box center [272, 264] width 151 height 17
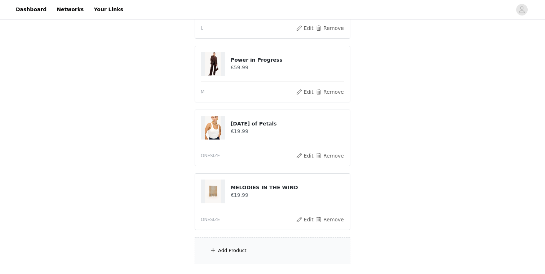
scroll to position [232, 0]
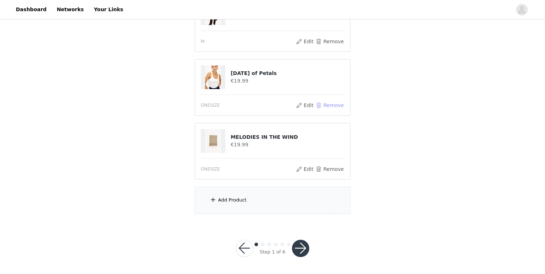
click at [339, 107] on button "Remove" at bounding box center [329, 105] width 29 height 9
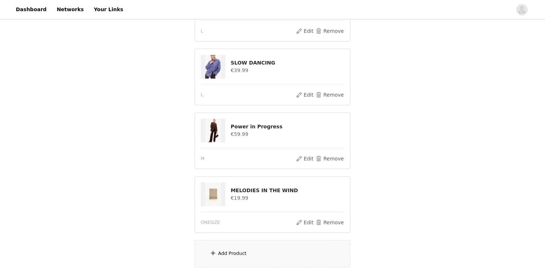
scroll to position [168, 0]
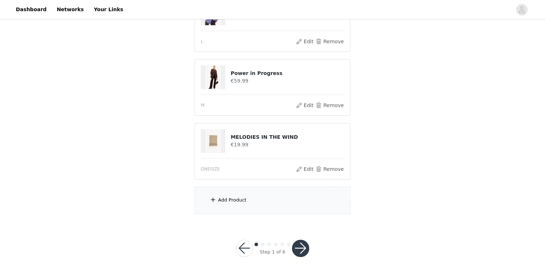
click at [253, 200] on div "Add Product" at bounding box center [273, 200] width 156 height 27
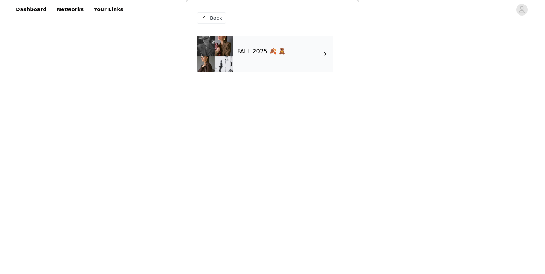
click at [259, 50] on h4 "FALL 2025 🍂 🧸" at bounding box center [261, 51] width 48 height 6
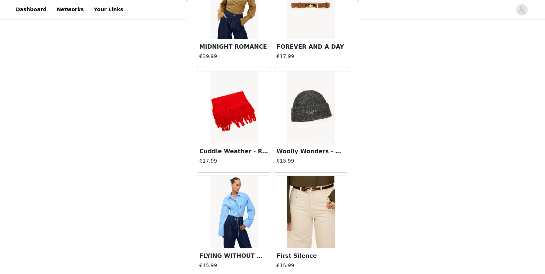
scroll to position [829, 0]
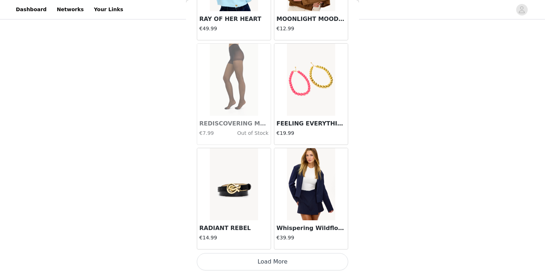
click at [275, 262] on button "Load More" at bounding box center [272, 261] width 151 height 17
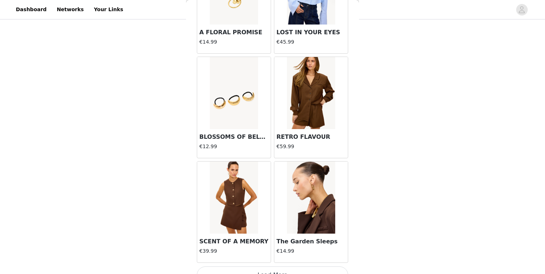
scroll to position [1873, 0]
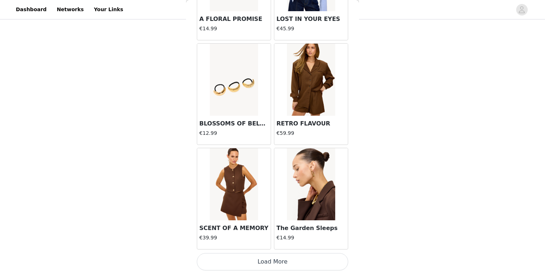
click at [289, 254] on button "Load More" at bounding box center [272, 261] width 151 height 17
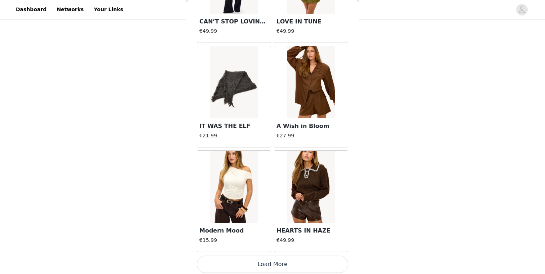
scroll to position [2918, 0]
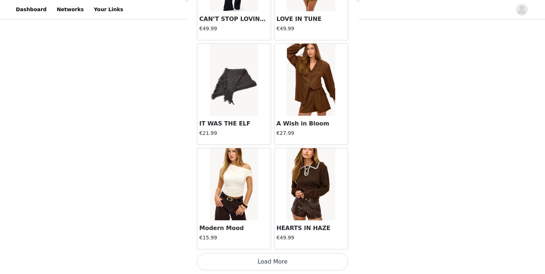
click at [304, 205] on img at bounding box center [311, 184] width 48 height 72
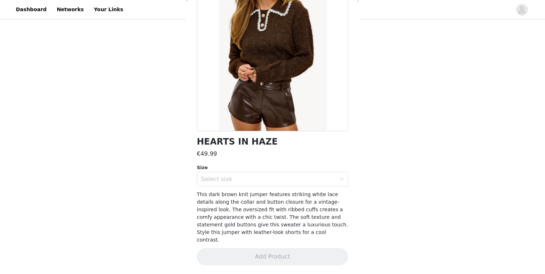
scroll to position [59, 0]
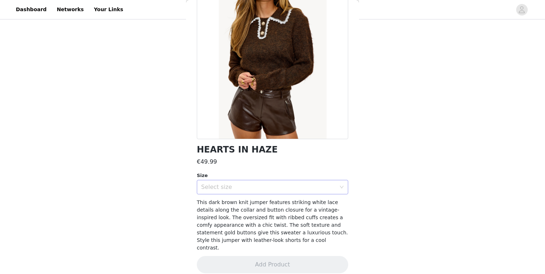
click at [267, 184] on div "Select size" at bounding box center [268, 186] width 135 height 7
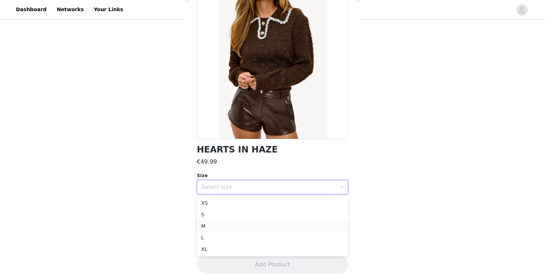
click at [223, 230] on li "M" at bounding box center [272, 226] width 151 height 12
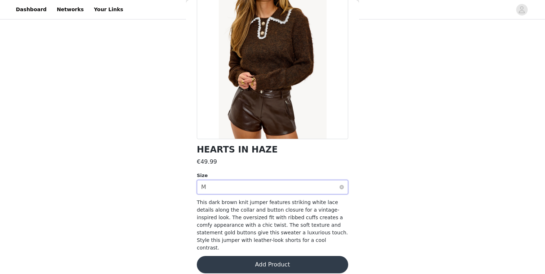
click at [244, 181] on div "Select size M" at bounding box center [270, 187] width 138 height 14
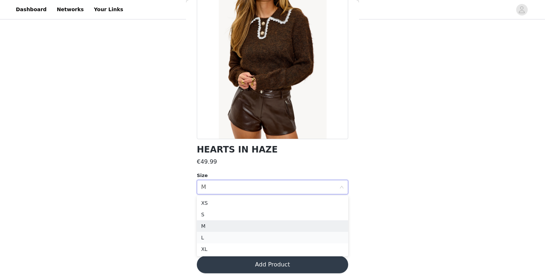
click at [210, 238] on li "L" at bounding box center [272, 238] width 151 height 12
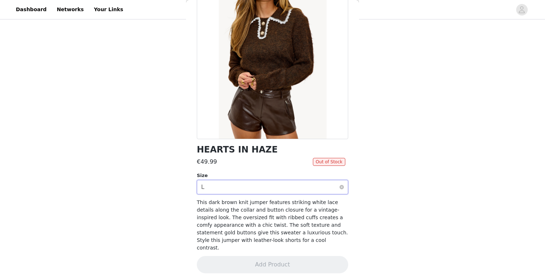
click at [238, 190] on div "Select size L" at bounding box center [270, 187] width 138 height 14
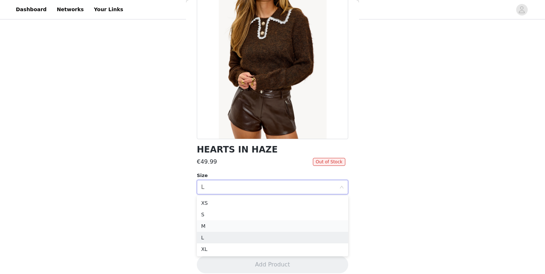
click at [216, 225] on li "M" at bounding box center [272, 226] width 151 height 12
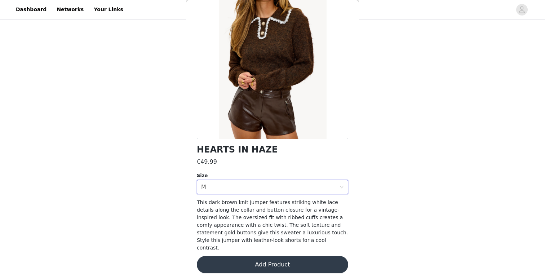
click at [241, 256] on button "Add Product" at bounding box center [272, 264] width 151 height 17
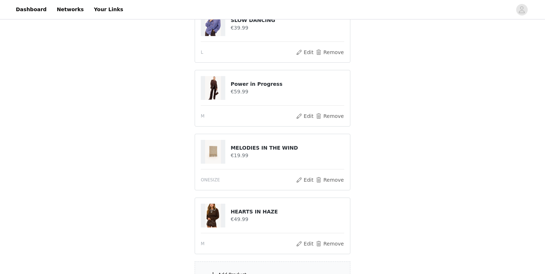
scroll to position [160, 0]
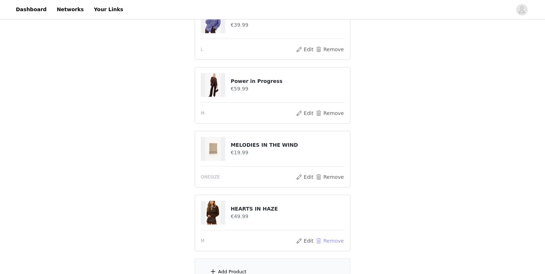
click at [325, 240] on button "Remove" at bounding box center [329, 240] width 29 height 9
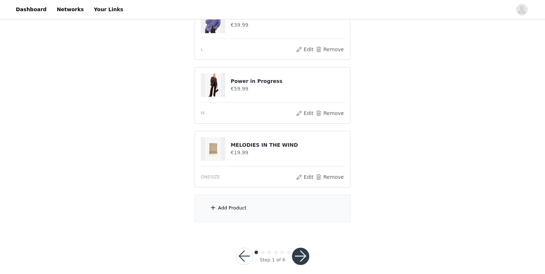
click at [337, 181] on article "MELODIES IN THE WIND €19.99 ONESIZE Edit Remove" at bounding box center [273, 159] width 156 height 57
click at [335, 179] on button "Remove" at bounding box center [329, 177] width 29 height 9
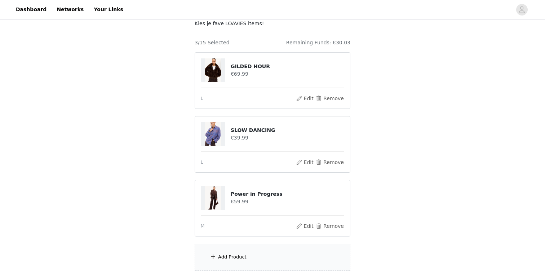
scroll to position [104, 0]
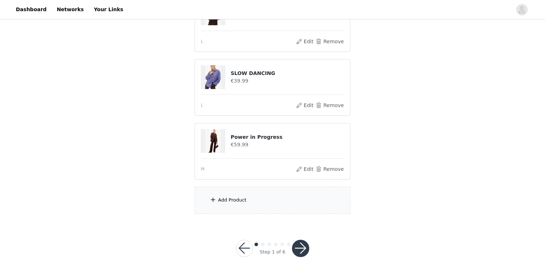
click at [264, 204] on div "Add Product" at bounding box center [273, 200] width 156 height 27
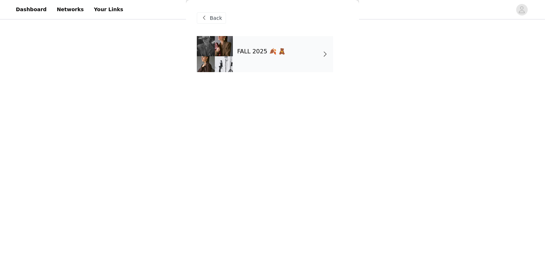
click at [270, 61] on div "FALL 2025 🍂 🧸" at bounding box center [283, 54] width 100 height 36
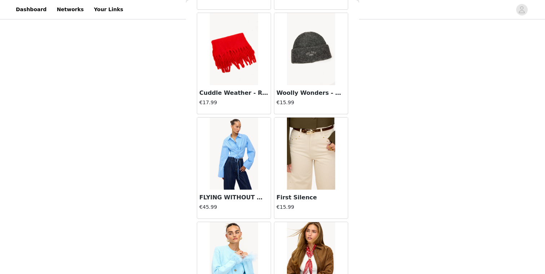
scroll to position [829, 0]
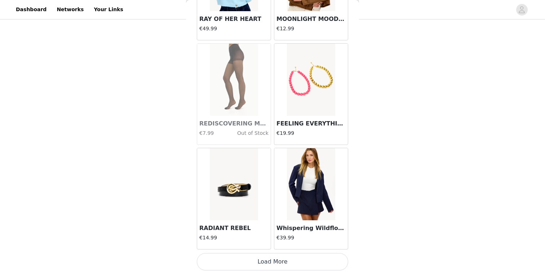
click at [260, 262] on button "Load More" at bounding box center [272, 261] width 151 height 17
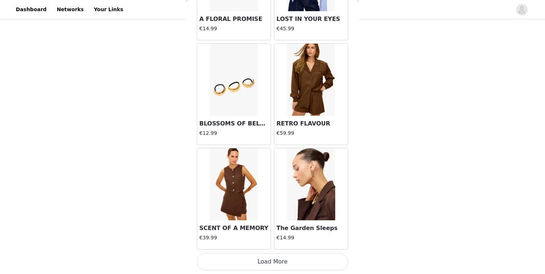
click at [261, 265] on button "Load More" at bounding box center [272, 261] width 151 height 17
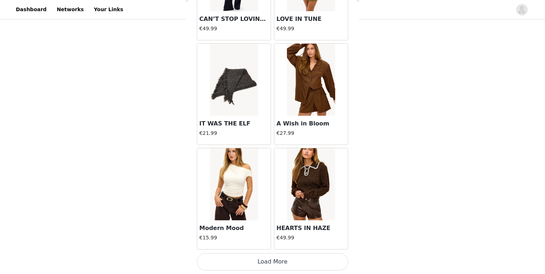
click at [265, 260] on button "Load More" at bounding box center [272, 261] width 151 height 17
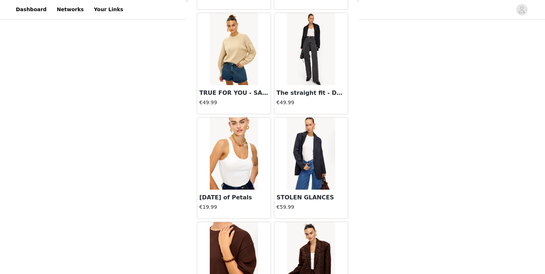
scroll to position [3963, 0]
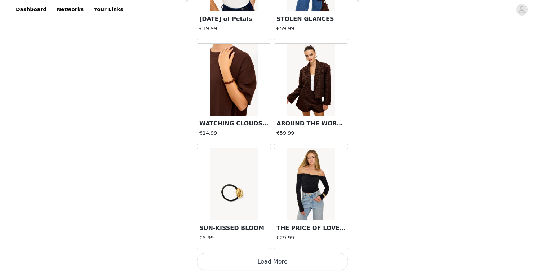
click at [272, 257] on button "Load More" at bounding box center [272, 261] width 151 height 17
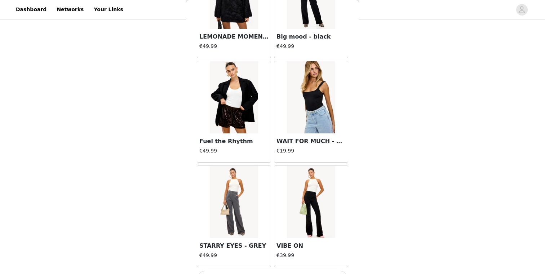
scroll to position [5007, 0]
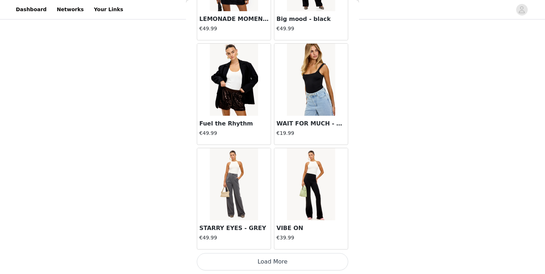
click at [271, 260] on button "Load More" at bounding box center [272, 261] width 151 height 17
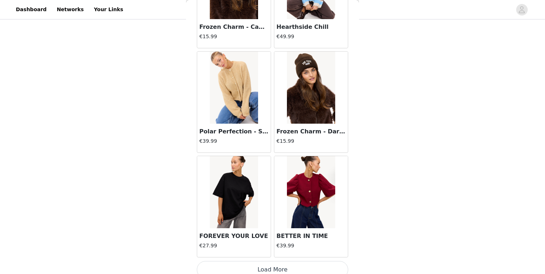
scroll to position [6052, 0]
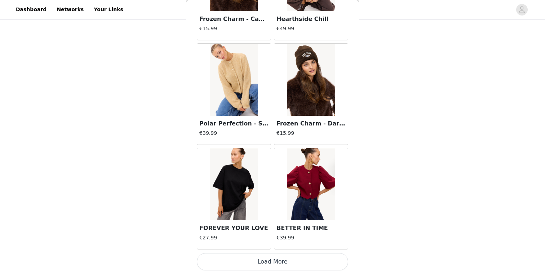
click at [235, 196] on img at bounding box center [234, 184] width 48 height 72
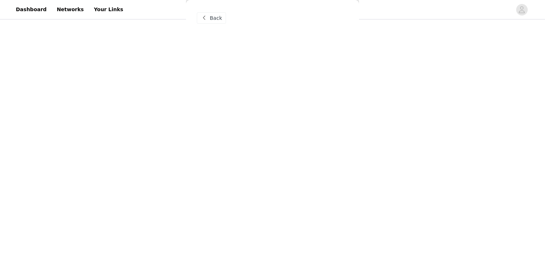
scroll to position [0, 0]
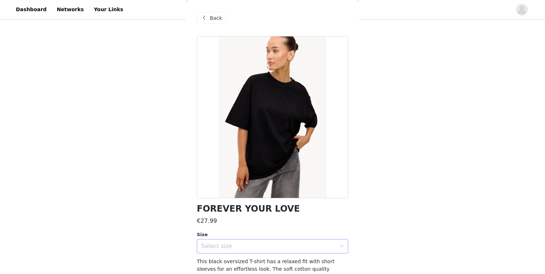
click at [260, 245] on div "Select size" at bounding box center [268, 245] width 135 height 7
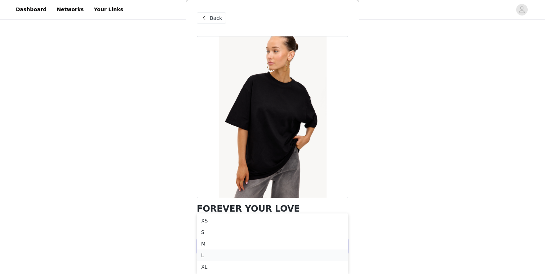
click at [246, 258] on li "L" at bounding box center [272, 255] width 151 height 12
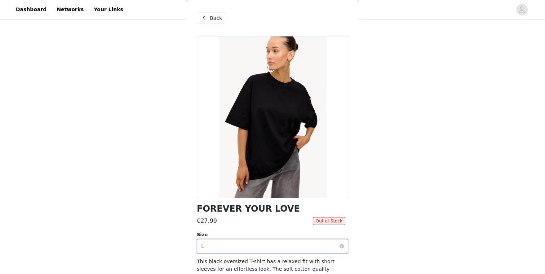
click at [246, 251] on div "Select size L" at bounding box center [270, 246] width 138 height 14
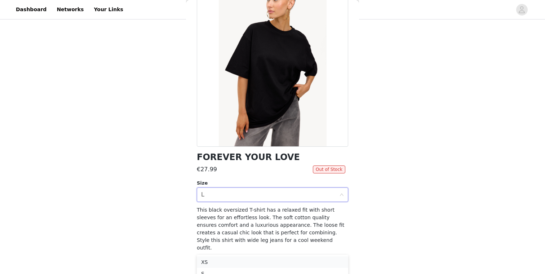
scroll to position [187, 0]
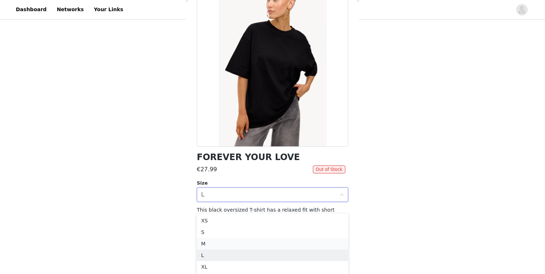
click at [220, 245] on li "M" at bounding box center [272, 244] width 151 height 12
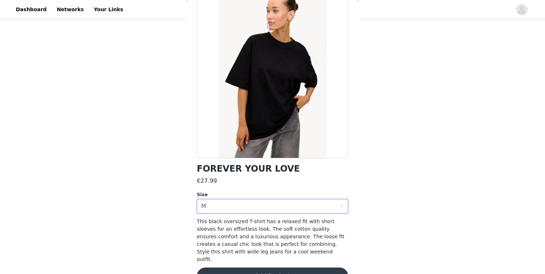
scroll to position [37, 0]
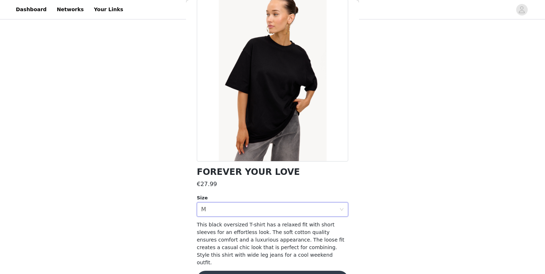
click at [283, 271] on button "Add Product" at bounding box center [272, 279] width 151 height 17
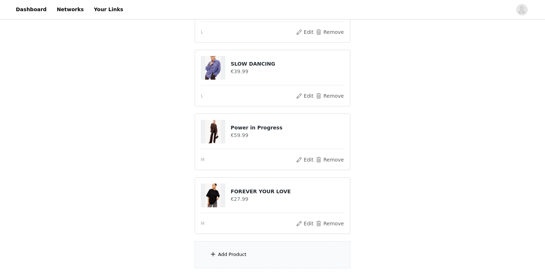
scroll to position [168, 0]
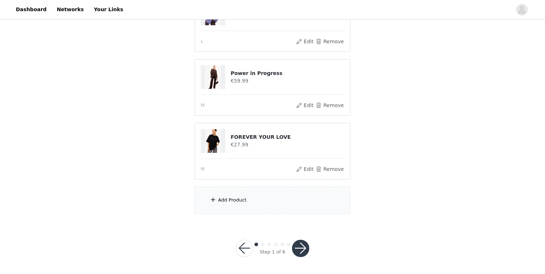
click at [303, 247] on button "button" at bounding box center [300, 248] width 17 height 17
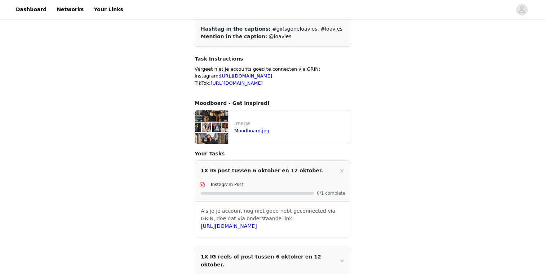
scroll to position [139, 0]
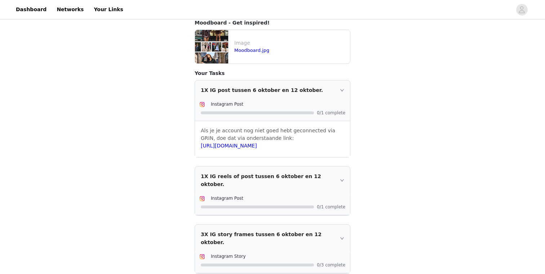
click at [220, 57] on img at bounding box center [211, 47] width 33 height 34
click at [237, 54] on div "Image Moodboard.jpg" at bounding box center [290, 46] width 119 height 21
click at [242, 50] on link "Moodboard.jpg" at bounding box center [251, 50] width 35 height 5
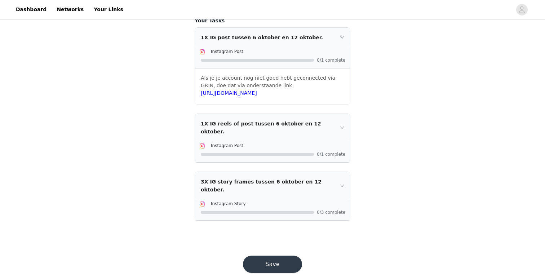
click at [278, 255] on button "Save" at bounding box center [272, 263] width 59 height 17
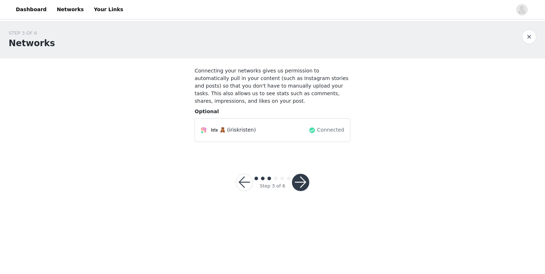
click at [300, 178] on button "button" at bounding box center [300, 182] width 17 height 17
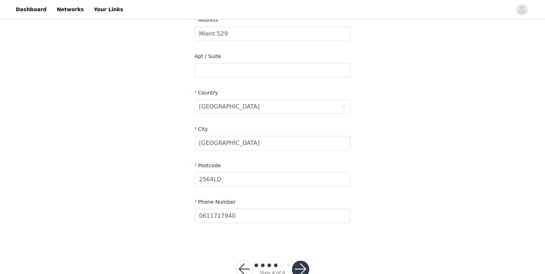
scroll to position [188, 0]
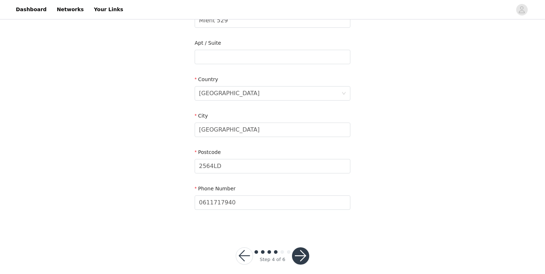
click at [303, 256] on div at bounding box center [300, 255] width 17 height 17
click at [303, 253] on button "button" at bounding box center [300, 255] width 17 height 17
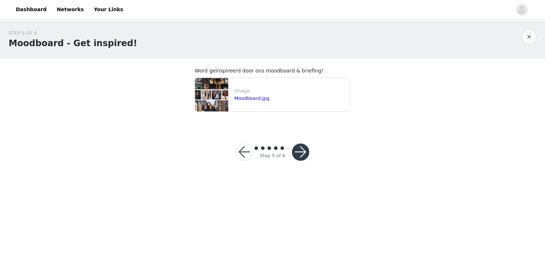
click at [296, 159] on button "button" at bounding box center [300, 151] width 17 height 17
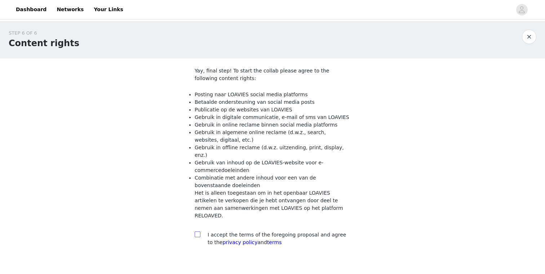
click at [200, 231] on label at bounding box center [198, 235] width 6 height 8
click at [200, 231] on input "checkbox" at bounding box center [197, 233] width 5 height 5
checkbox input "true"
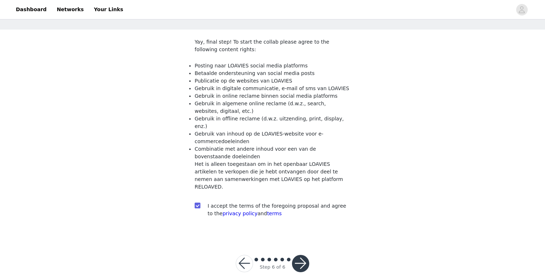
click at [294, 255] on button "button" at bounding box center [300, 263] width 17 height 17
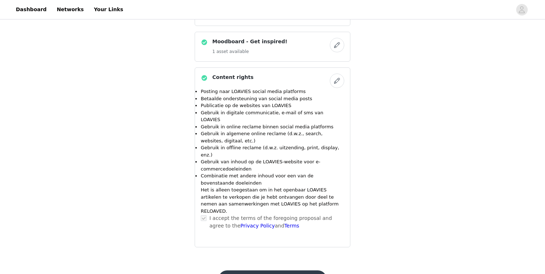
click at [293, 270] on button "Submit Proposal" at bounding box center [272, 278] width 108 height 17
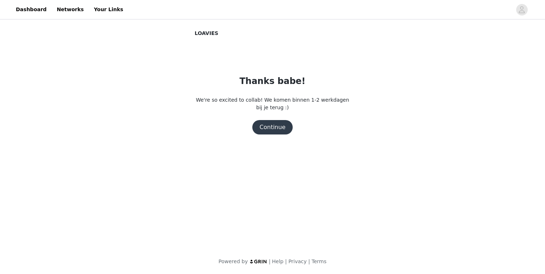
click at [274, 119] on div "Thanks babe! We're so excited to collab! We komen binnen 1-2 werkdagen bij je t…" at bounding box center [273, 105] width 156 height 60
click at [274, 126] on button "Continue" at bounding box center [272, 127] width 40 height 14
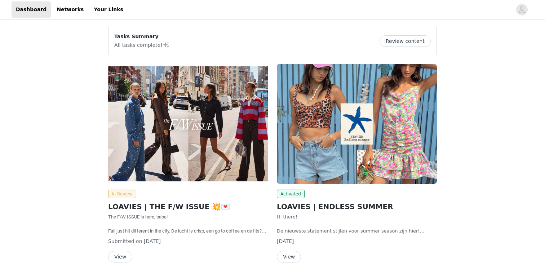
click at [148, 170] on img at bounding box center [188, 124] width 160 height 120
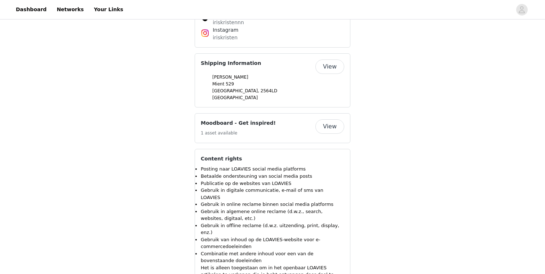
scroll to position [693, 0]
